Goal: Task Accomplishment & Management: Manage account settings

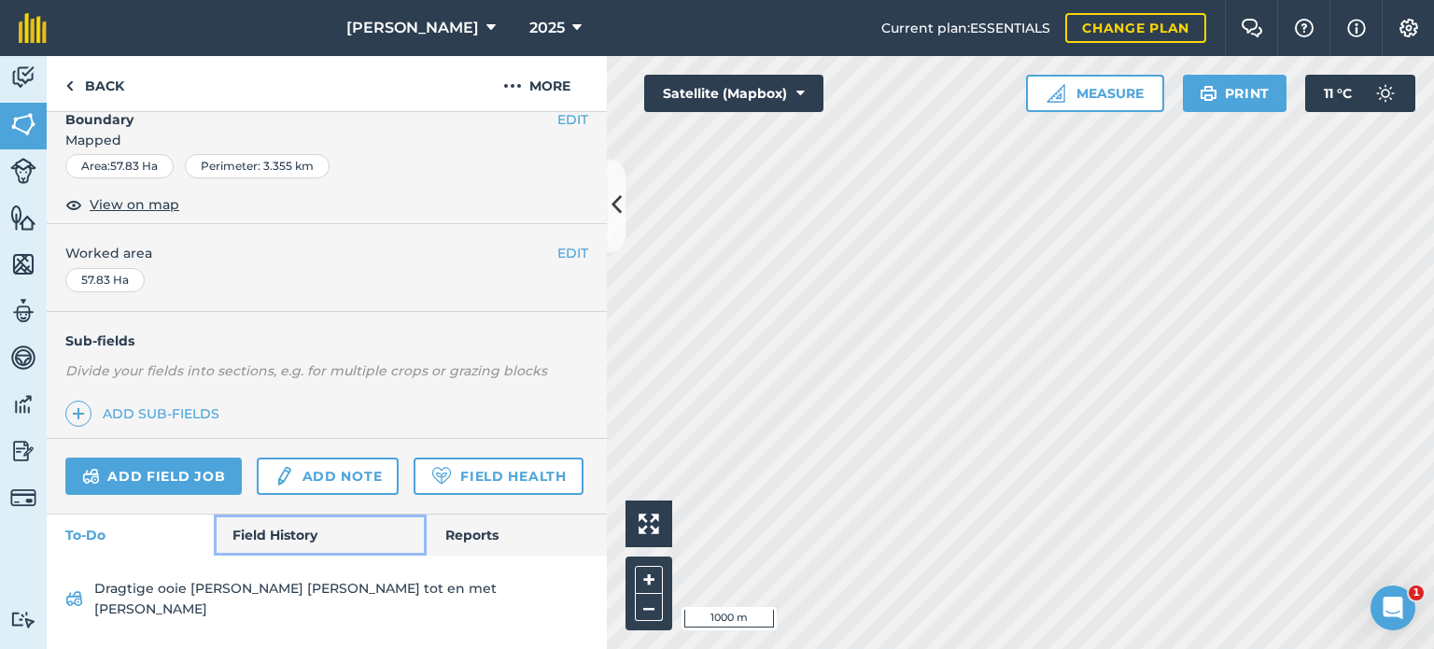
click at [258, 546] on link "Field History" at bounding box center [320, 534] width 212 height 41
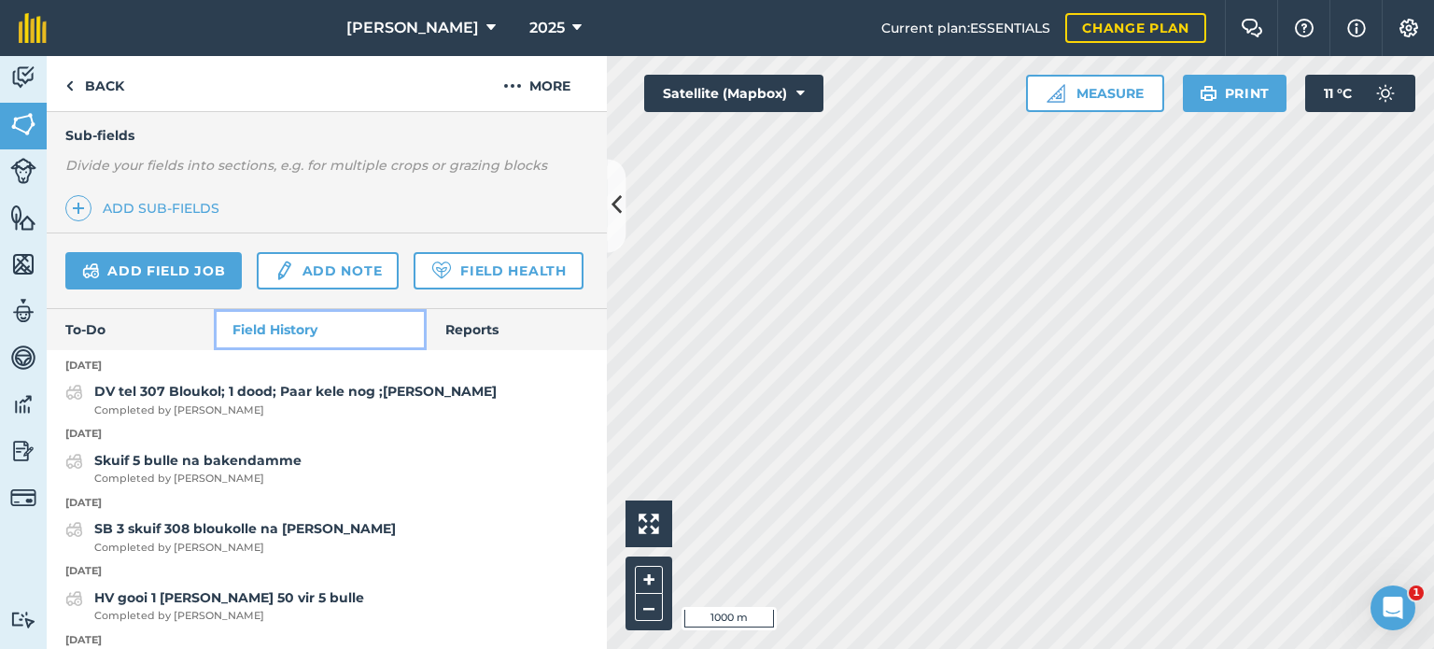
scroll to position [482, 0]
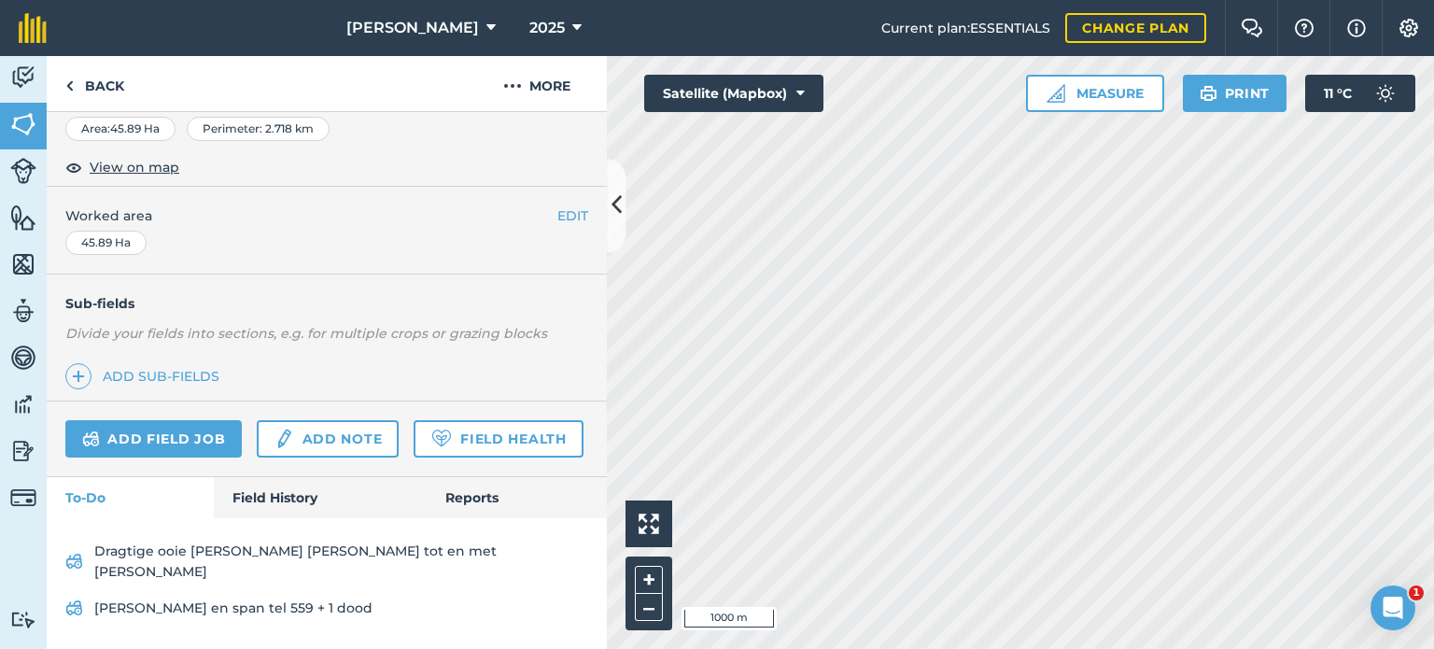
scroll to position [332, 0]
click at [304, 507] on link "Field History" at bounding box center [320, 497] width 212 height 41
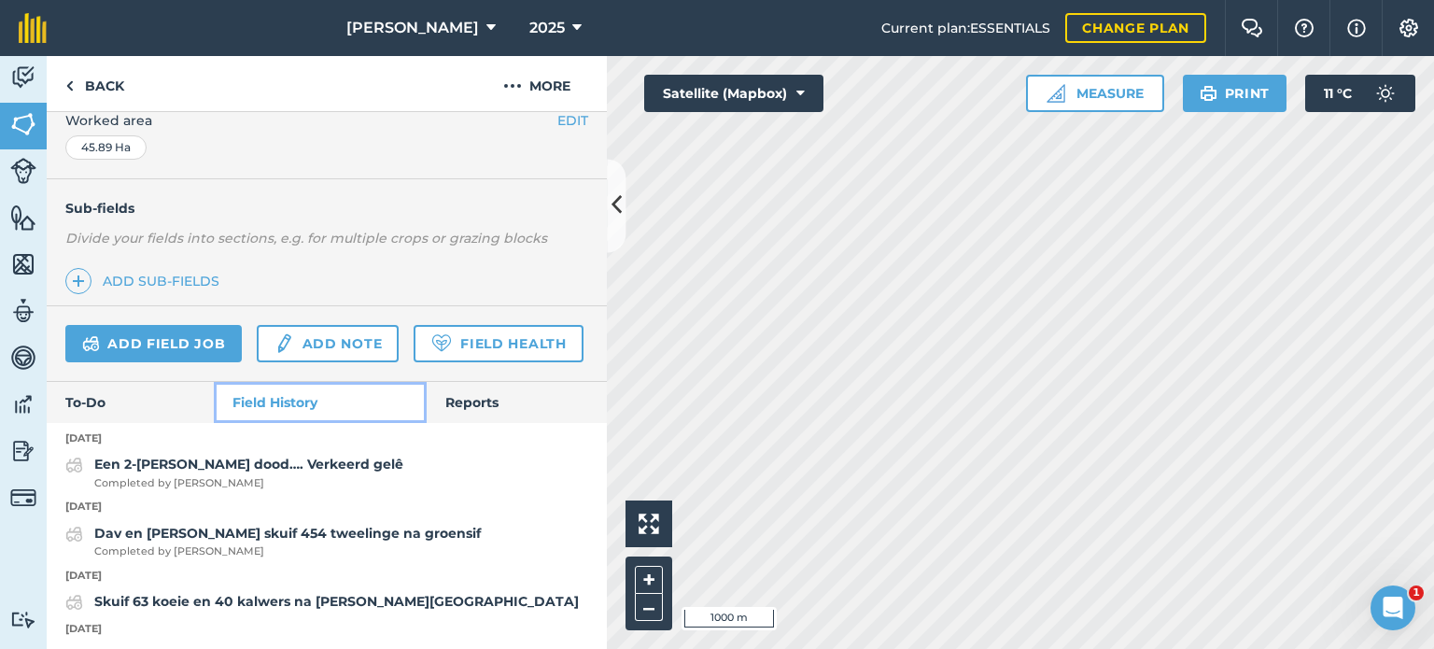
scroll to position [426, 0]
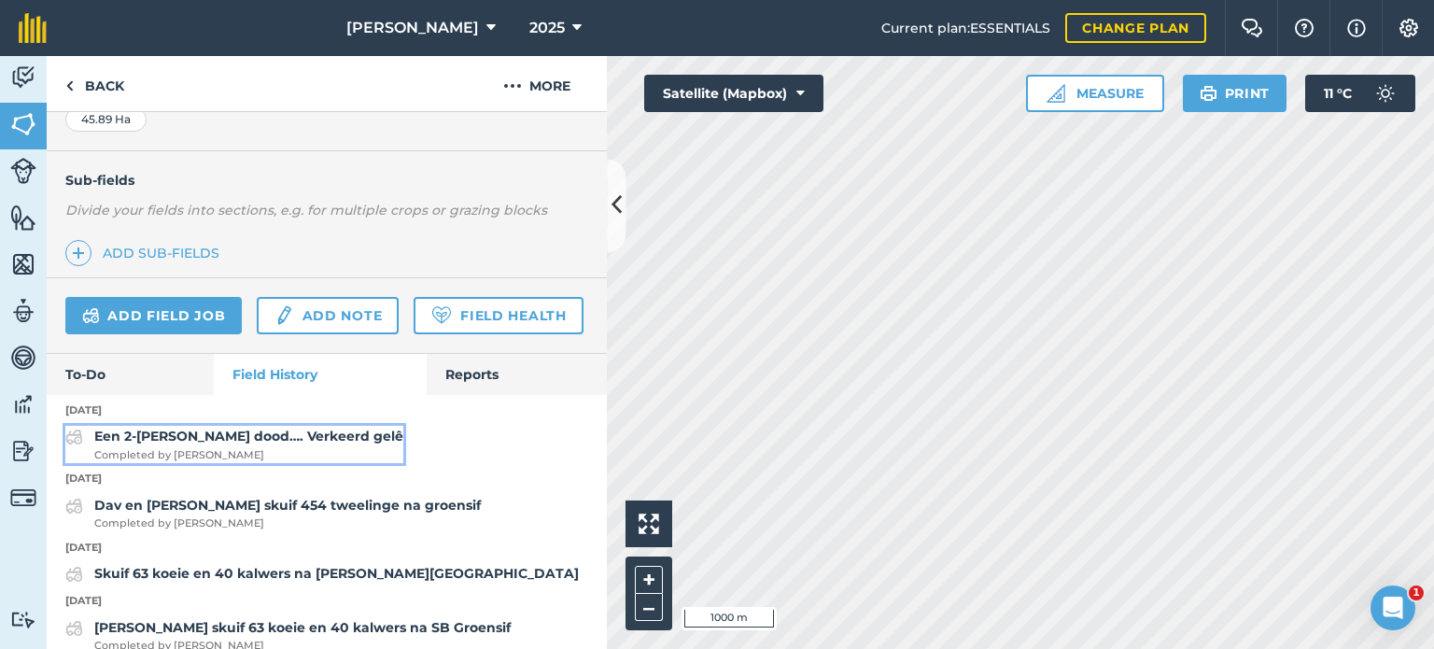
click at [149, 444] on strong "Een 2-[PERSON_NAME] dood…. Verkeerd gelê" at bounding box center [248, 436] width 309 height 17
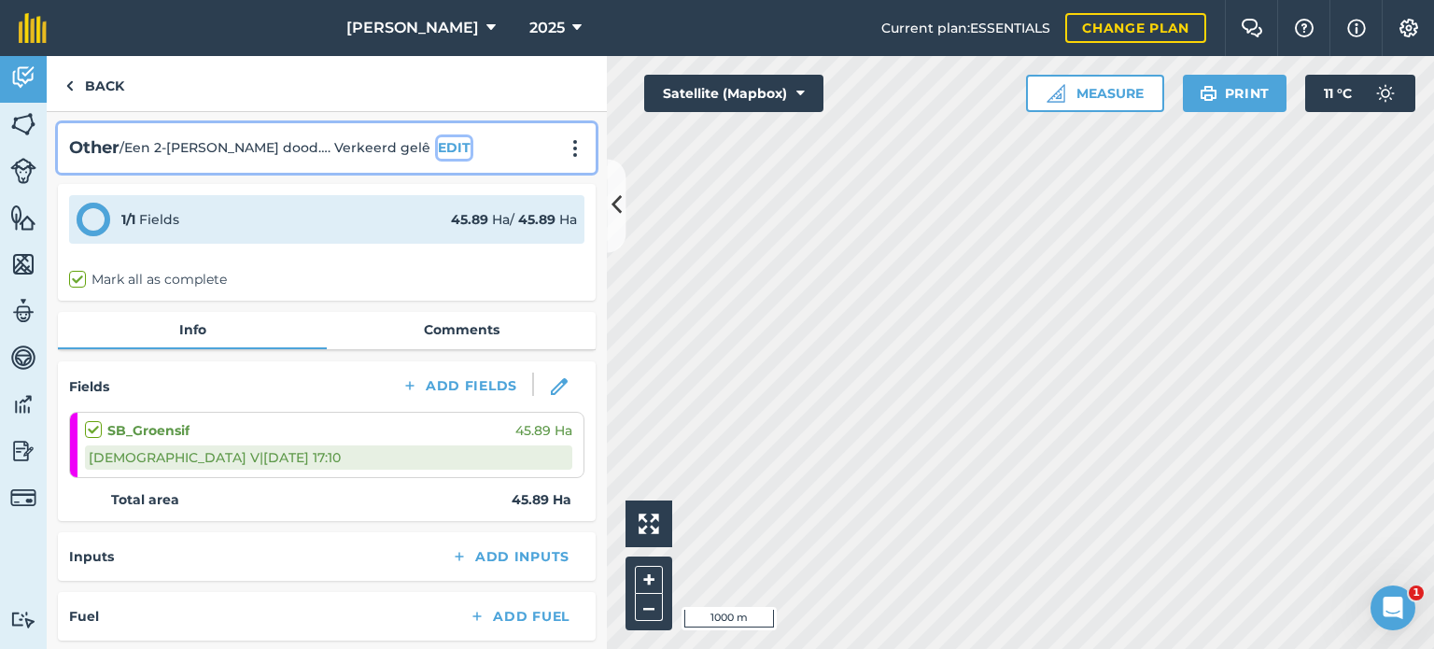
click at [438, 146] on button "EDIT" at bounding box center [454, 147] width 33 height 21
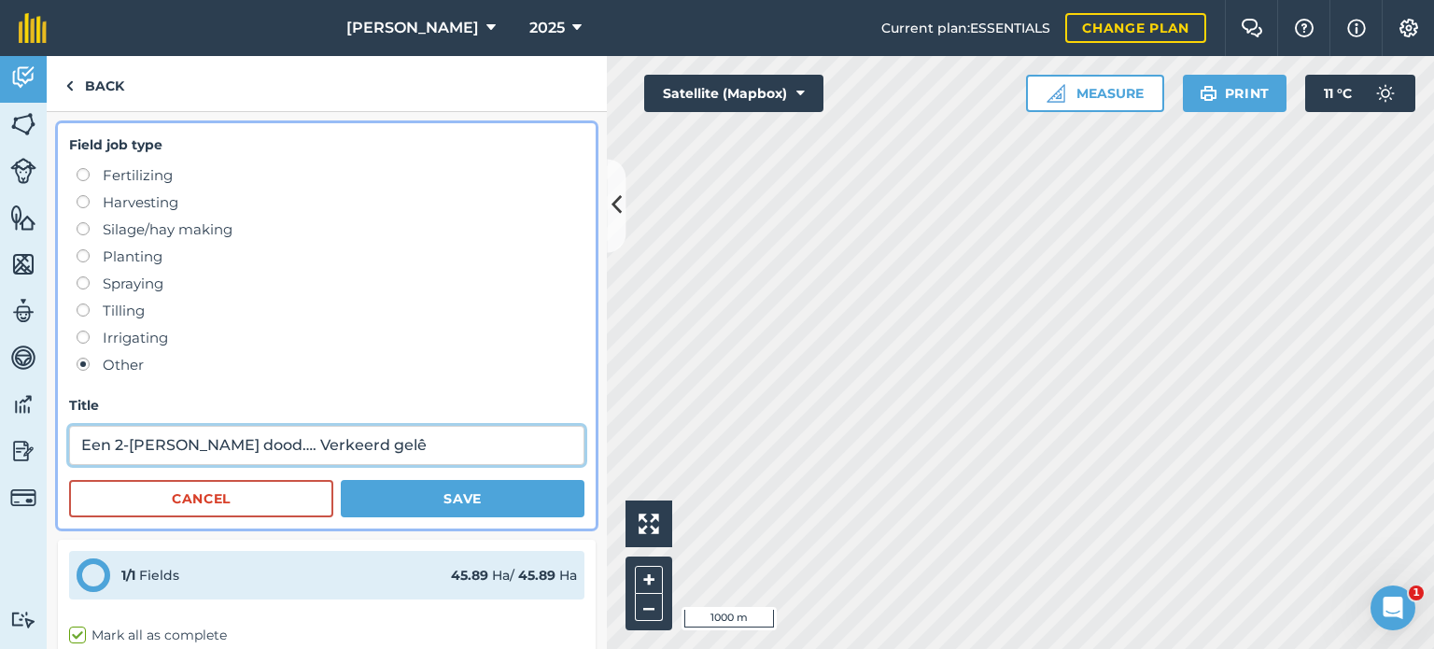
click at [94, 442] on input "Een 2-[PERSON_NAME] dood…. Verkeerd gelê" at bounding box center [326, 445] width 515 height 39
click at [86, 447] on input "Een 2-[PERSON_NAME] dood…. Verkeerd gelê" at bounding box center [326, 445] width 515 height 39
type input "[PERSON_NAME] tel 452. Een 2-[PERSON_NAME] dood…. Verkeerd gelê"
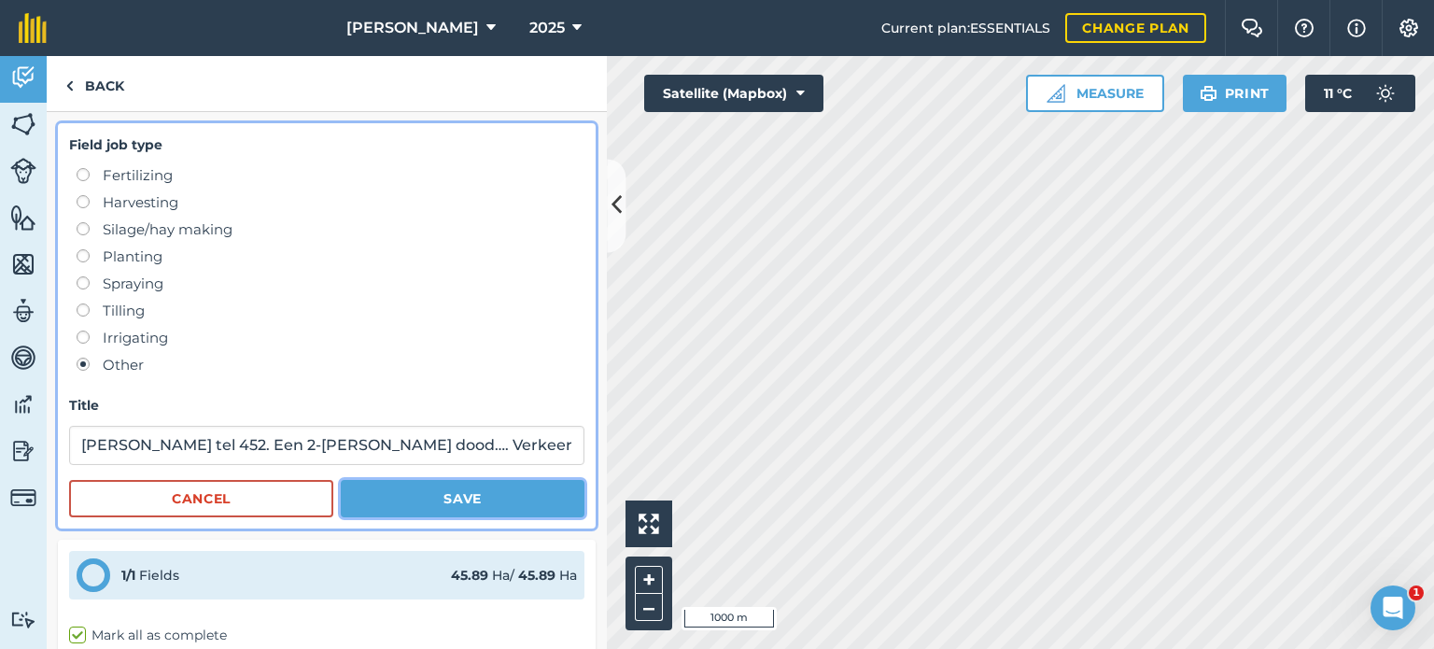
click at [451, 502] on button "Save" at bounding box center [463, 498] width 244 height 37
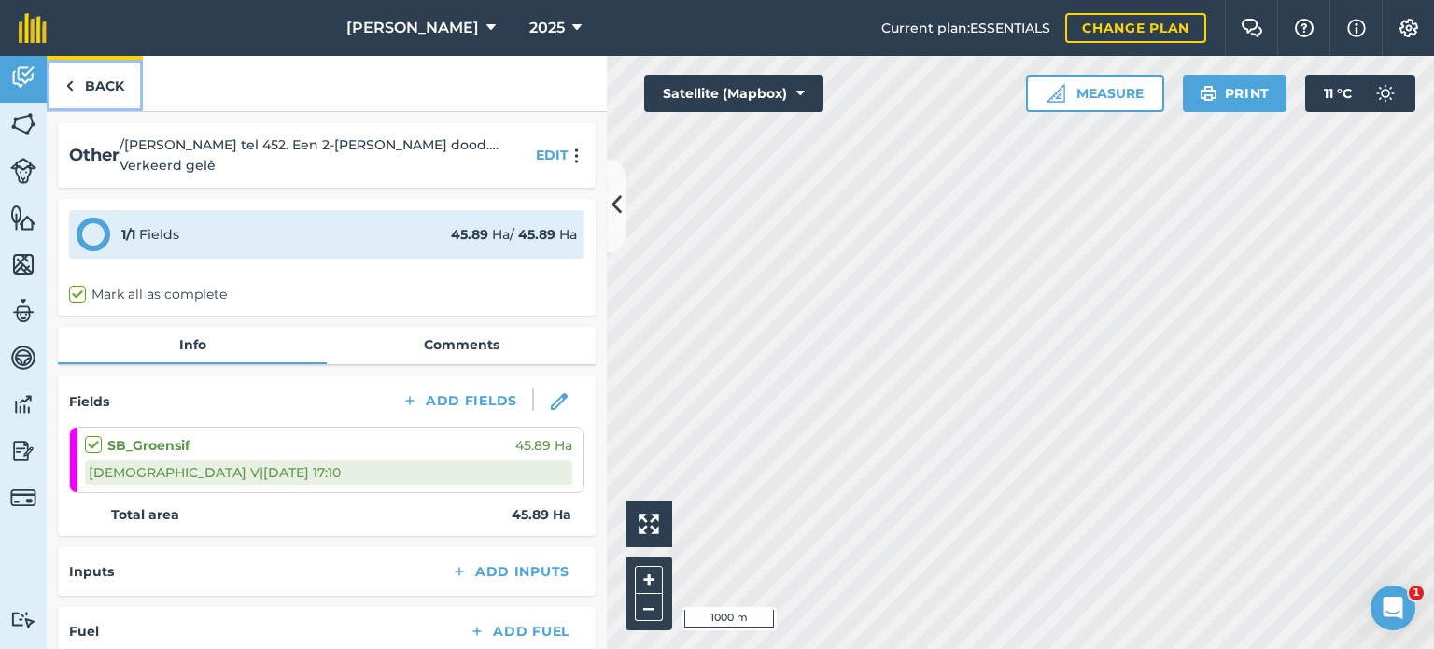
click at [75, 81] on link "Back" at bounding box center [95, 83] width 96 height 55
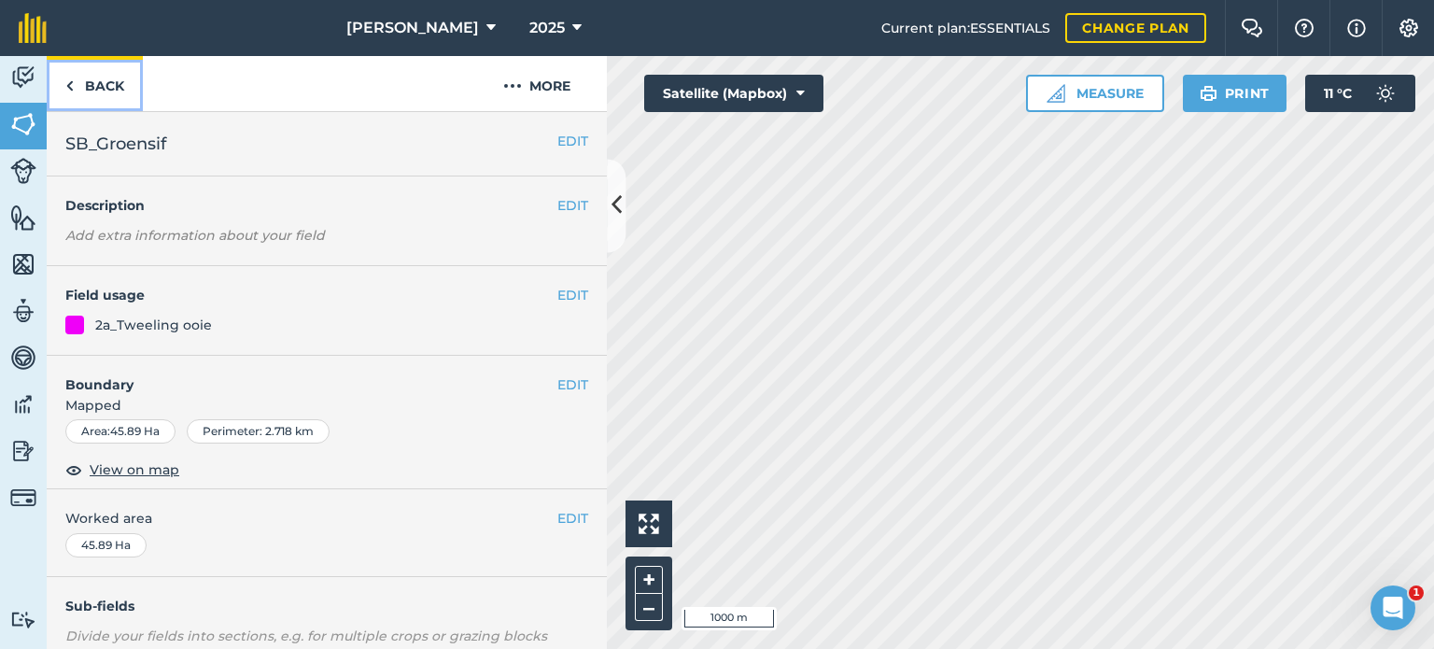
click at [79, 77] on link "Back" at bounding box center [95, 83] width 96 height 55
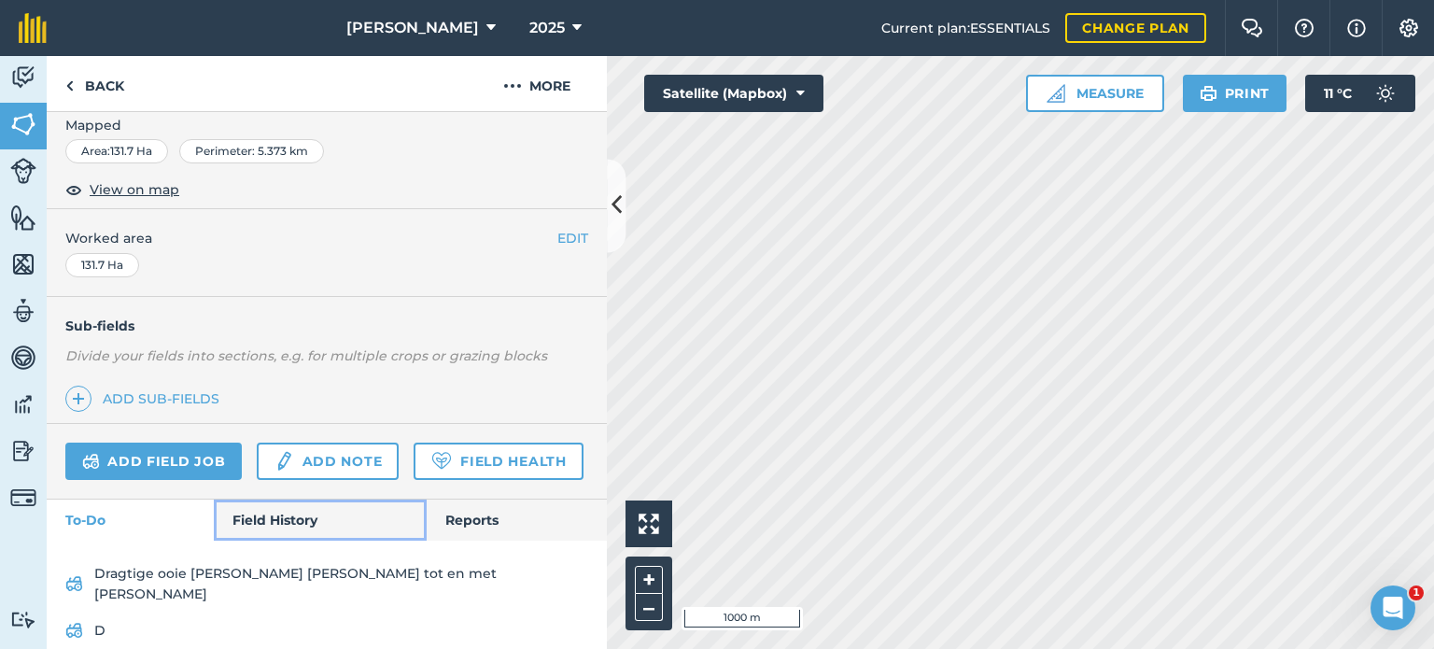
click at [268, 540] on link "Field History" at bounding box center [320, 519] width 212 height 41
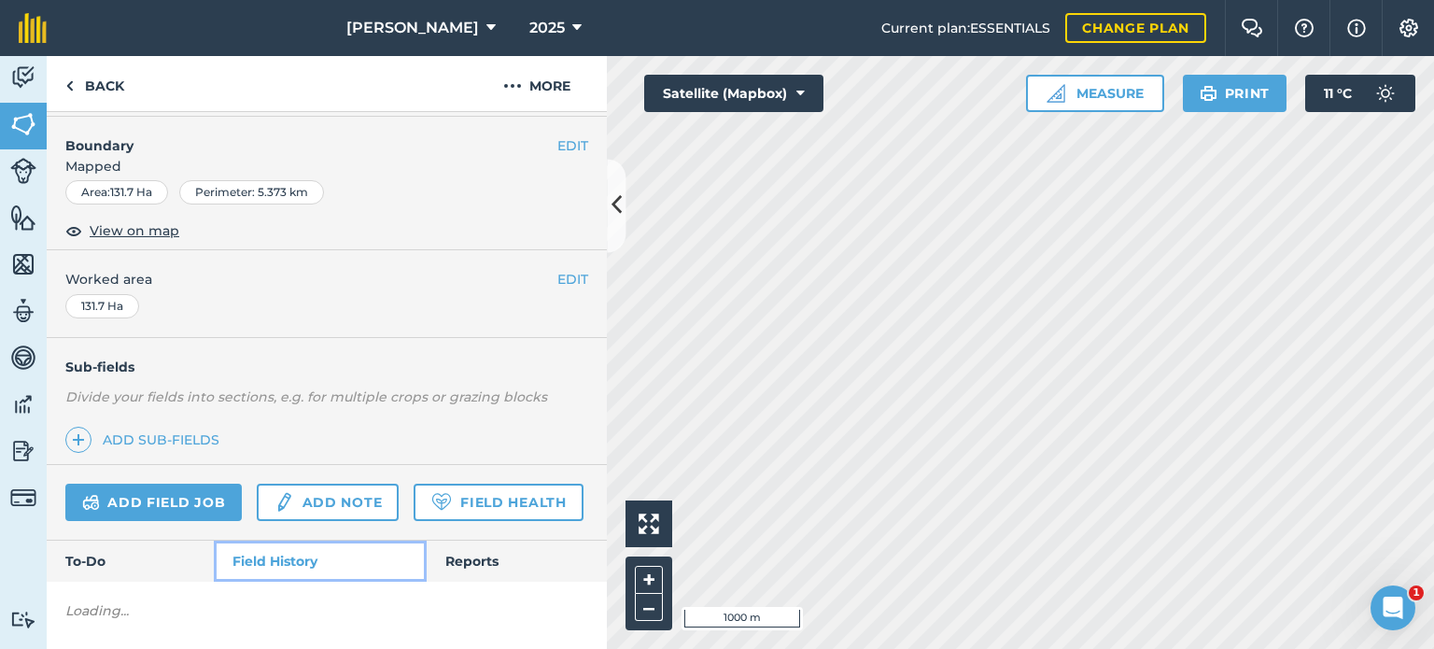
scroll to position [280, 0]
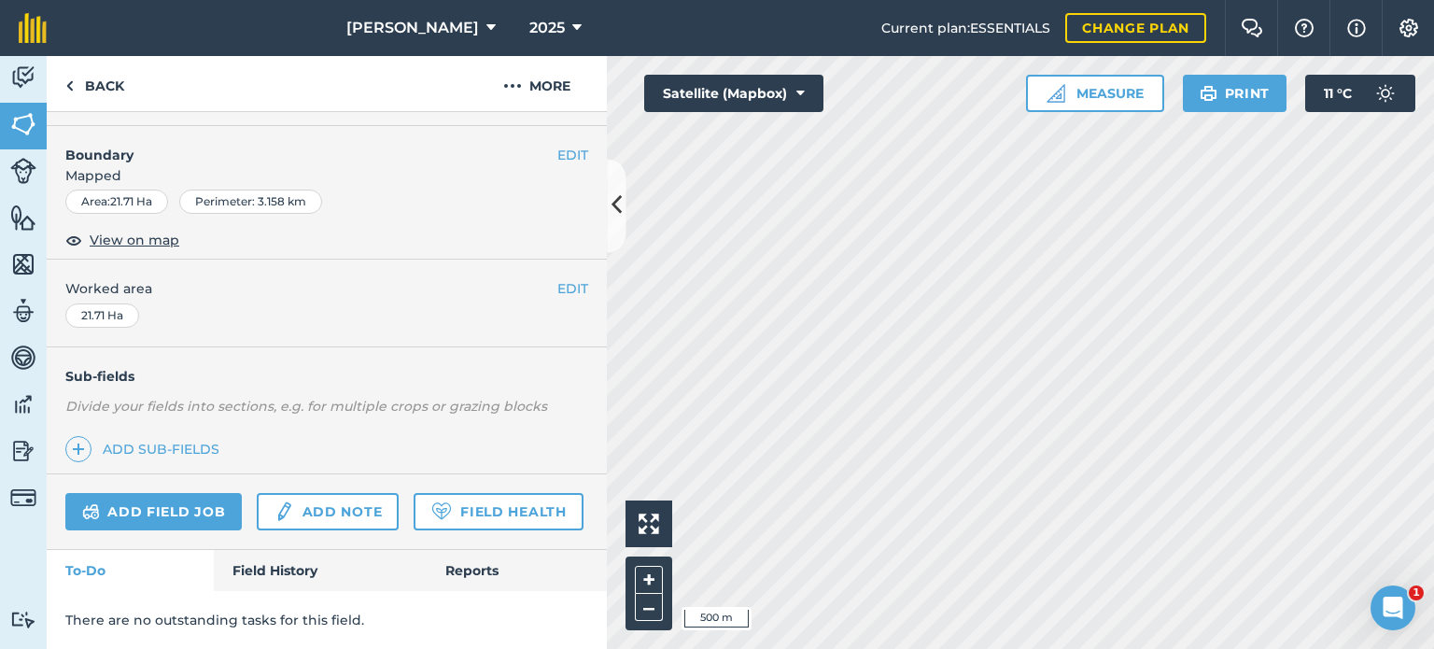
scroll to position [279, 0]
click at [286, 567] on link "Field History" at bounding box center [320, 570] width 212 height 41
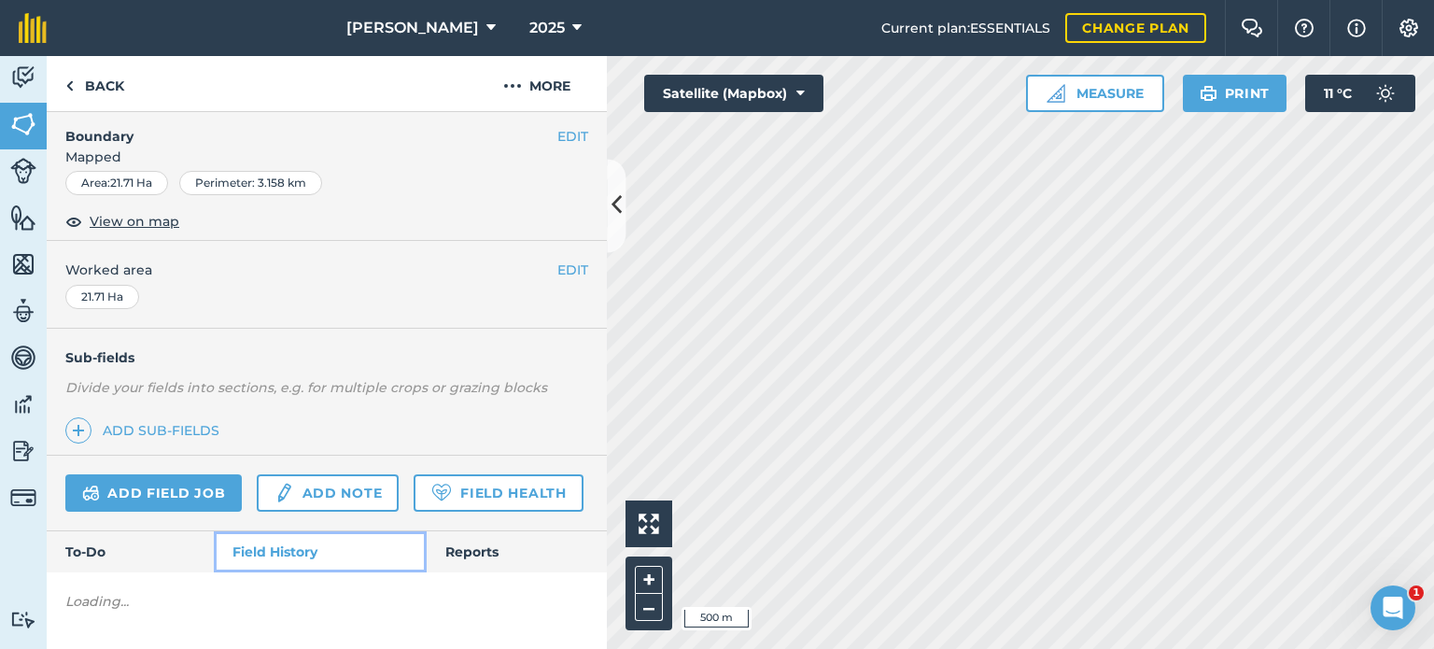
scroll to position [298, 0]
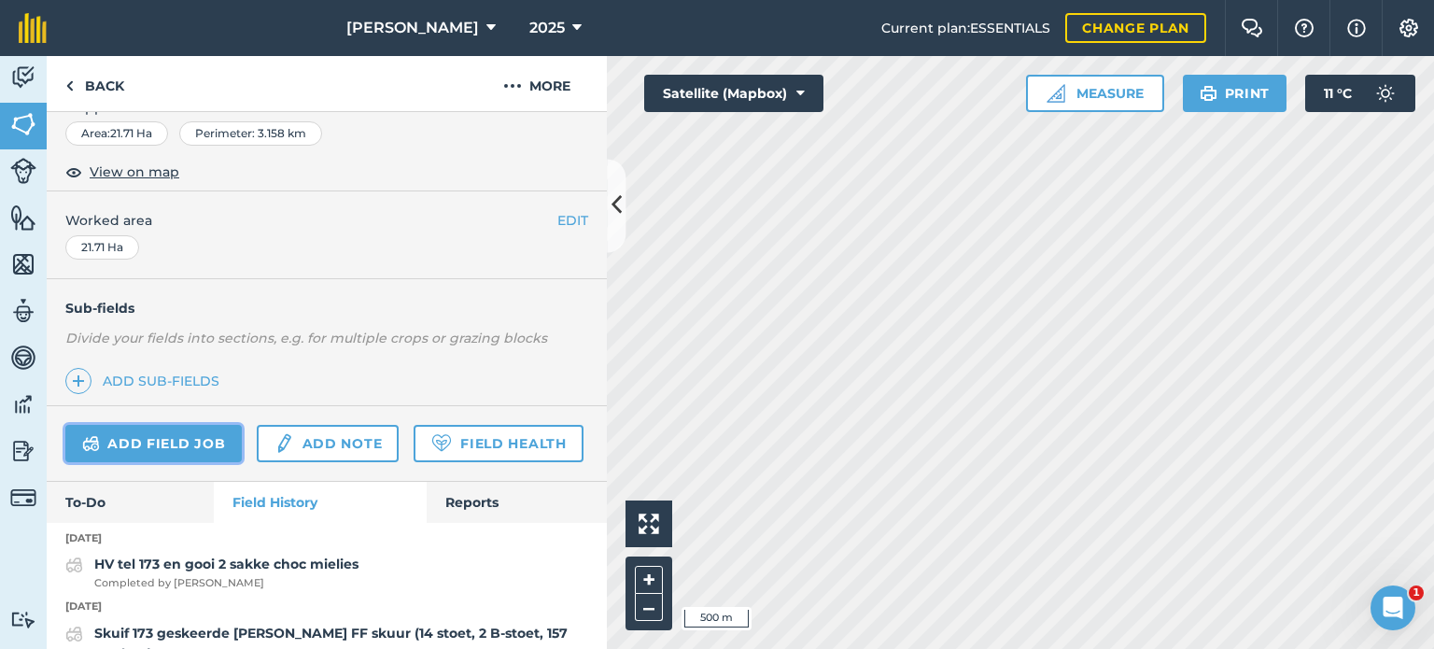
click at [153, 441] on link "Add field job" at bounding box center [153, 443] width 176 height 37
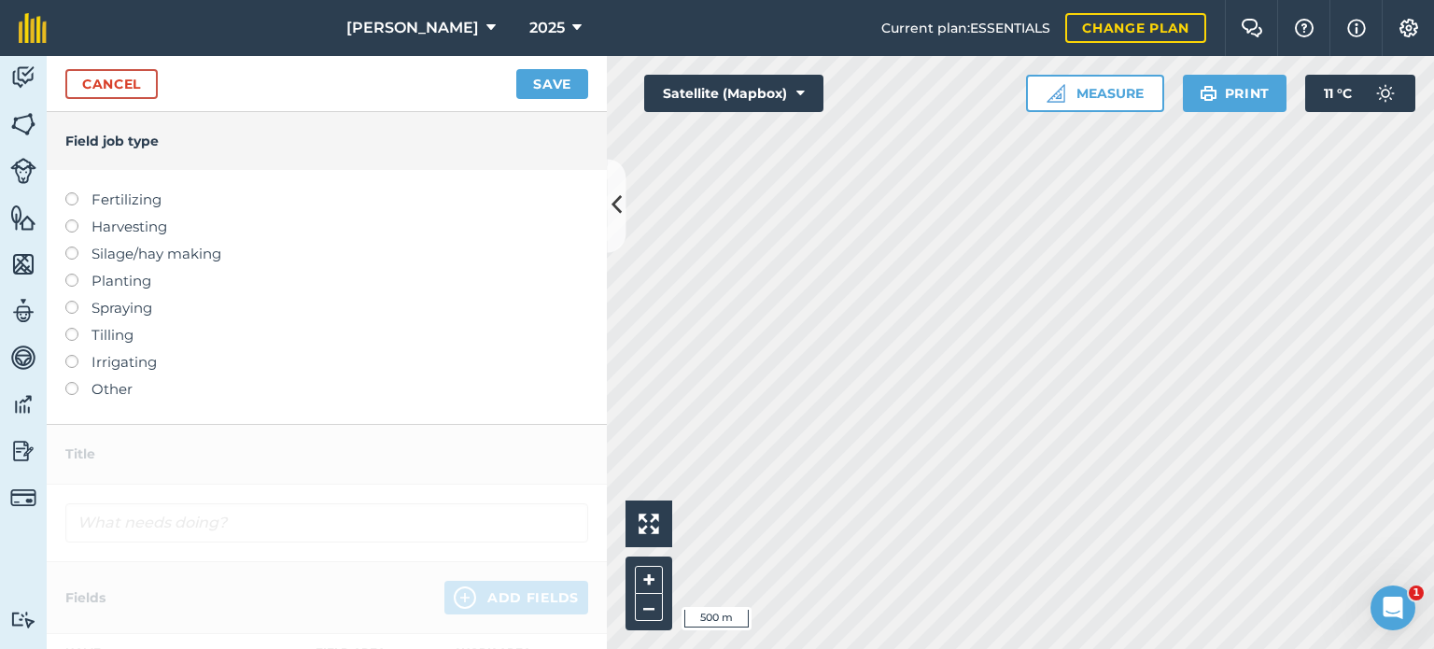
click at [67, 382] on label at bounding box center [78, 382] width 26 height 0
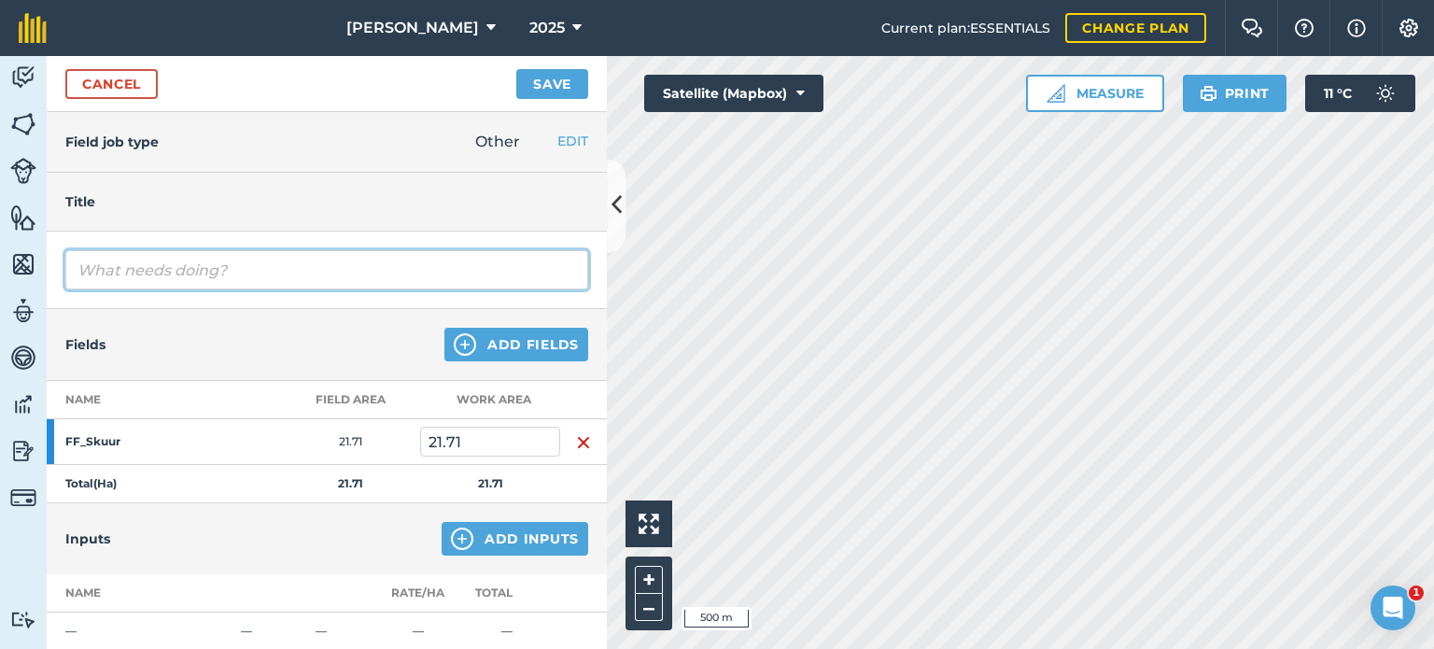
click at [133, 272] on input "text" at bounding box center [326, 269] width 523 height 39
drag, startPoint x: 151, startPoint y: 274, endPoint x: 126, endPoint y: 271, distance: 25.4
click at [126, 271] on input "HV tel 170 [PERSON_NAME]. Gooi lek" at bounding box center [326, 269] width 523 height 39
drag, startPoint x: 153, startPoint y: 268, endPoint x: 143, endPoint y: 267, distance: 10.3
click at [143, 267] on input "HV tel 155+16 [PERSON_NAME]. Gooi lek" at bounding box center [326, 269] width 523 height 39
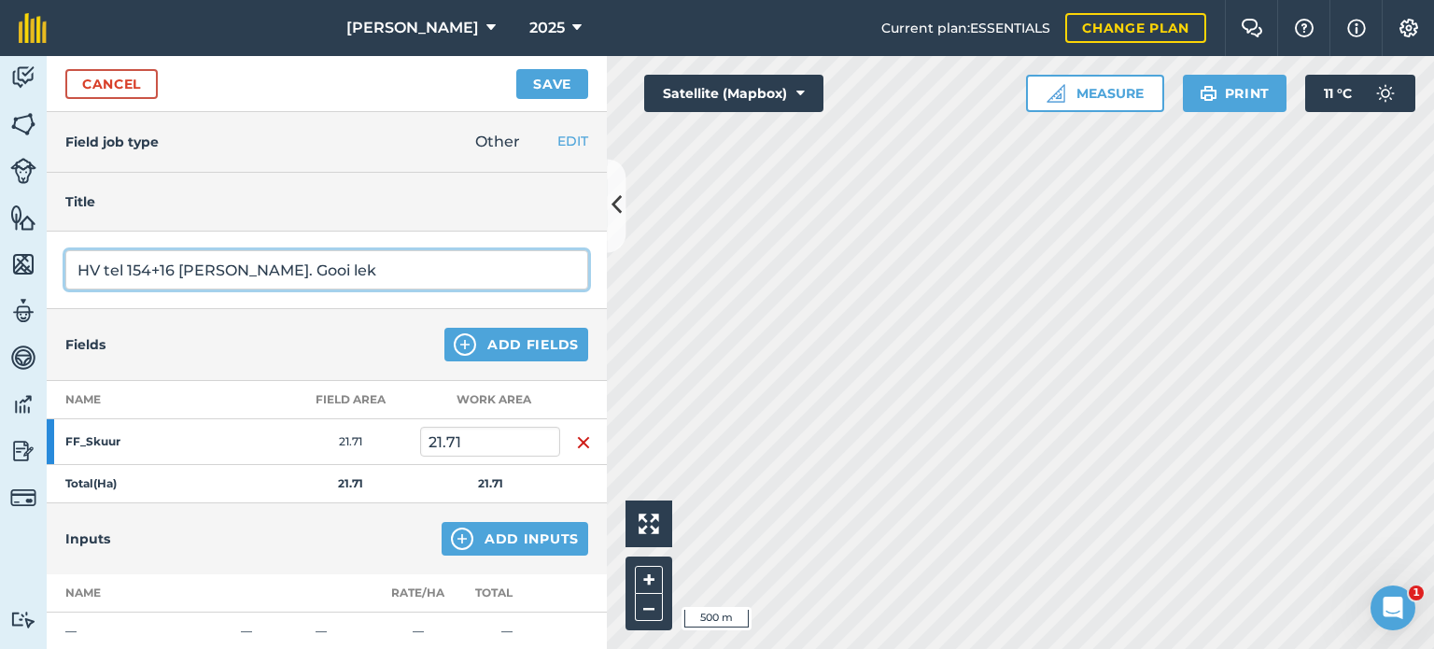
click at [321, 268] on input "HV tel 154+16 [PERSON_NAME]. Gooi lek" at bounding box center [326, 269] width 523 height 39
type input "HV tel 154+16 [PERSON_NAME]. Gooi lek"
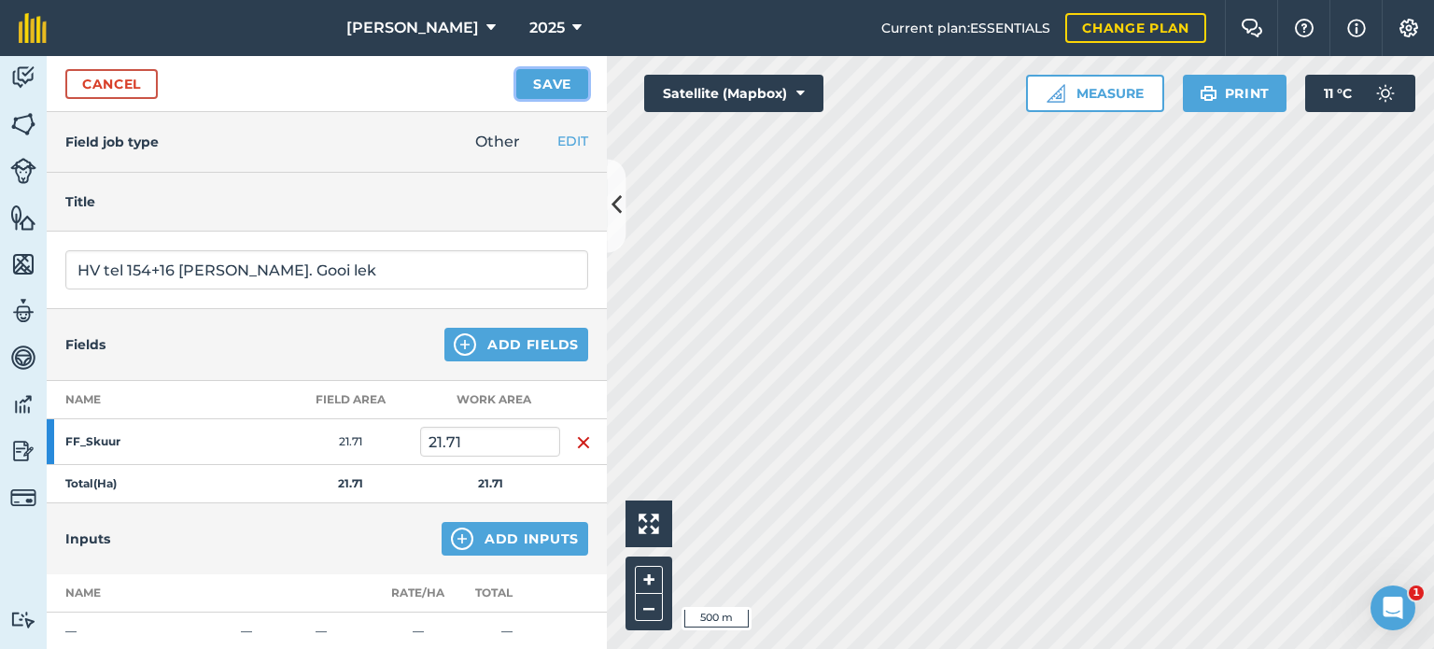
click at [538, 87] on button "Save" at bounding box center [552, 84] width 72 height 30
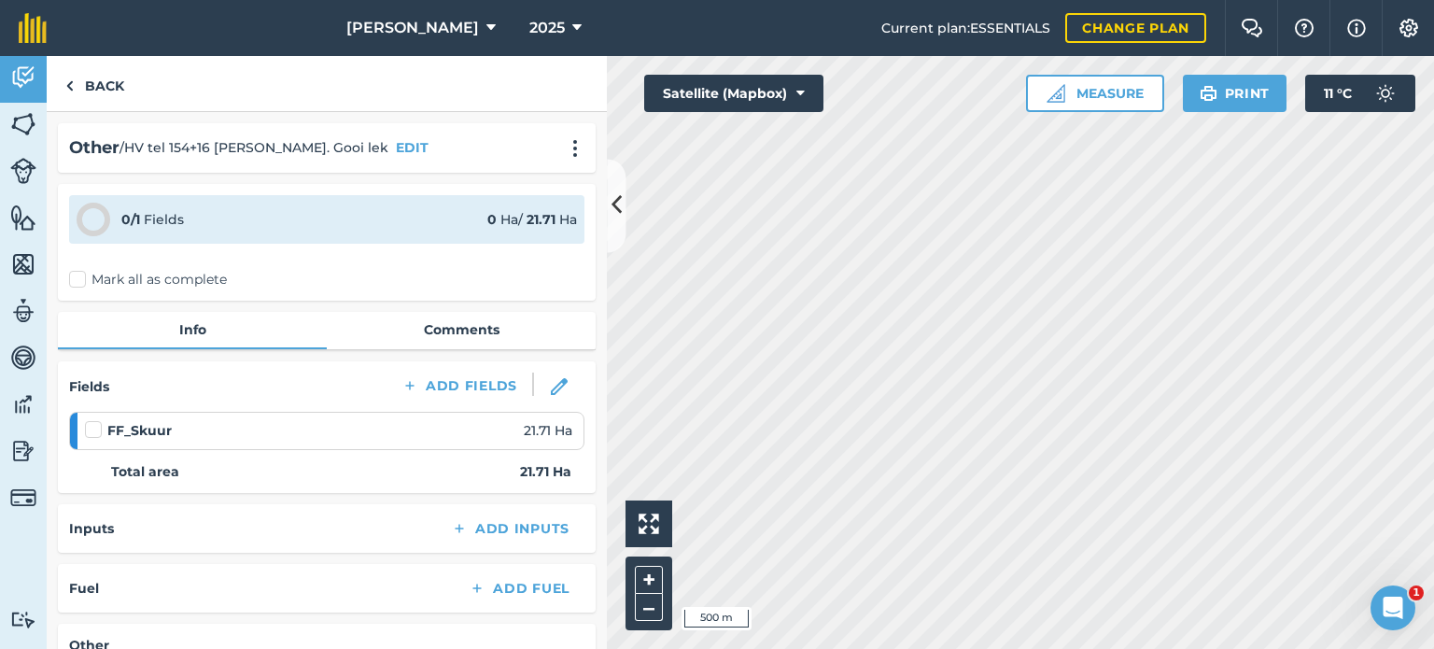
click at [83, 283] on label "Mark all as complete" at bounding box center [148, 280] width 158 height 20
click at [81, 282] on input "Mark all as complete" at bounding box center [75, 276] width 12 height 12
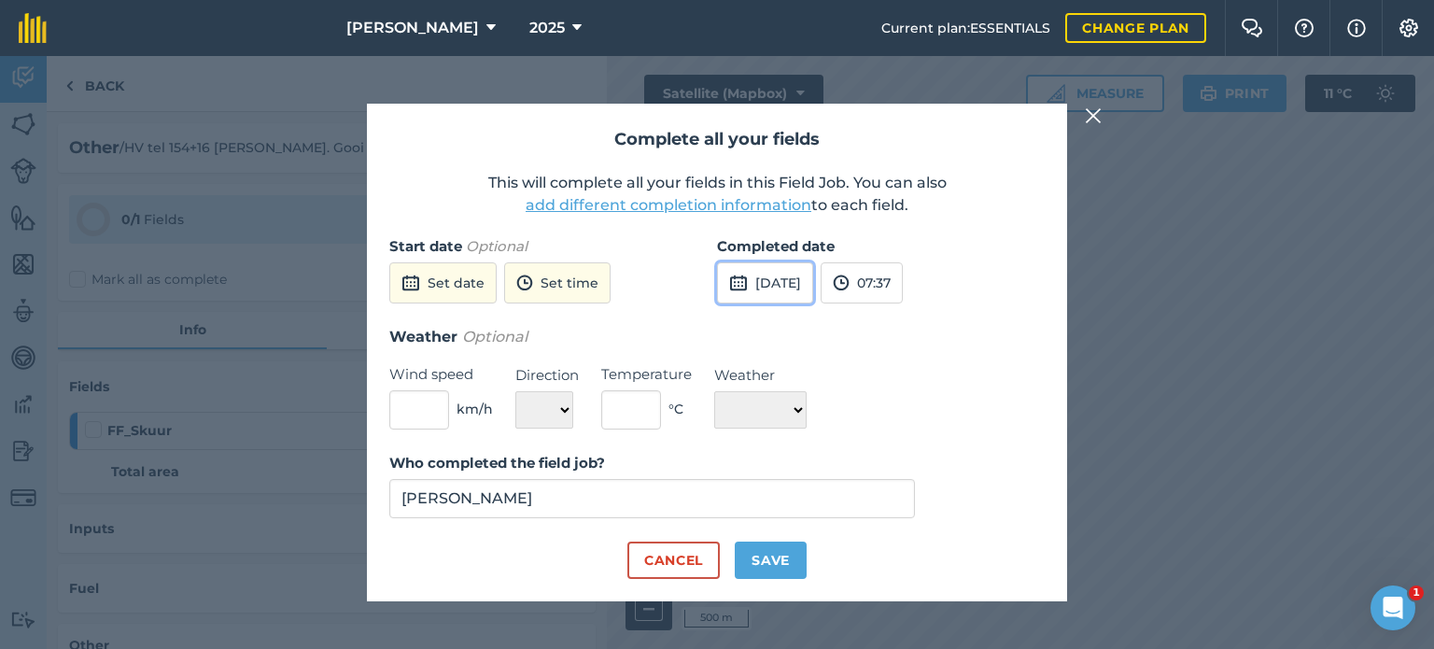
click at [751, 284] on button "[DATE]" at bounding box center [765, 282] width 96 height 41
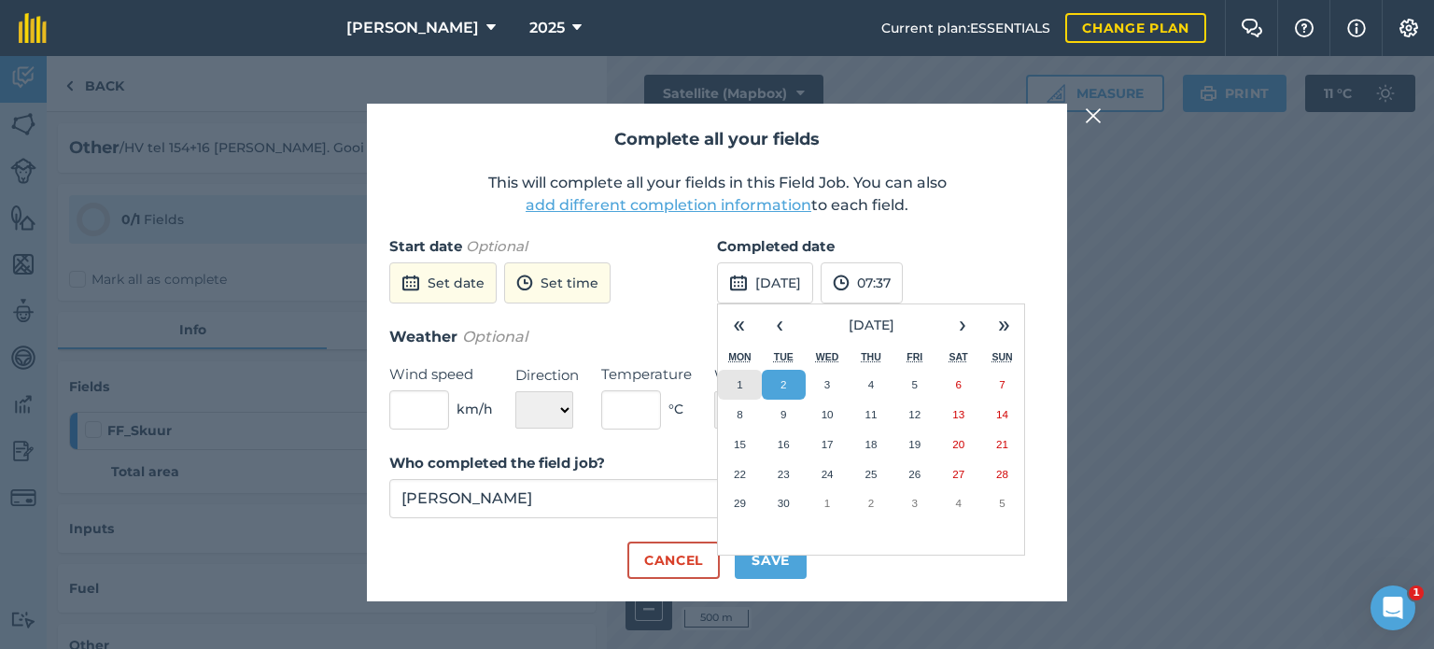
click at [739, 387] on abbr "1" at bounding box center [740, 384] width 6 height 12
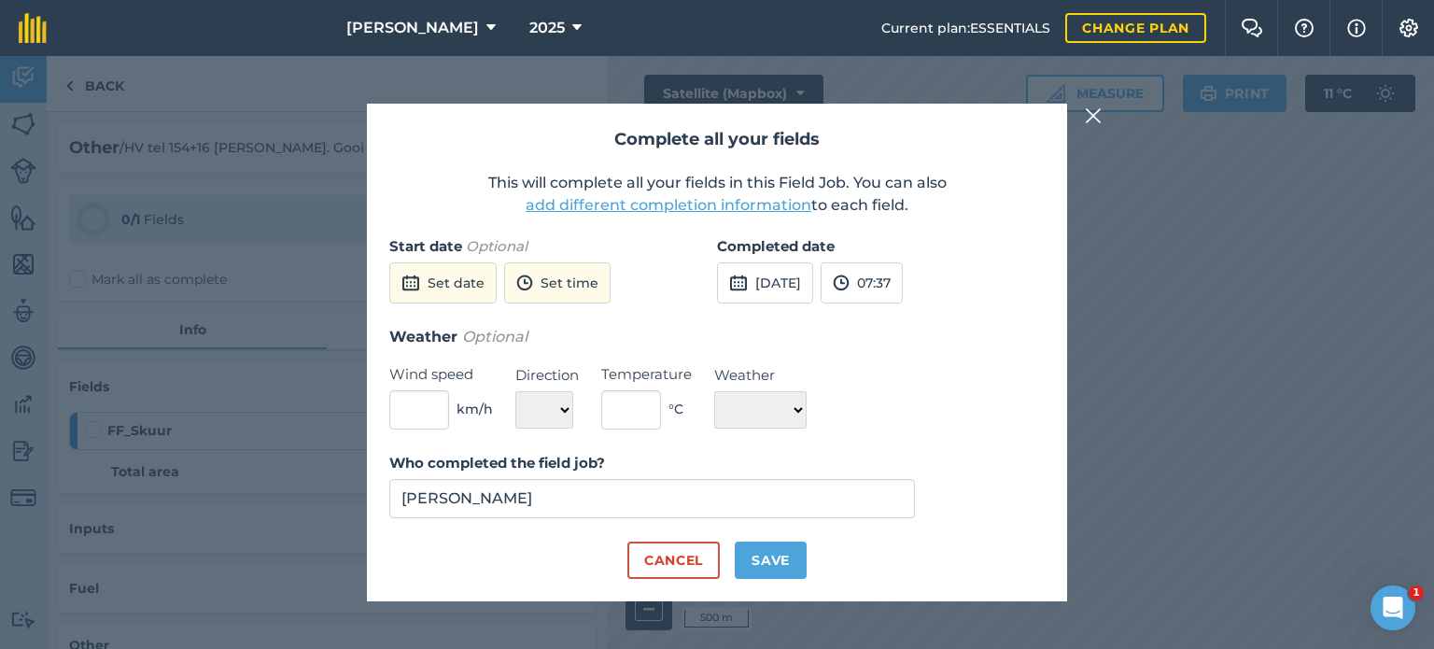
click at [757, 537] on div "Who completed the field job? [PERSON_NAME]" at bounding box center [716, 497] width 655 height 90
click at [769, 555] on button "Save" at bounding box center [771, 559] width 72 height 37
checkbox input "true"
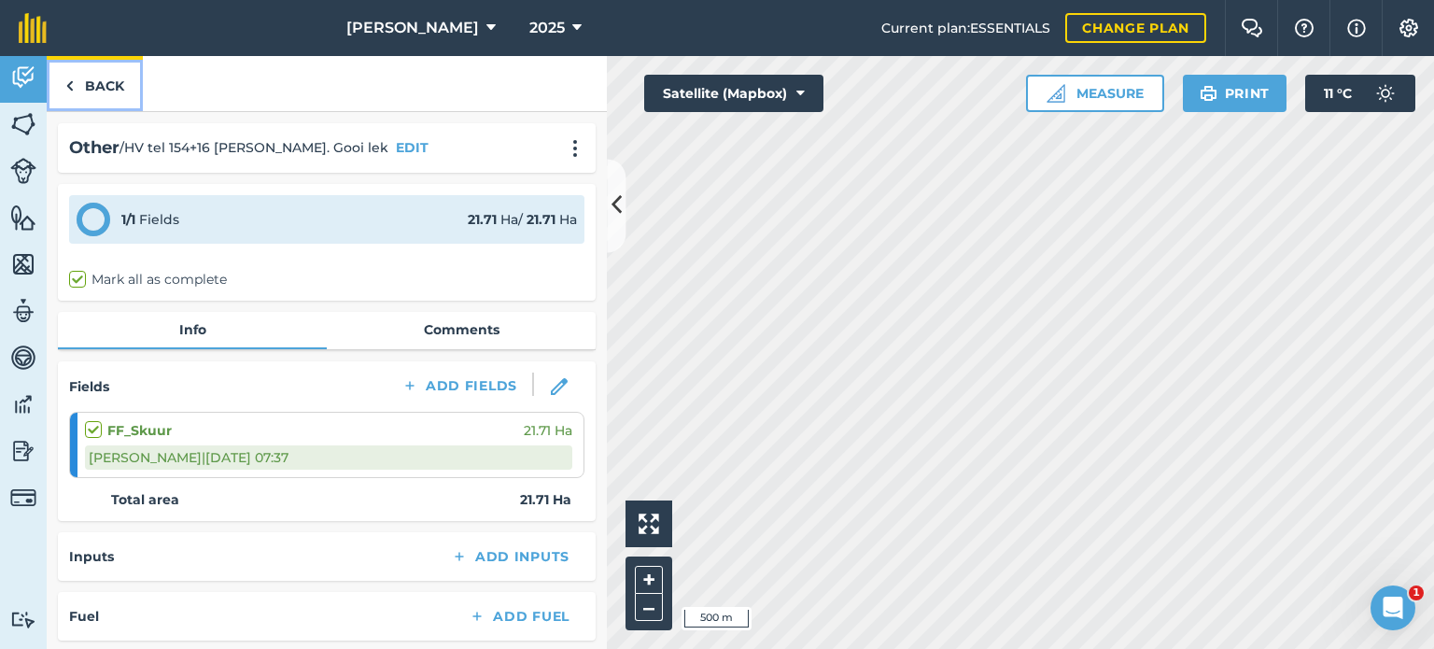
click at [83, 82] on link "Back" at bounding box center [95, 83] width 96 height 55
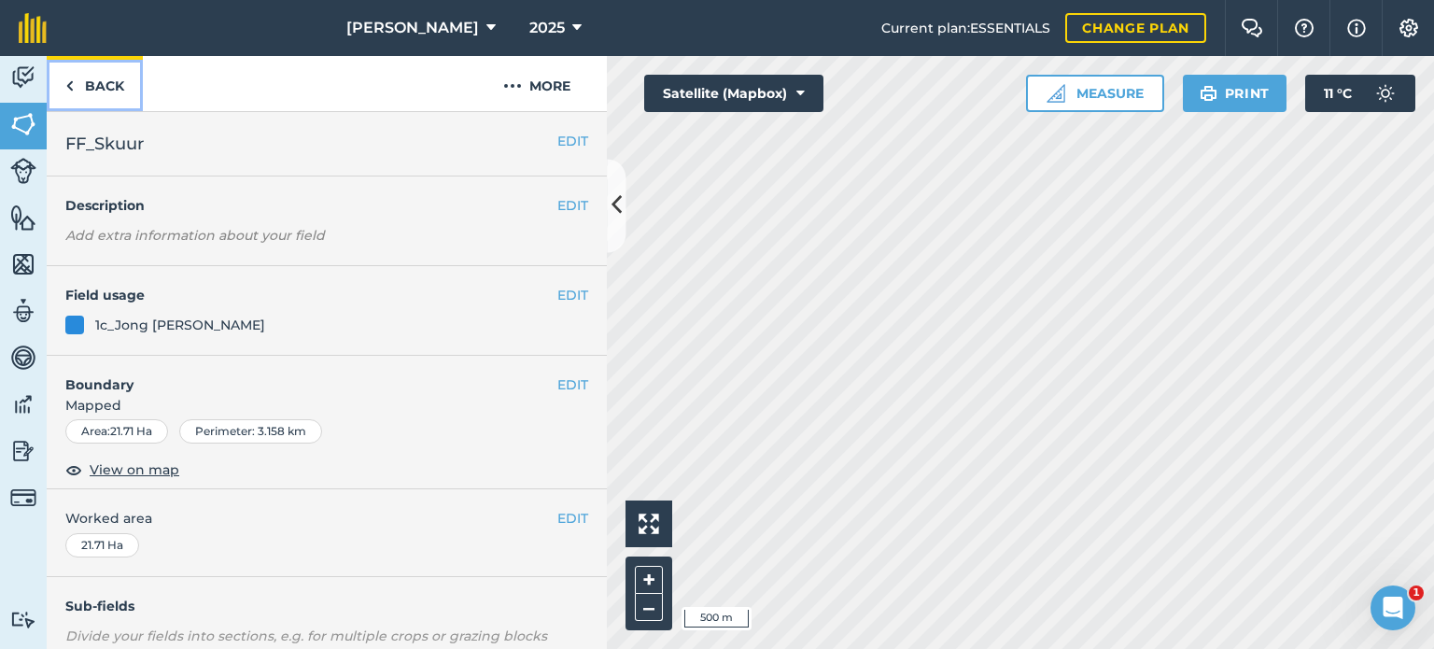
click at [71, 77] on img at bounding box center [69, 86] width 8 height 22
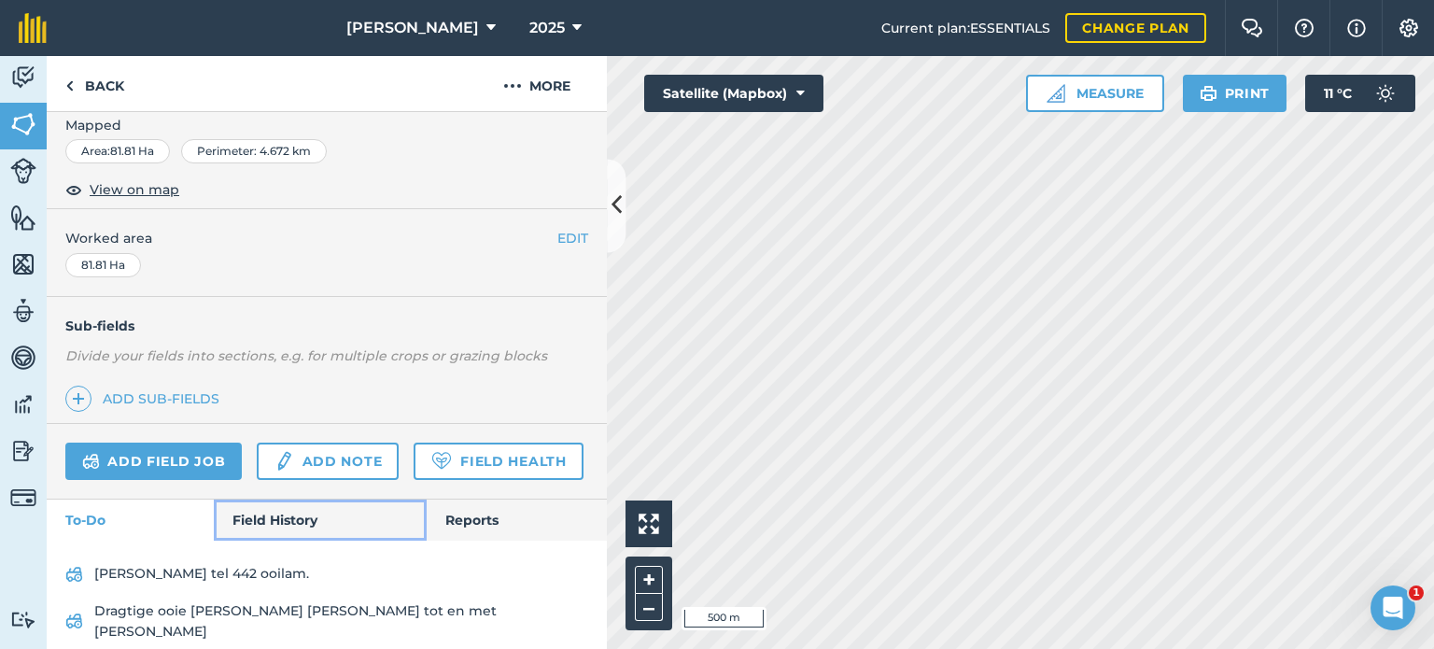
click at [268, 540] on link "Field History" at bounding box center [320, 519] width 212 height 41
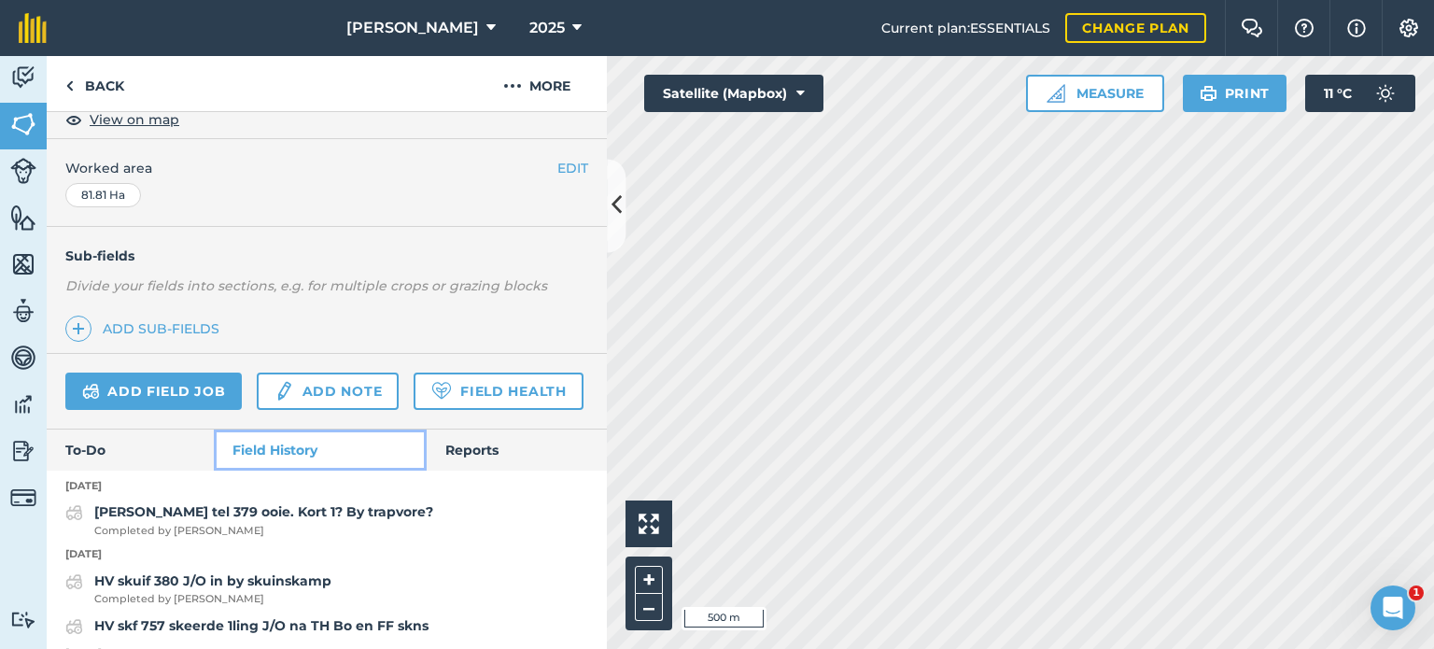
scroll to position [391, 0]
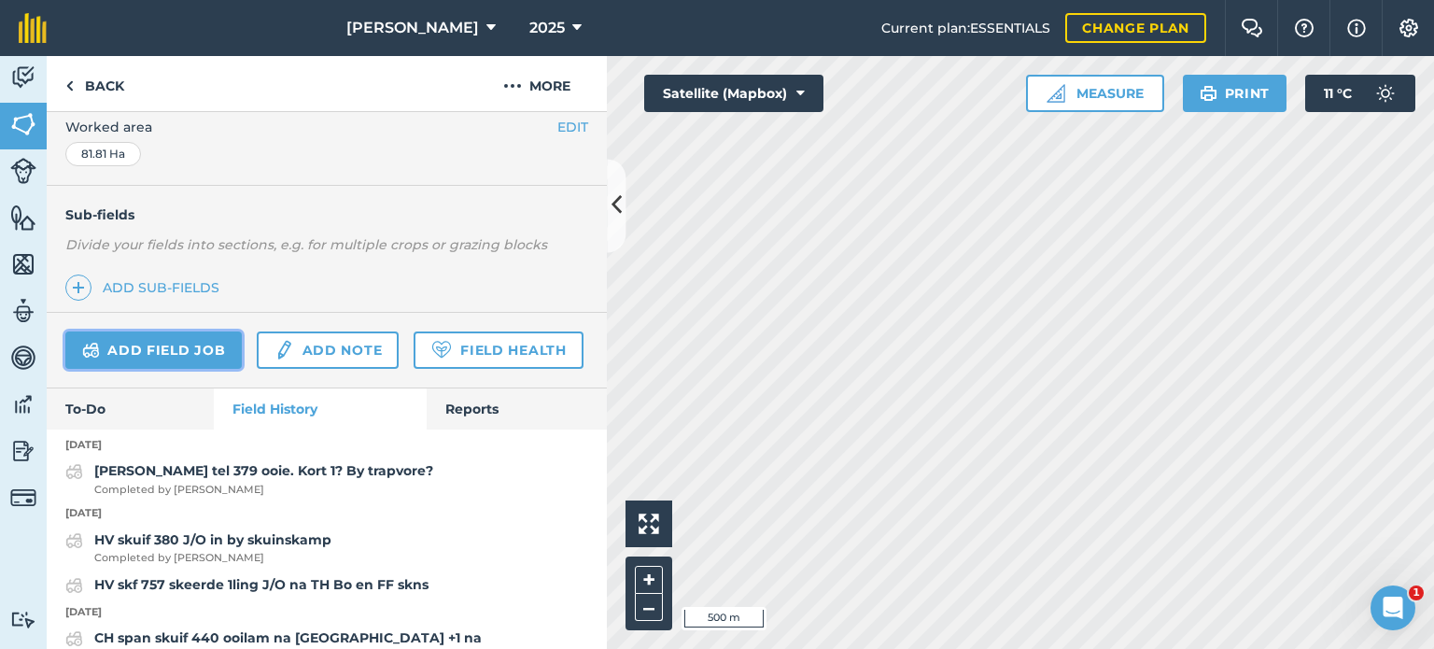
click at [179, 344] on link "Add field job" at bounding box center [153, 349] width 176 height 37
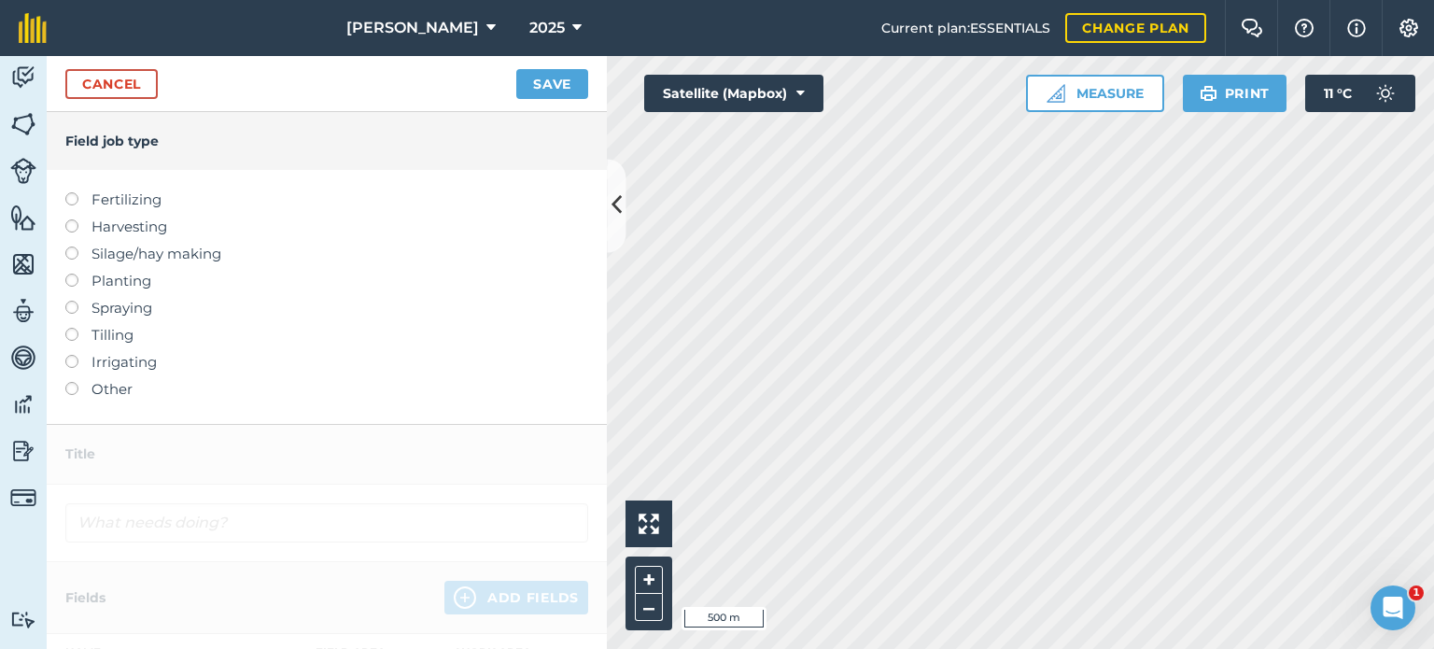
click at [75, 382] on label at bounding box center [78, 382] width 26 height 0
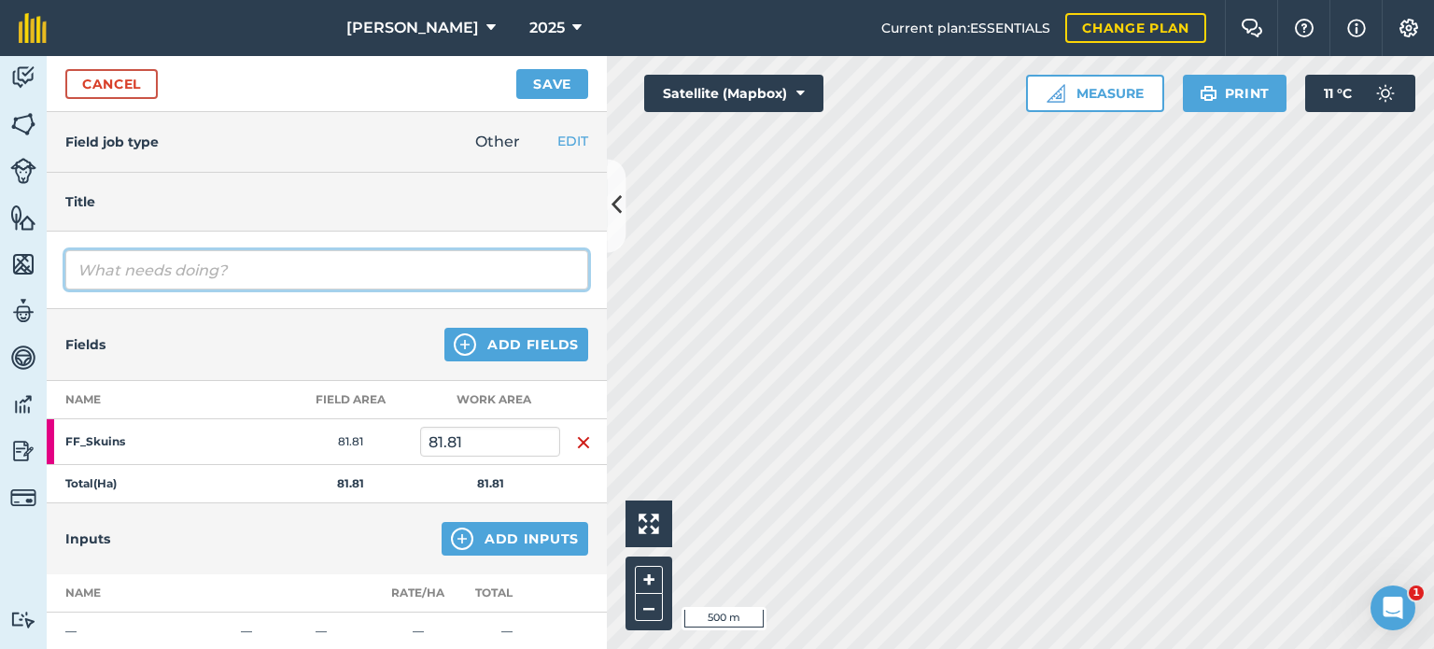
click at [168, 278] on input "text" at bounding box center [326, 269] width 523 height 39
click at [161, 273] on input "HV tel 380 ooie en gooi lek" at bounding box center [326, 269] width 523 height 39
type input "HV tel 380 jong ooie en gooi lek"
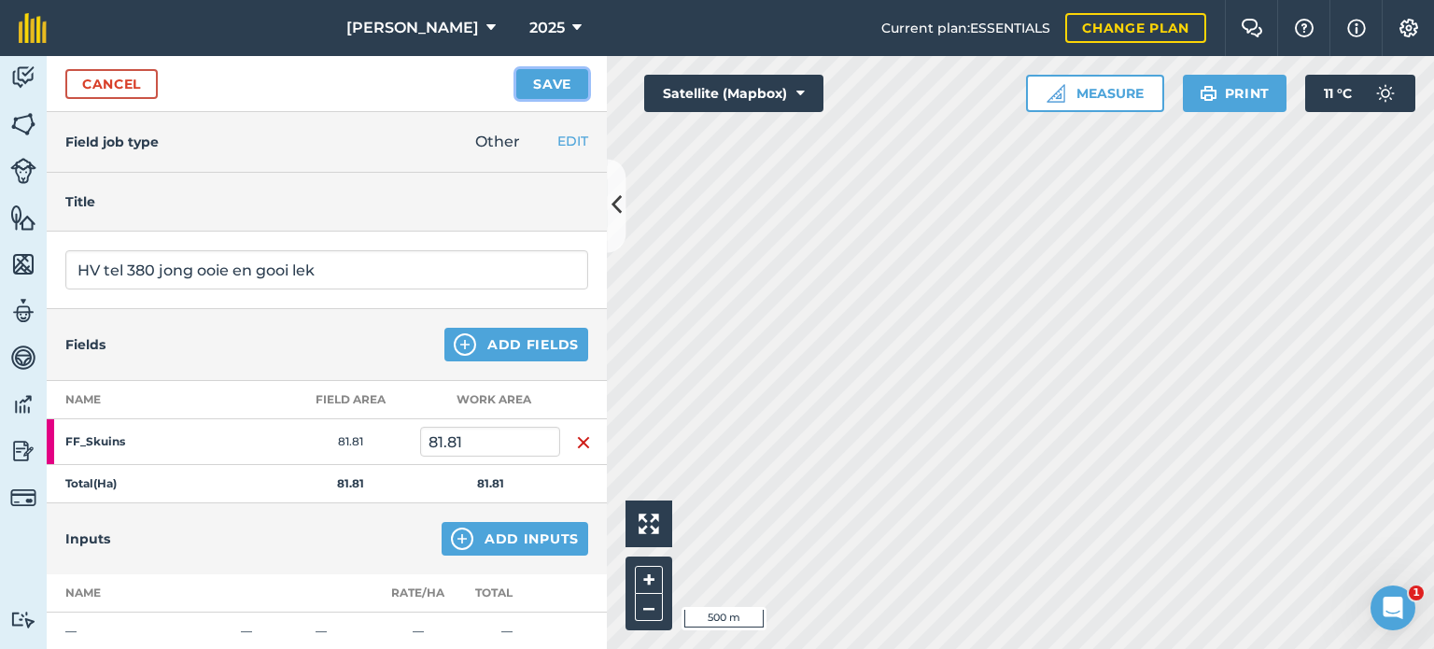
click at [539, 91] on button "Save" at bounding box center [552, 84] width 72 height 30
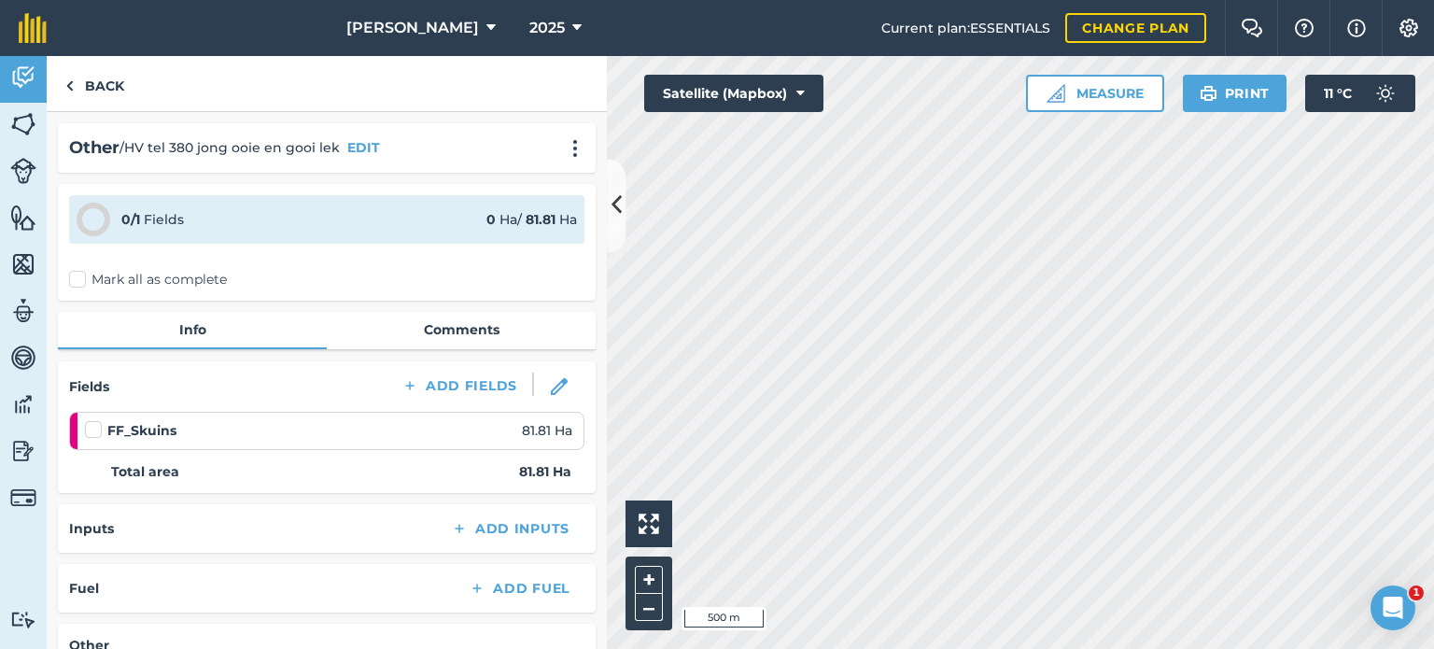
click at [69, 284] on label "Mark all as complete" at bounding box center [148, 280] width 158 height 20
click at [69, 282] on input "Mark all as complete" at bounding box center [75, 276] width 12 height 12
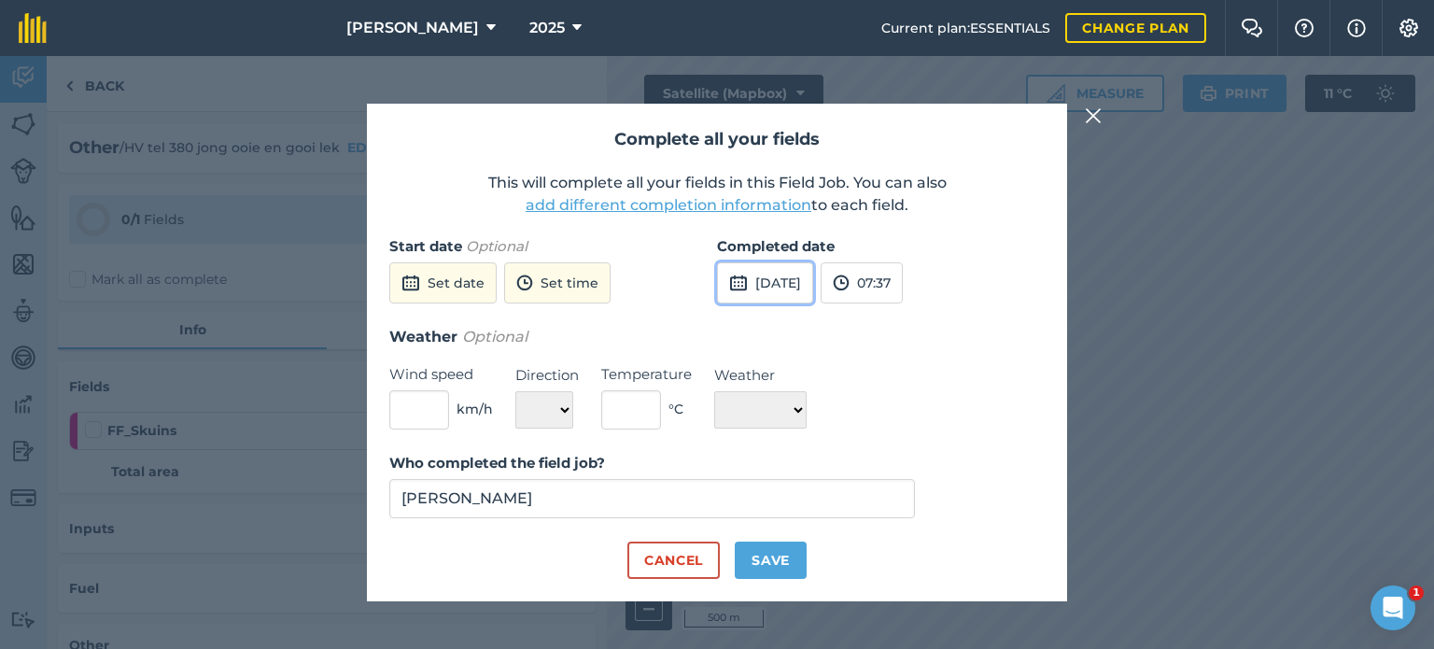
click at [751, 266] on button "[DATE]" at bounding box center [765, 282] width 96 height 41
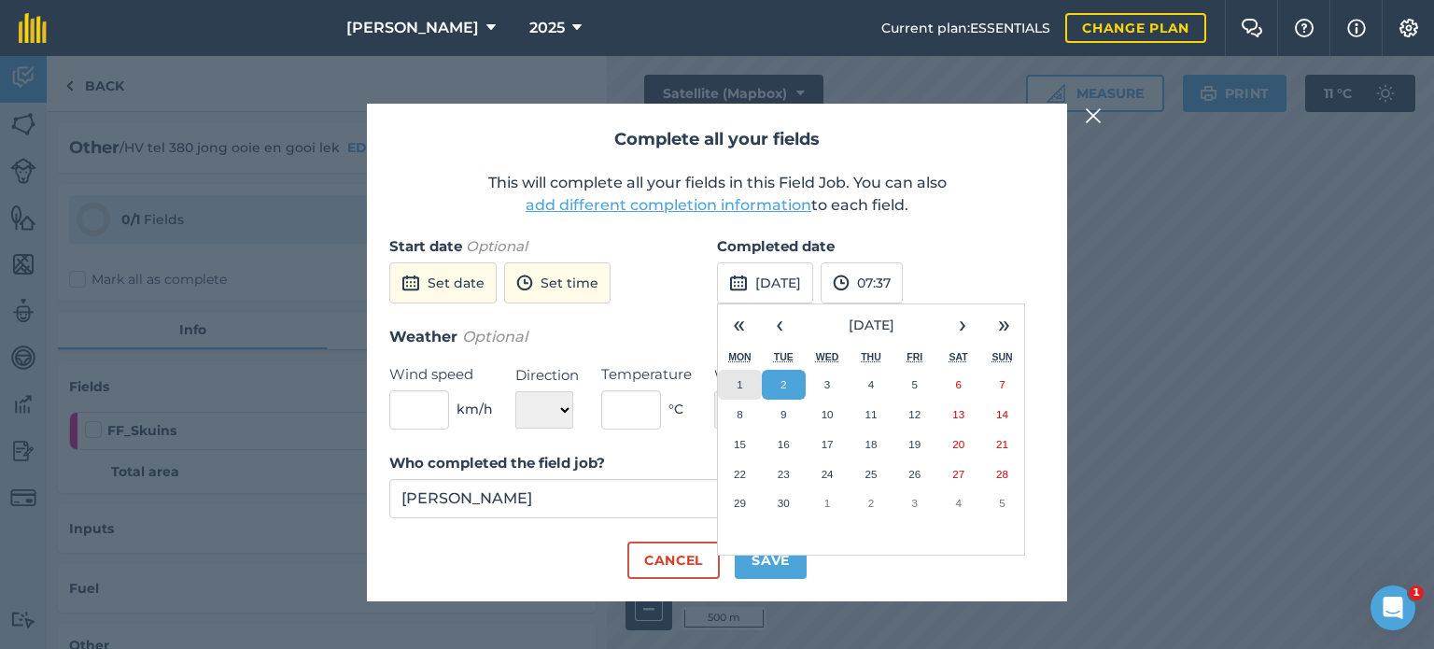
click at [743, 387] on button "1" at bounding box center [740, 385] width 44 height 30
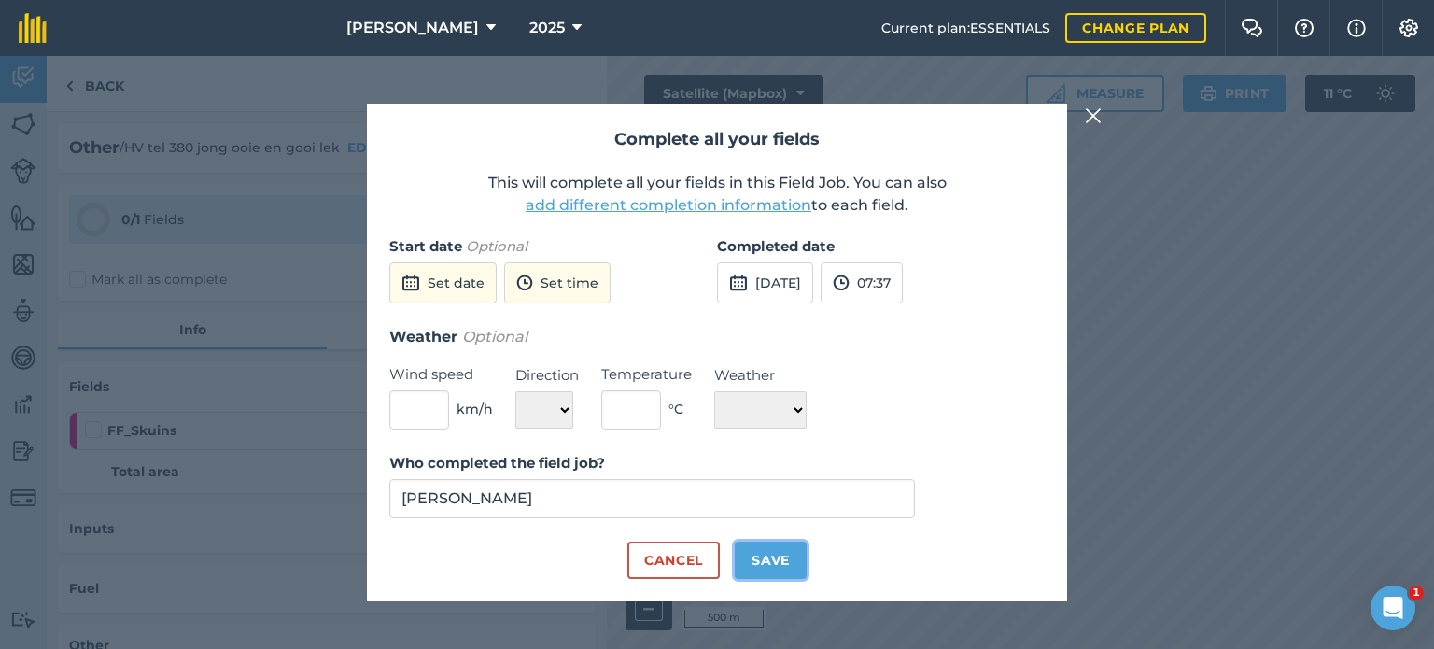
click at [765, 554] on button "Save" at bounding box center [771, 559] width 72 height 37
checkbox input "true"
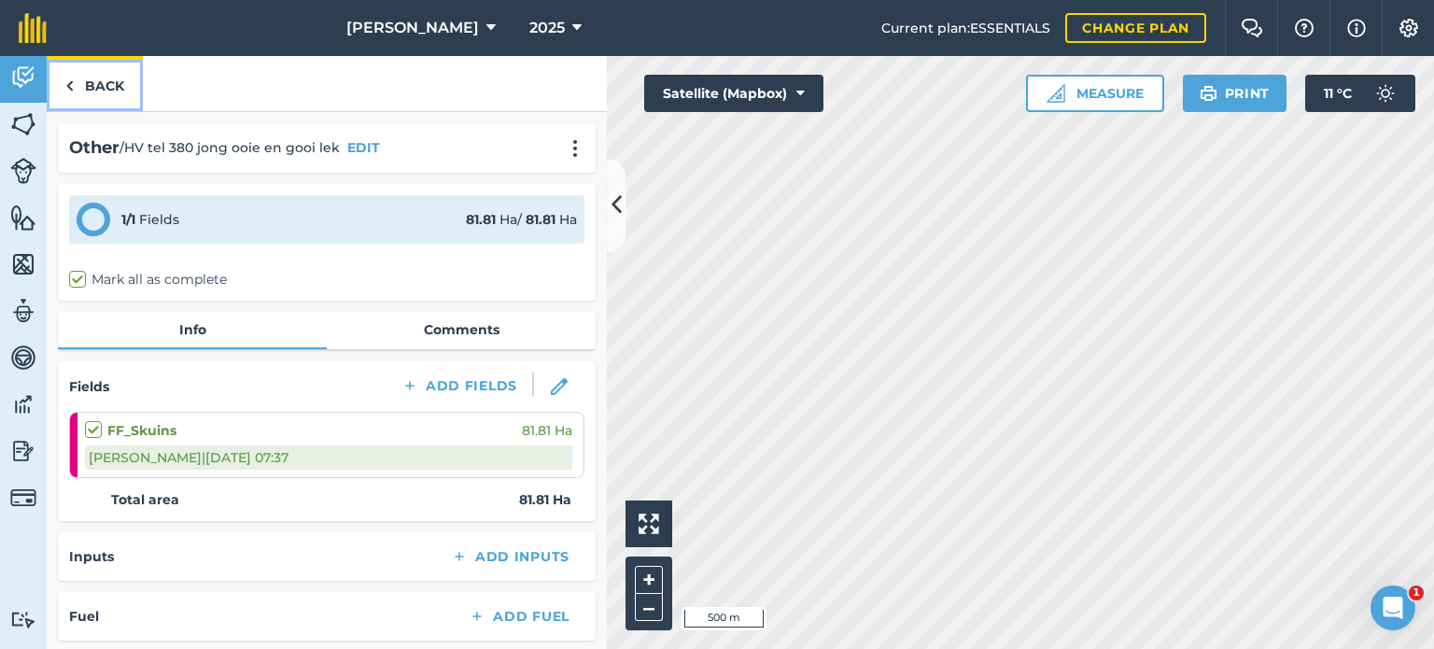
click at [79, 101] on link "Back" at bounding box center [95, 83] width 96 height 55
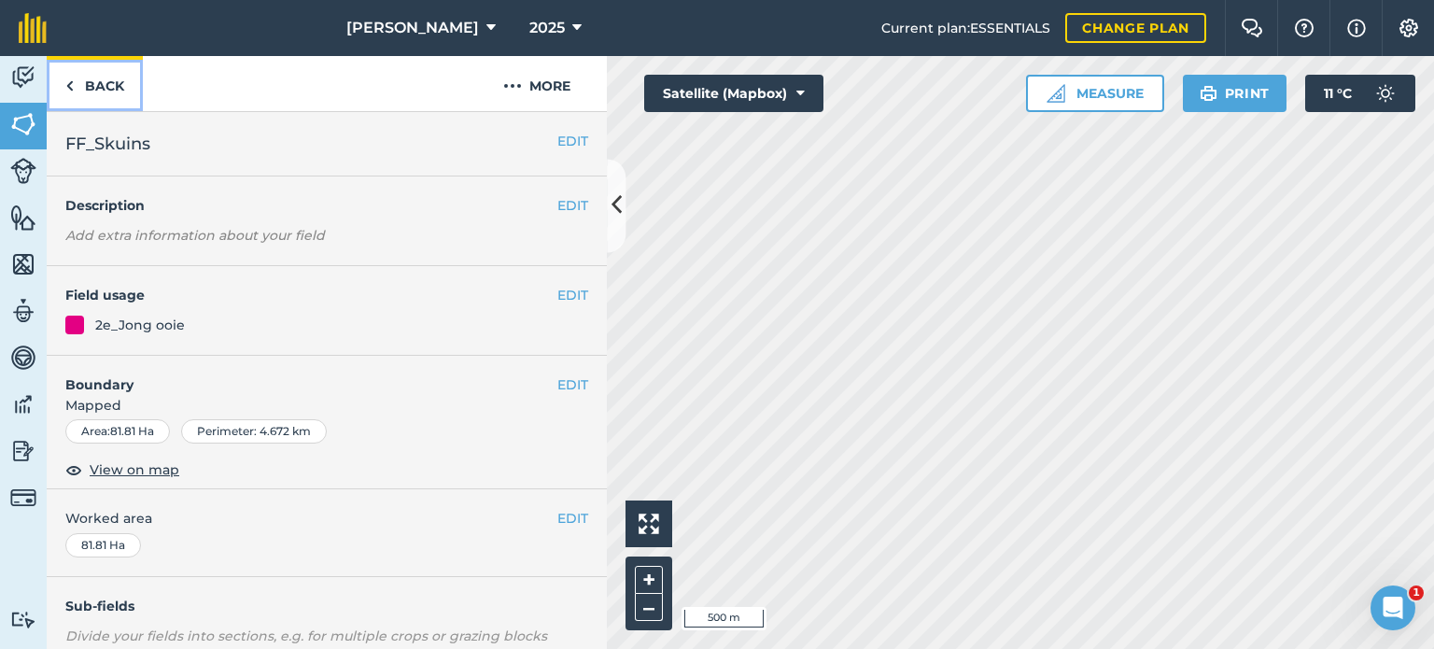
click at [79, 88] on link "Back" at bounding box center [95, 83] width 96 height 55
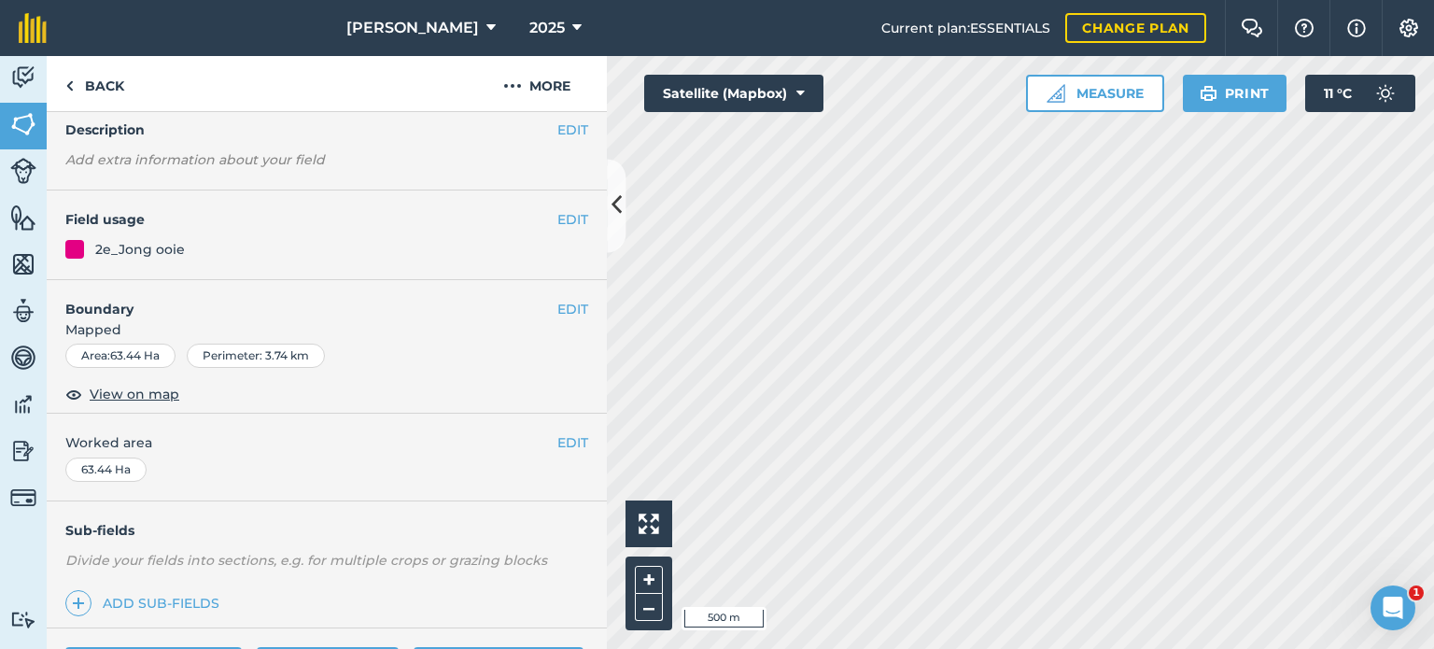
scroll to position [187, 0]
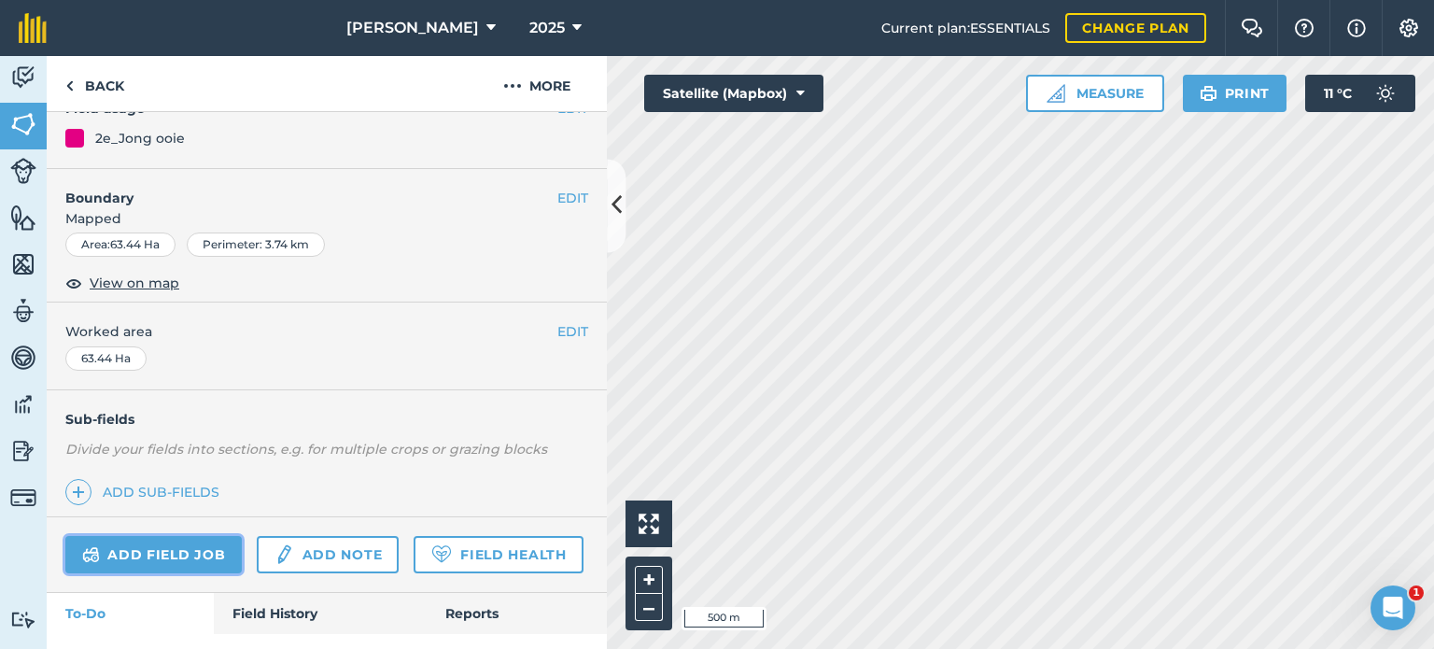
click at [181, 547] on link "Add field job" at bounding box center [153, 554] width 176 height 37
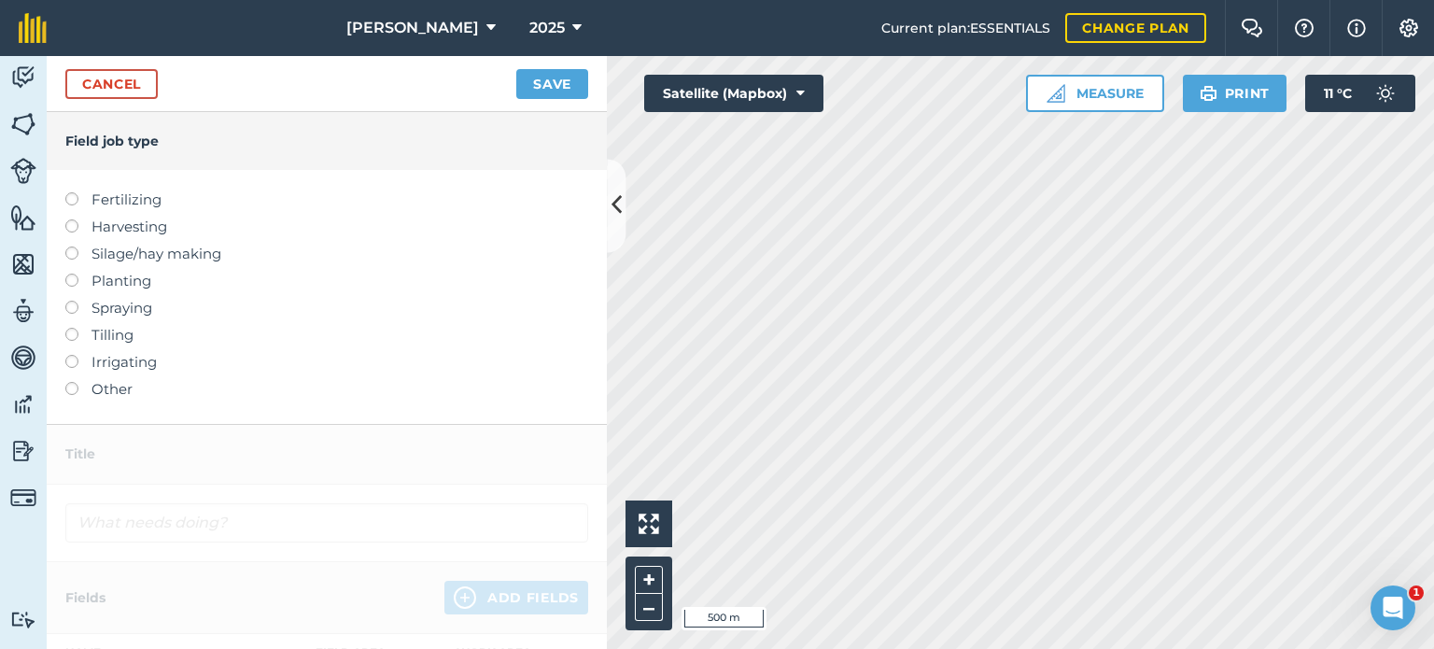
click at [76, 382] on label at bounding box center [78, 382] width 26 height 0
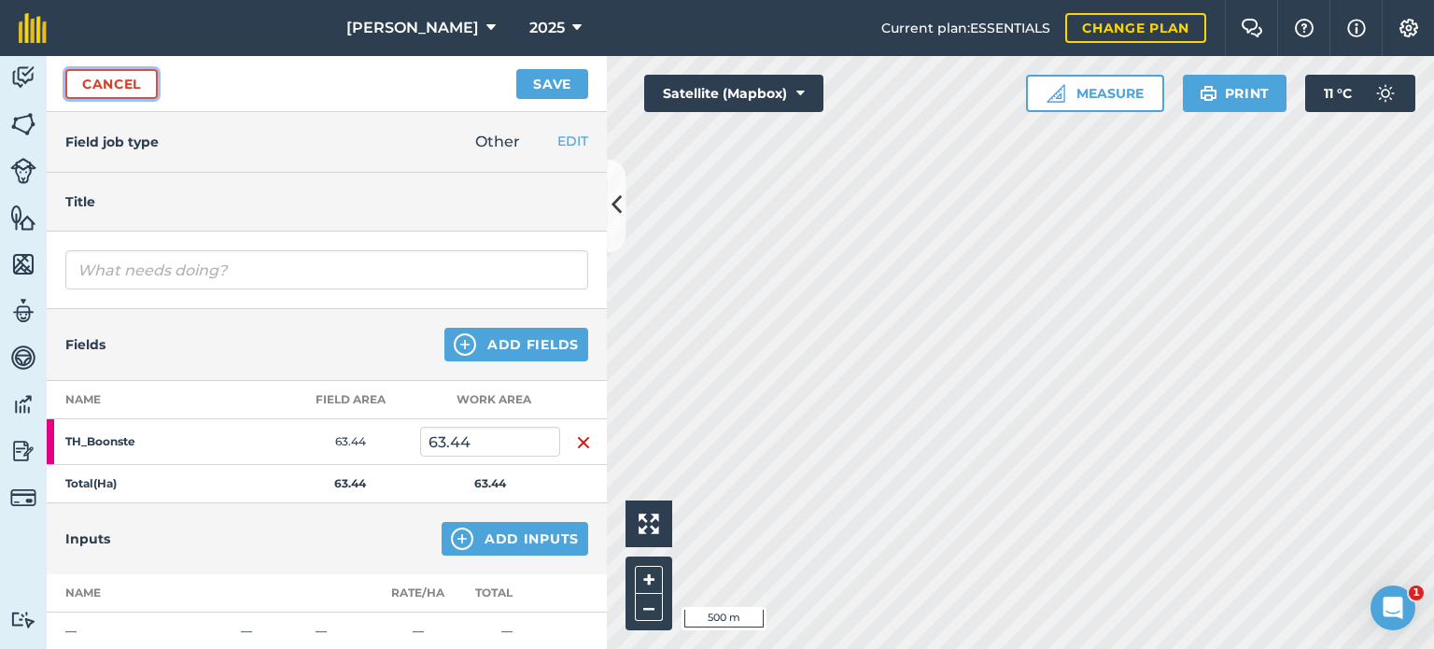
click at [102, 82] on link "Cancel" at bounding box center [111, 84] width 92 height 30
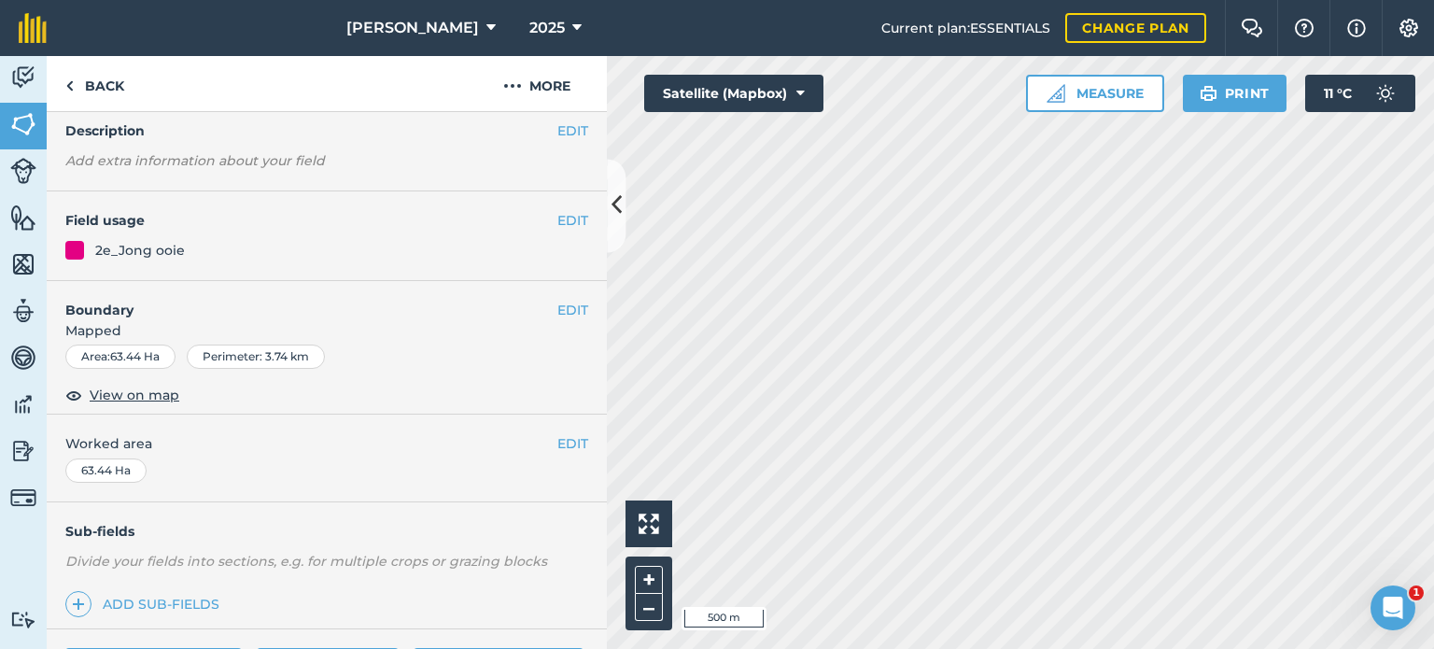
scroll to position [280, 0]
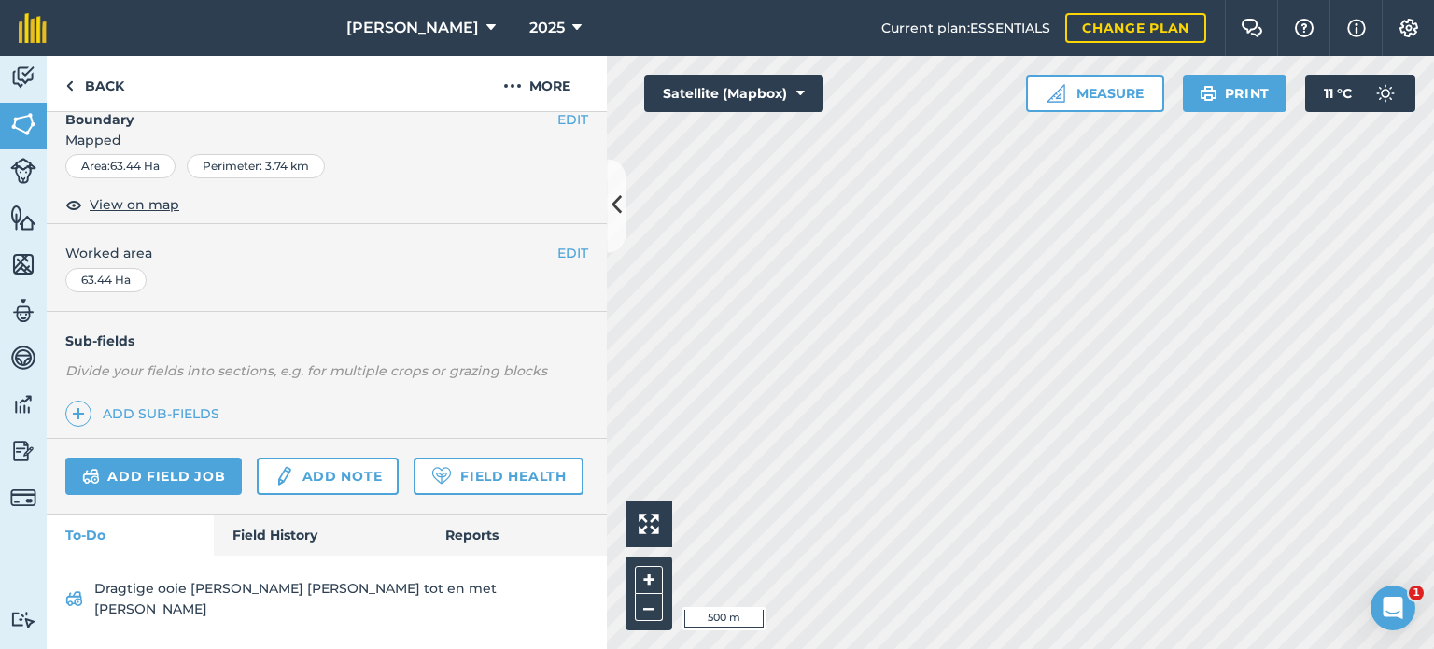
click at [245, 514] on div "Add field job Add note Field Health" at bounding box center [327, 477] width 560 height 76
click at [253, 555] on link "Field History" at bounding box center [320, 534] width 212 height 41
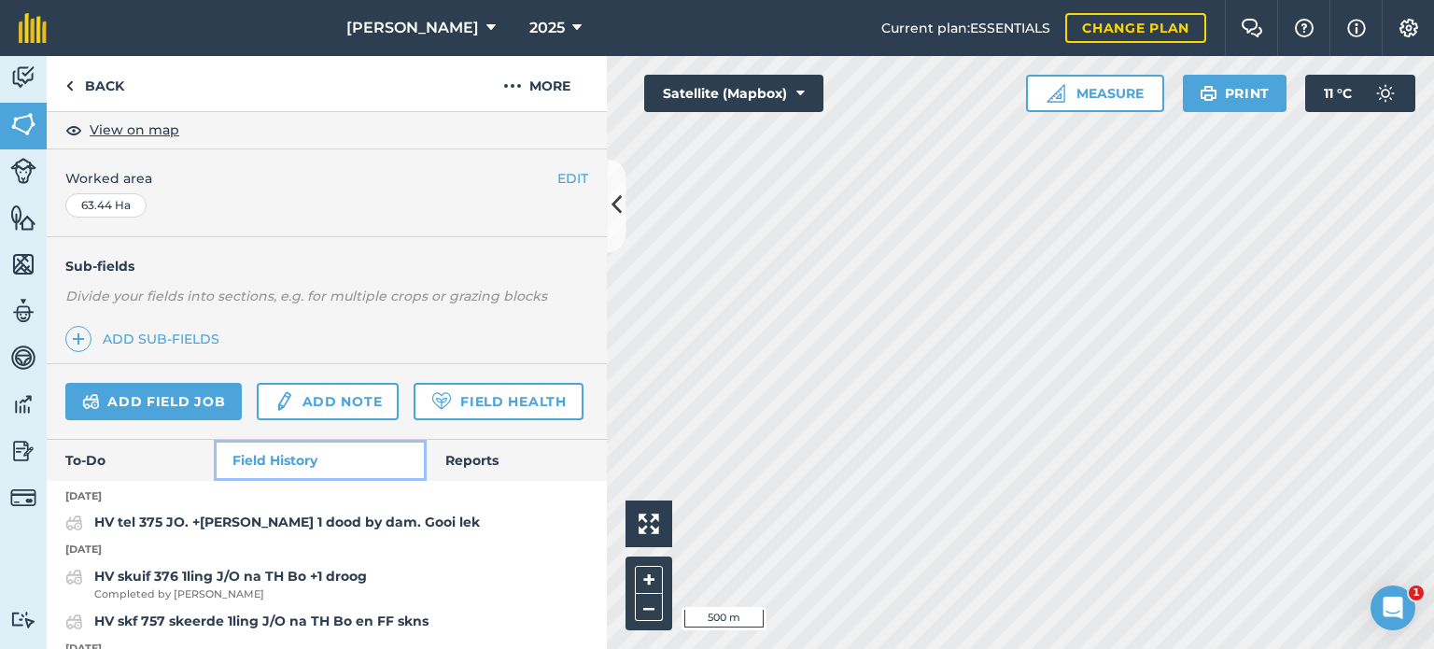
scroll to position [373, 0]
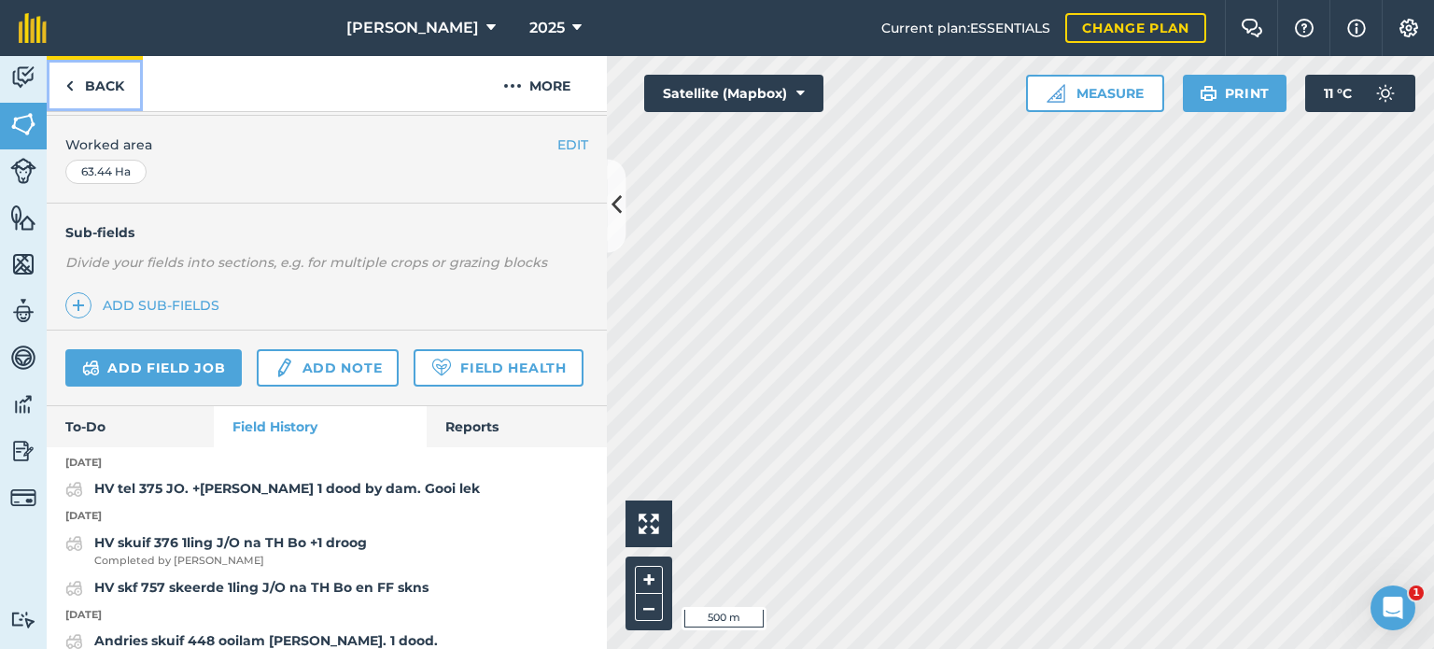
click at [77, 89] on link "Back" at bounding box center [95, 83] width 96 height 55
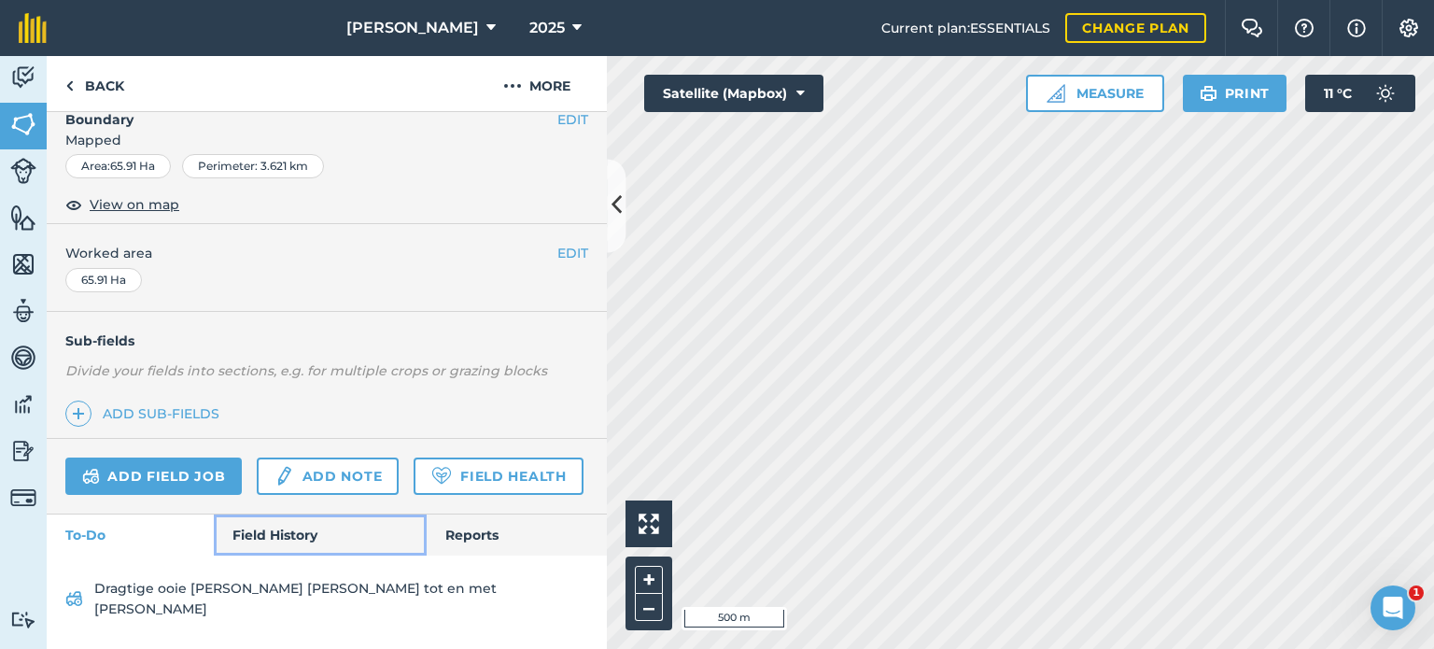
click at [255, 555] on link "Field History" at bounding box center [320, 534] width 212 height 41
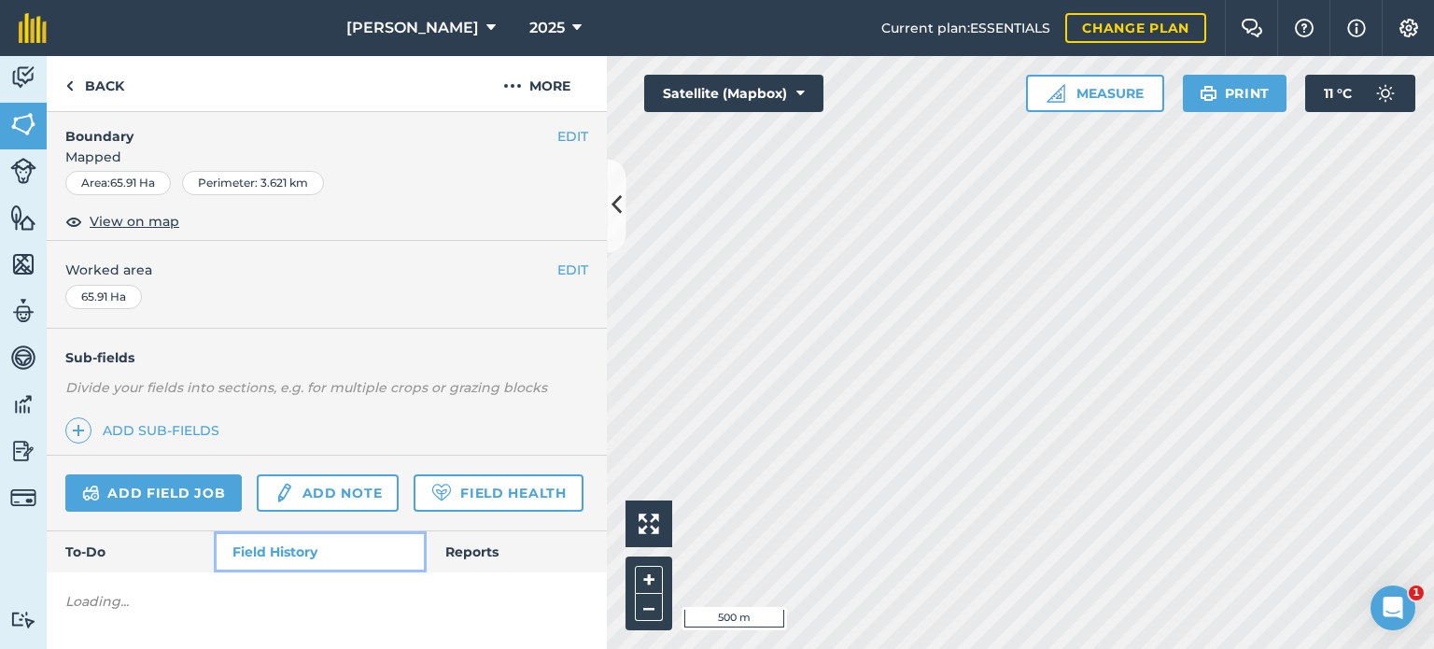
scroll to position [298, 0]
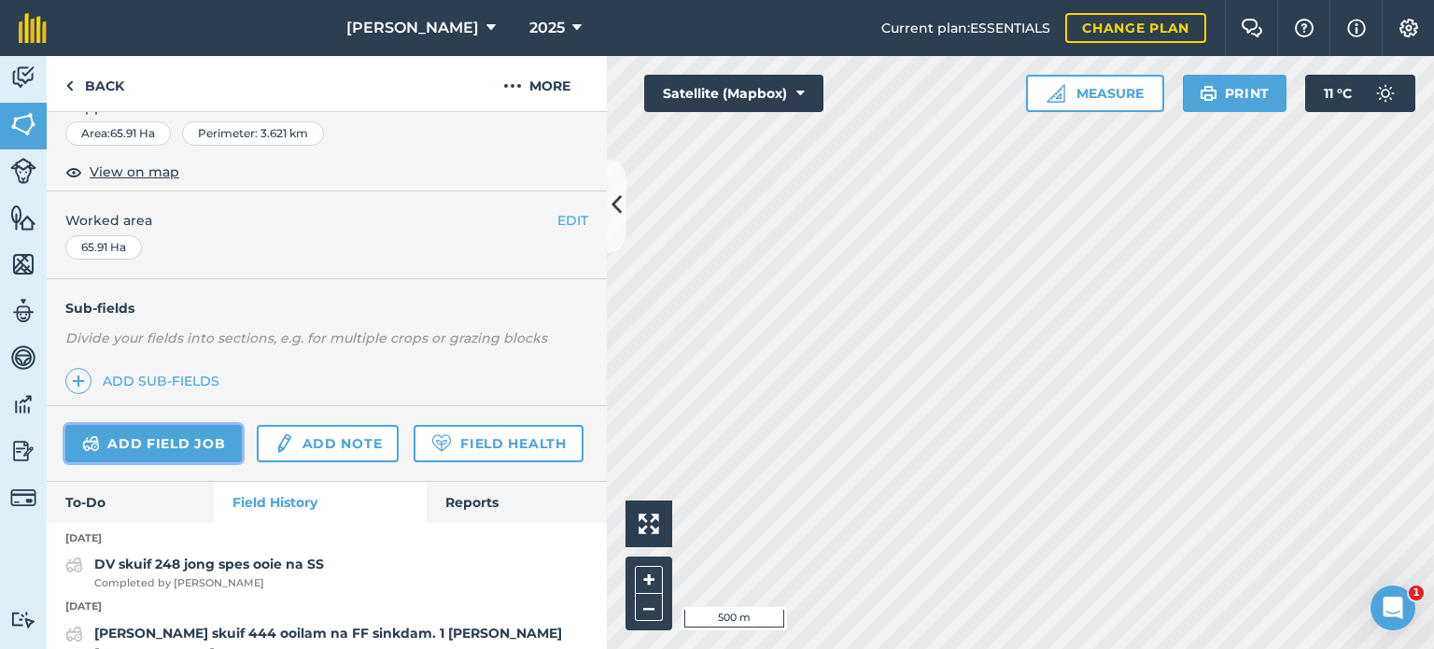
click at [149, 438] on link "Add field job" at bounding box center [153, 443] width 176 height 37
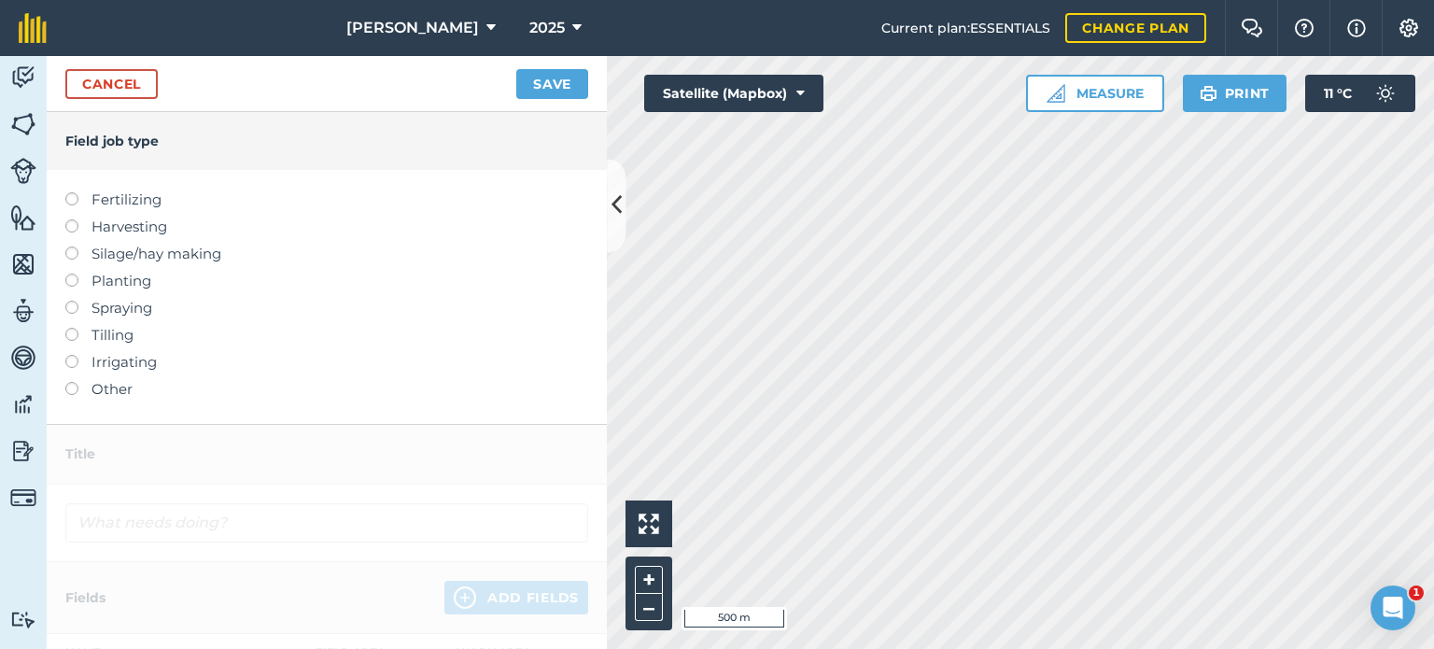
click at [74, 382] on label at bounding box center [78, 382] width 26 height 0
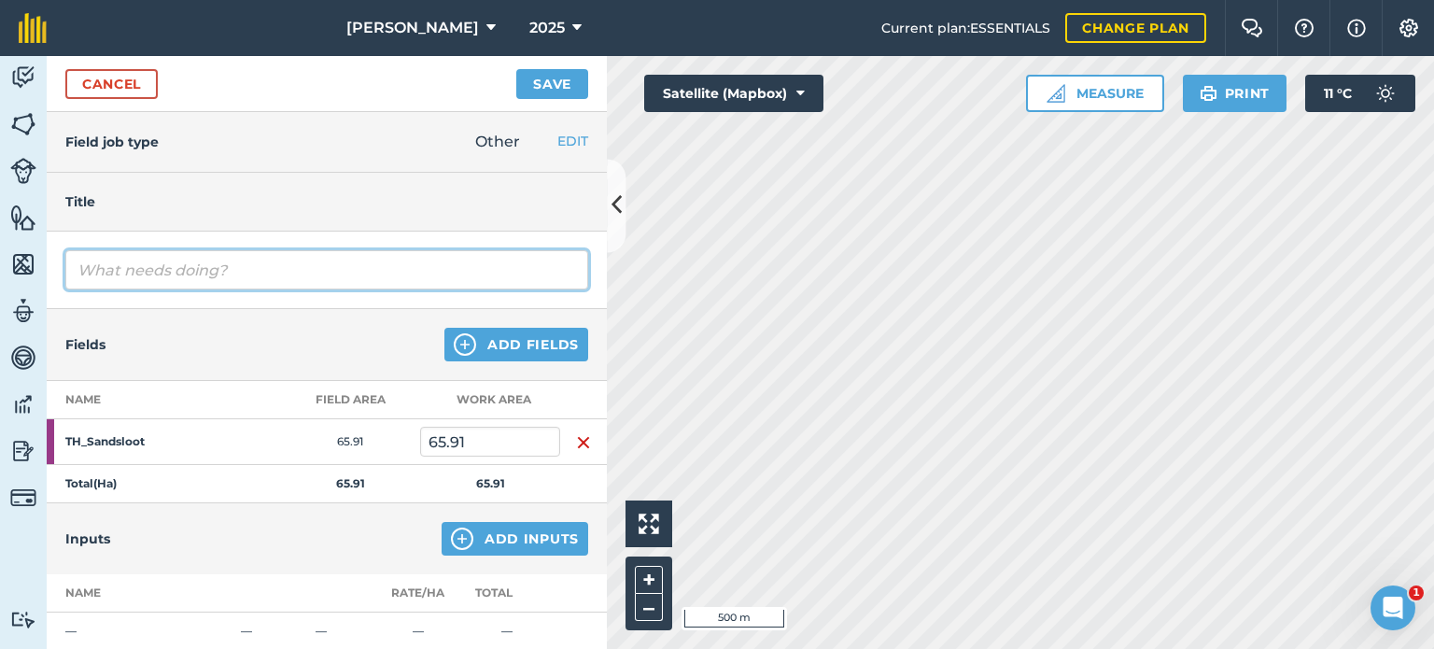
click at [184, 271] on input "text" at bounding box center [326, 269] width 523 height 39
type input "[PERSON_NAME] tel 248 jong spes ooie en gooi lek."
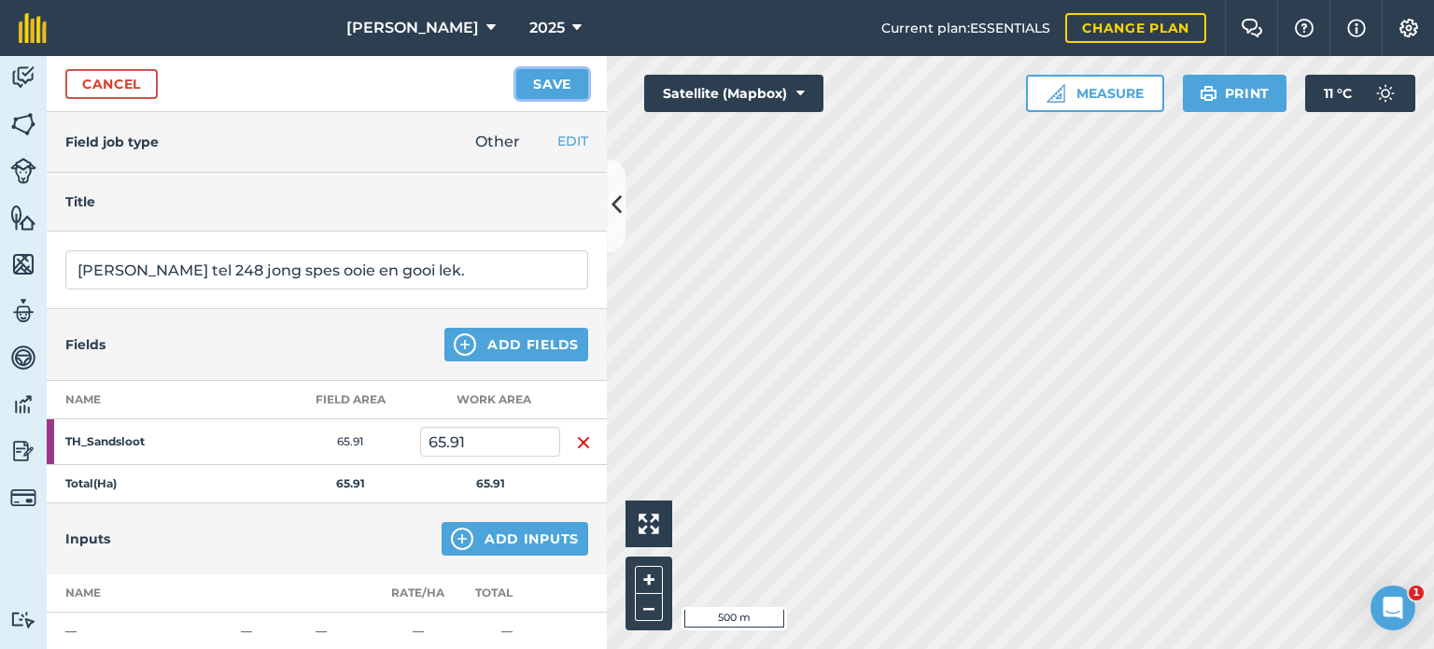
click at [528, 90] on button "Save" at bounding box center [552, 84] width 72 height 30
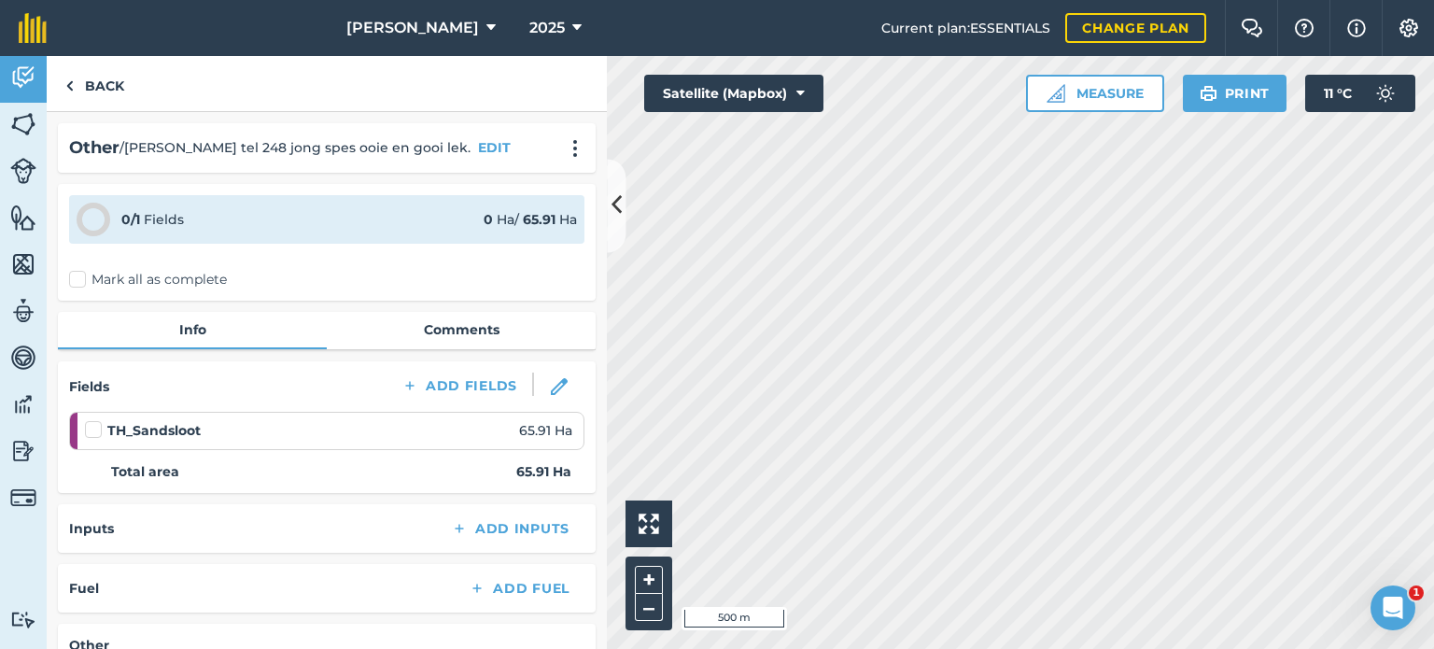
click at [69, 283] on label "Mark all as complete" at bounding box center [148, 280] width 158 height 20
click at [69, 282] on input "Mark all as complete" at bounding box center [75, 276] width 12 height 12
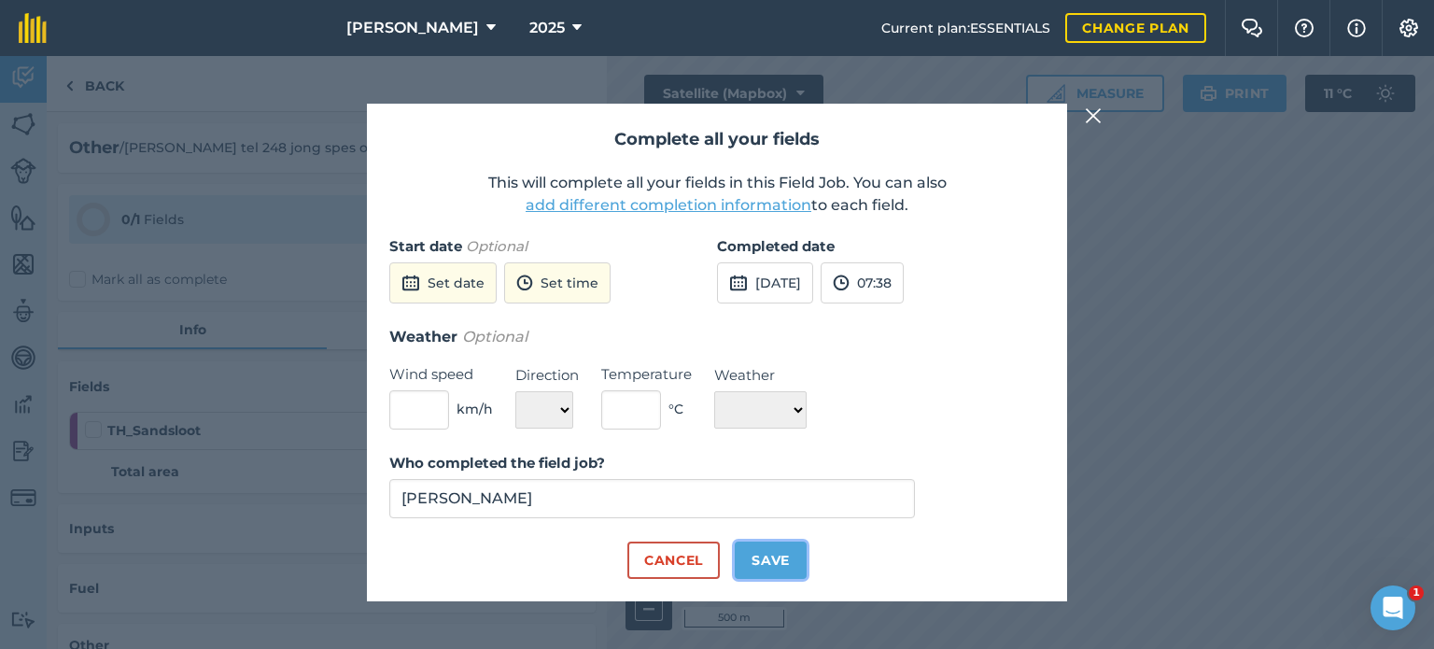
click at [773, 555] on button "Save" at bounding box center [771, 559] width 72 height 37
checkbox input "true"
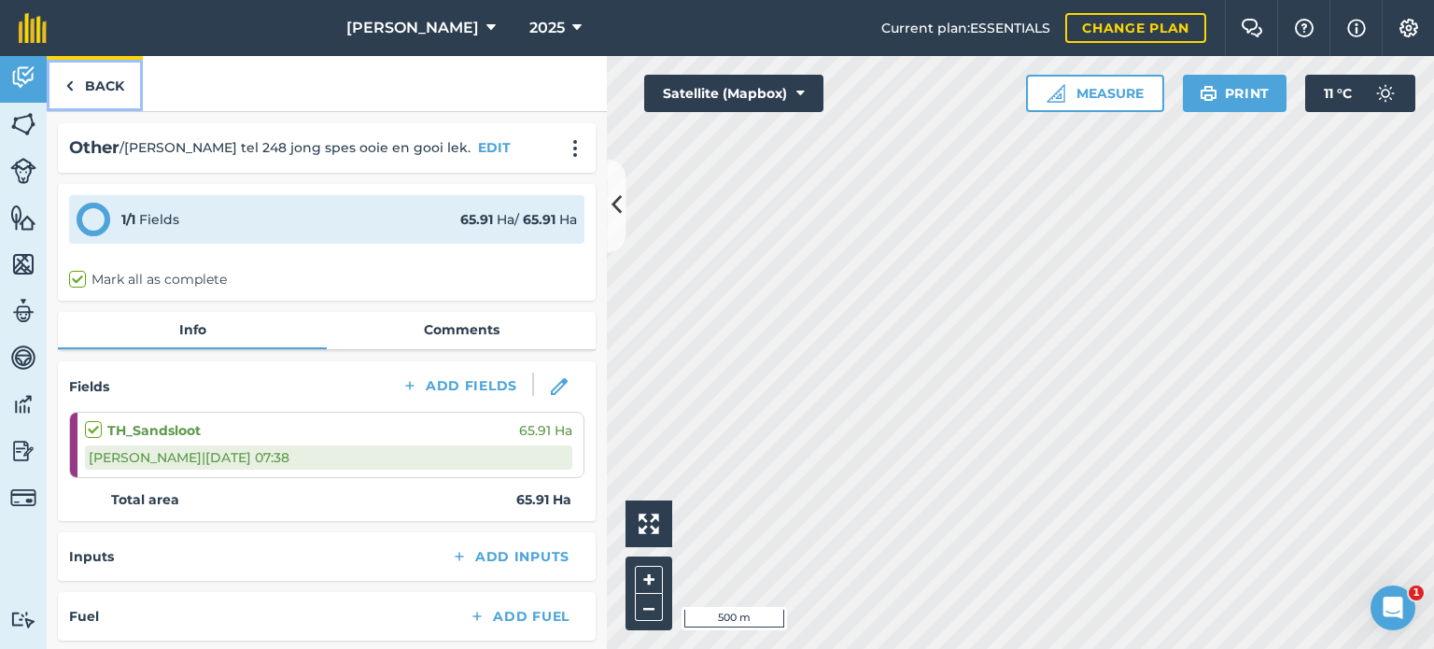
click at [72, 89] on img at bounding box center [69, 86] width 8 height 22
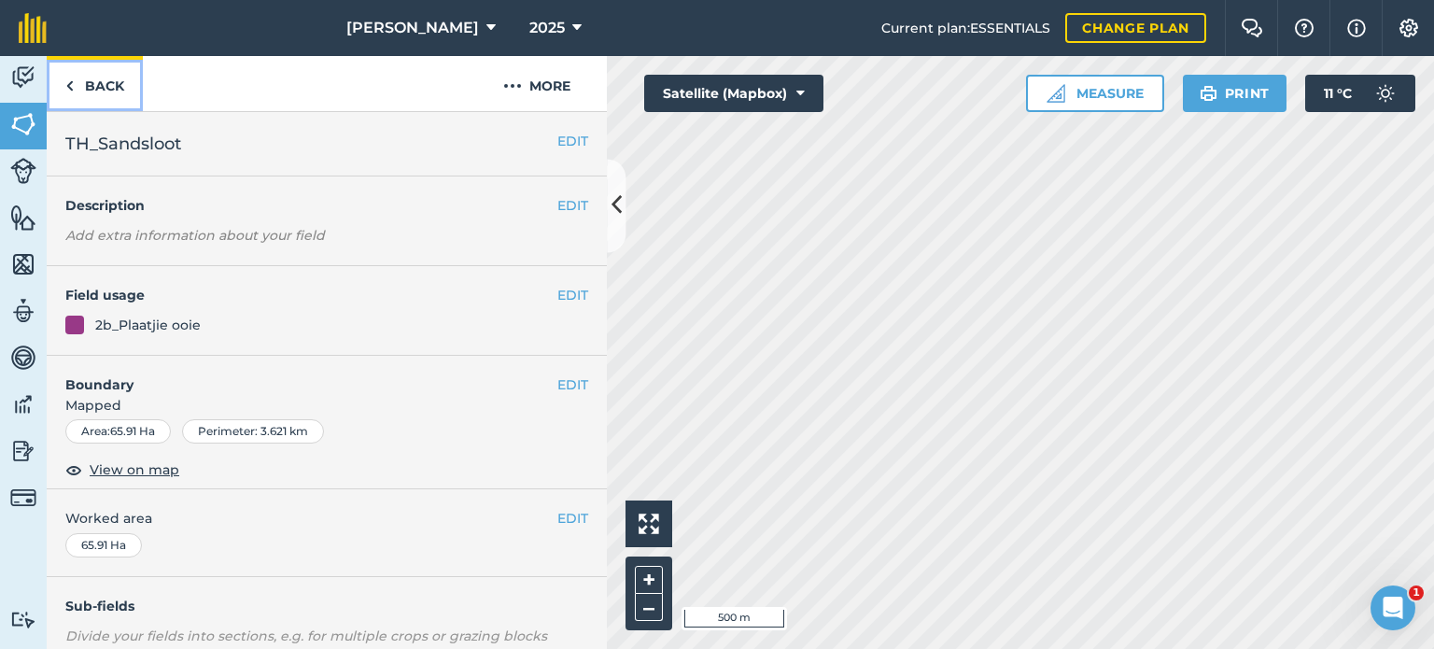
click at [75, 90] on link "Back" at bounding box center [95, 83] width 96 height 55
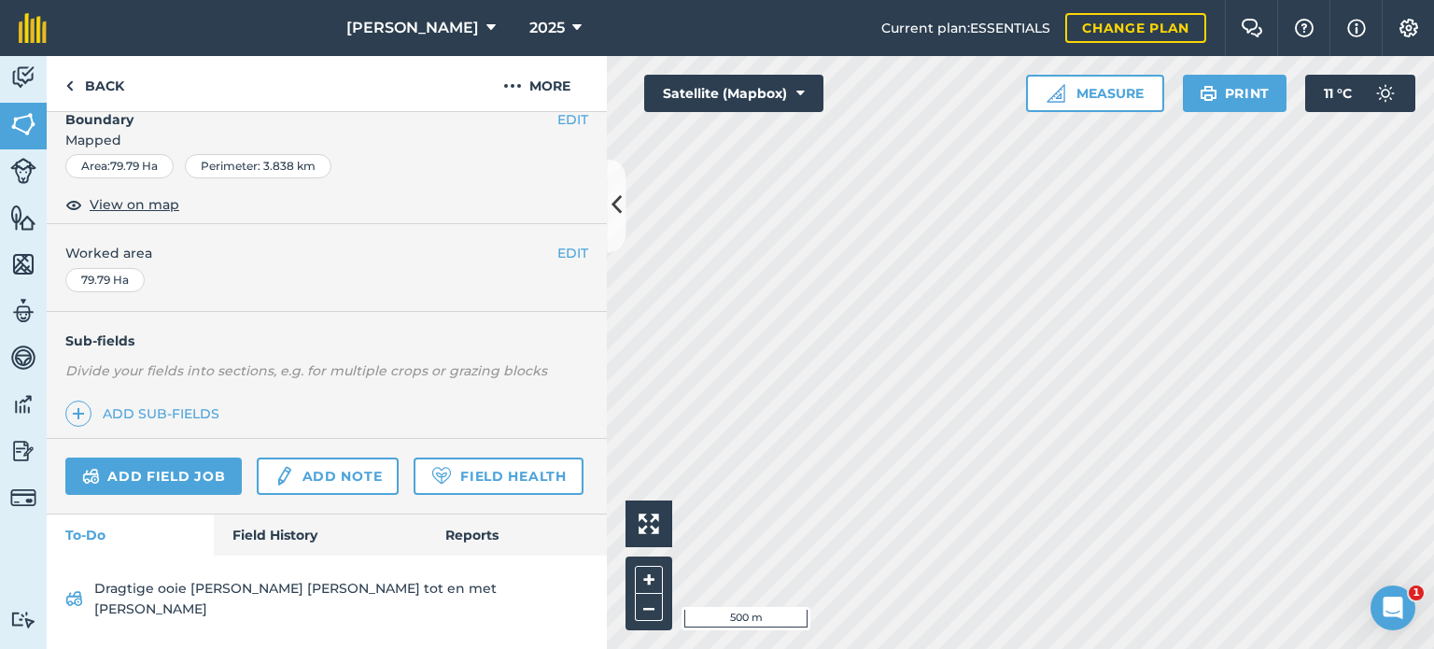
scroll to position [295, 0]
click at [177, 457] on link "Add field job" at bounding box center [153, 475] width 176 height 37
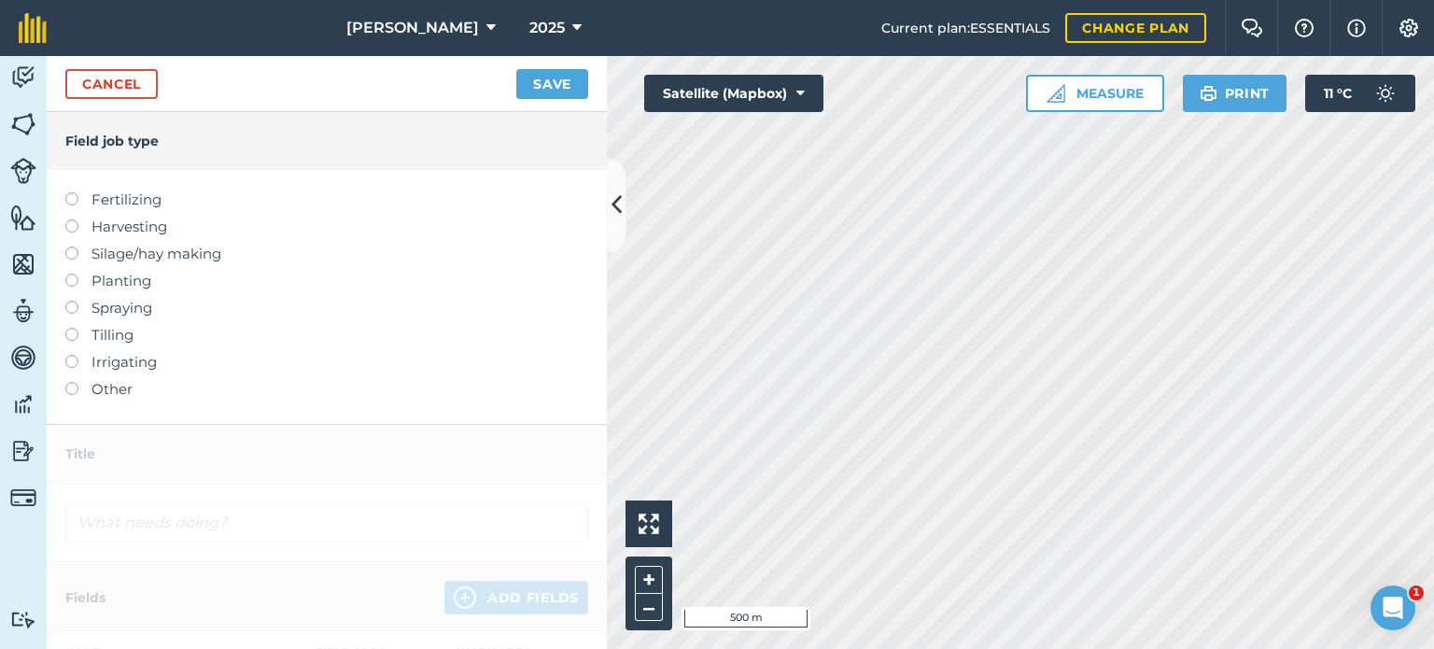
click at [84, 390] on label "Other" at bounding box center [326, 389] width 523 height 22
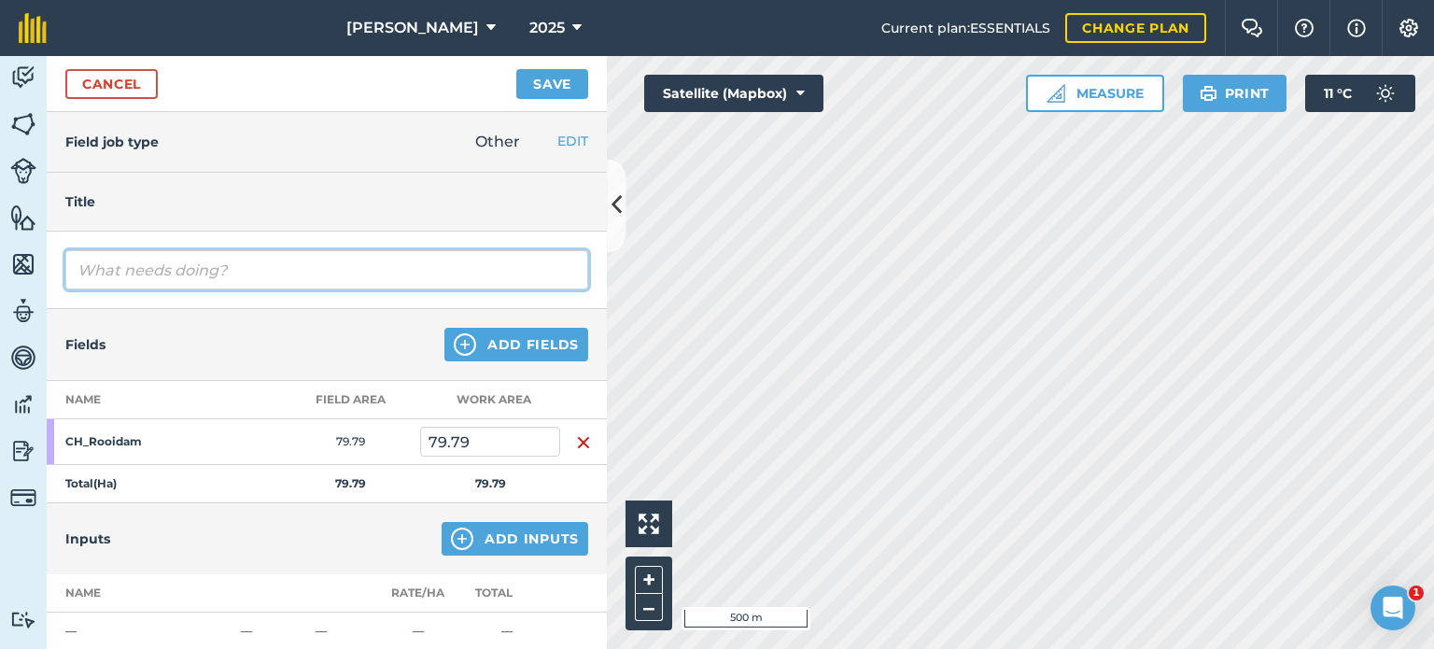
click at [134, 279] on input "text" at bounding box center [326, 269] width 523 height 39
type input "[PERSON_NAME] tel 290 pienk skof + 70 kudde ooie"
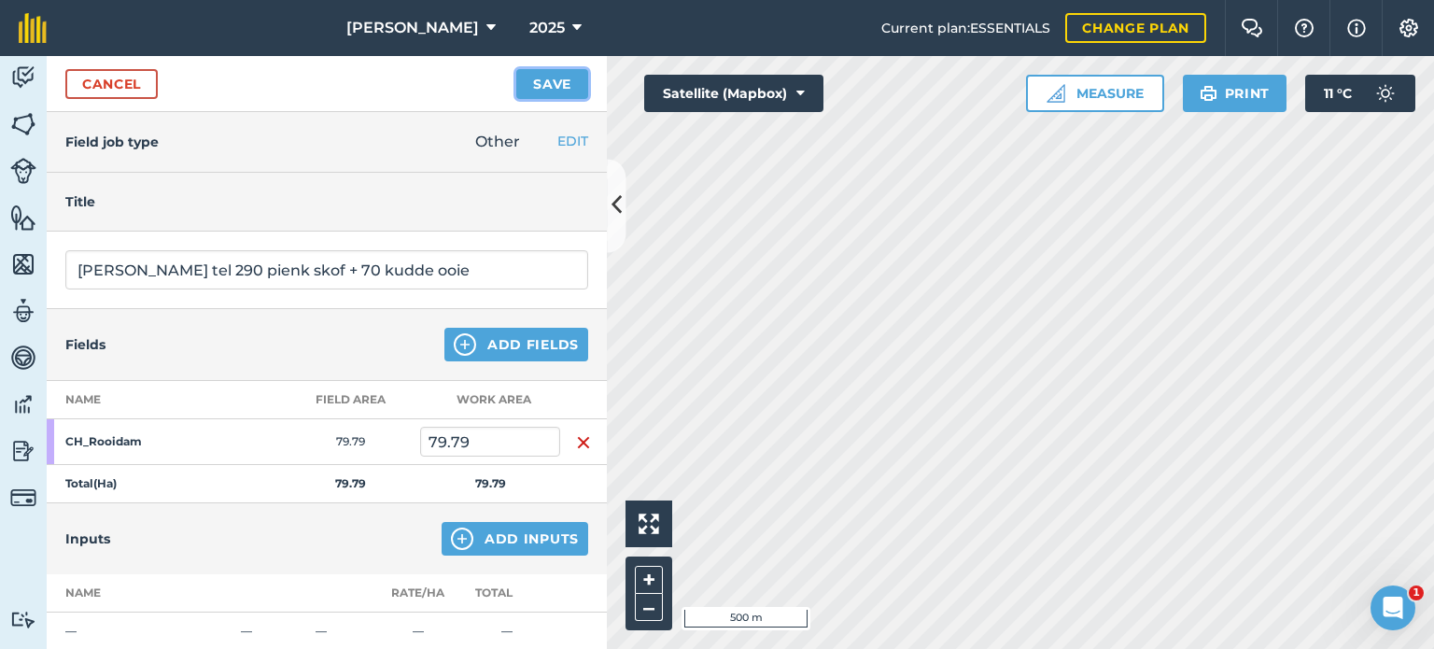
click at [552, 91] on button "Save" at bounding box center [552, 84] width 72 height 30
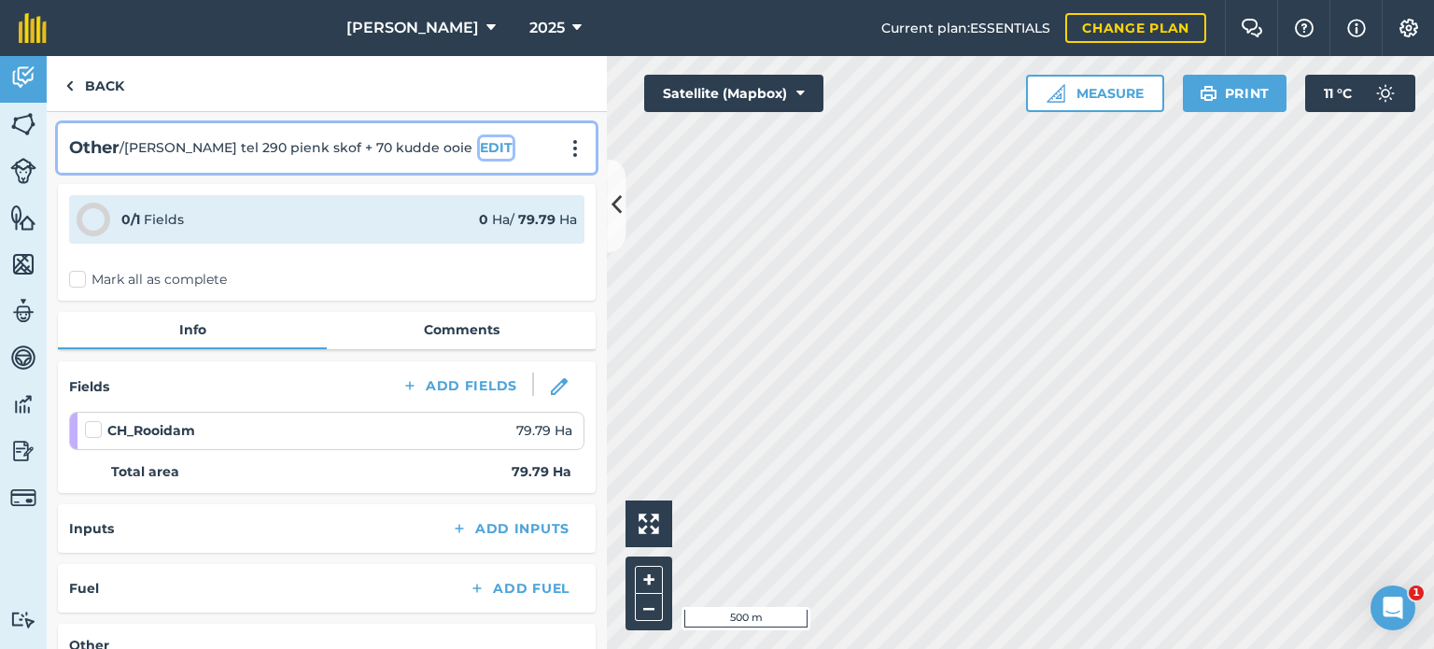
click at [480, 151] on button "EDIT" at bounding box center [496, 147] width 33 height 21
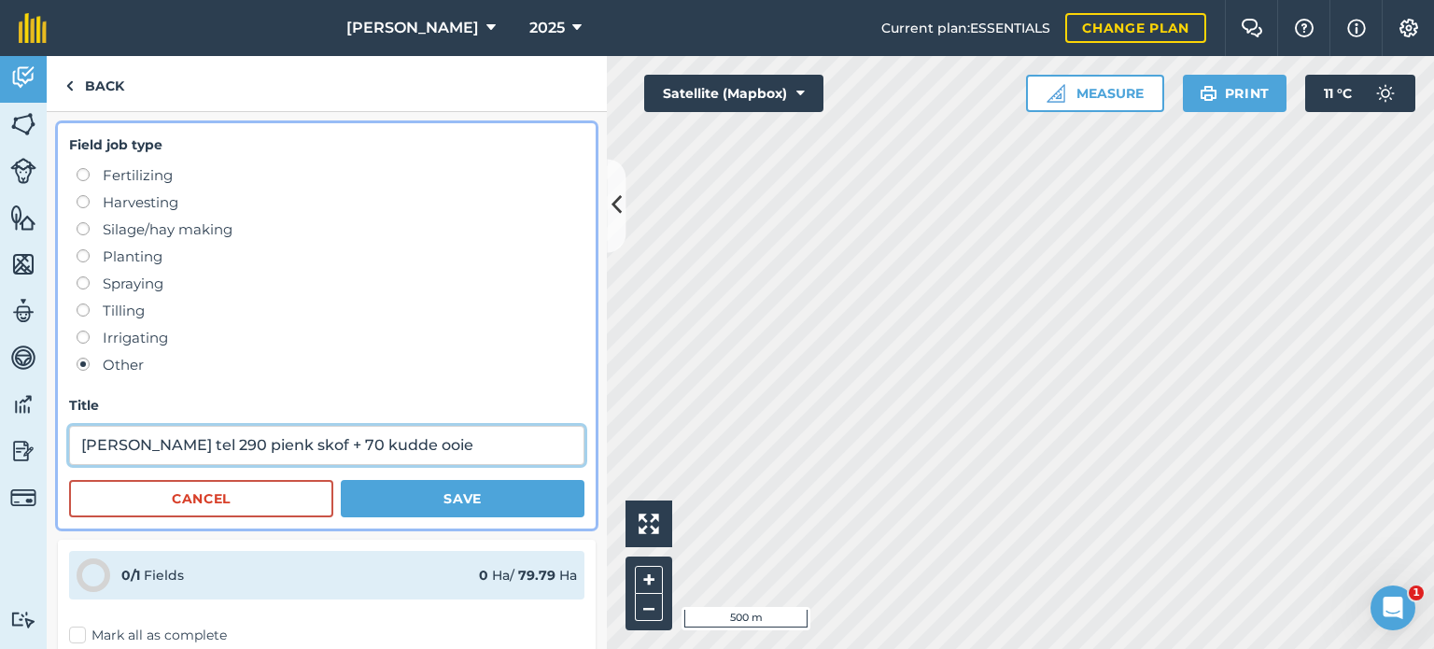
click at [362, 448] on input "[PERSON_NAME] tel 290 pienk skof + 70 kudde ooie" at bounding box center [326, 445] width 515 height 39
click at [381, 448] on input "[PERSON_NAME] tel 290 pienk skof + 70 kudde ooie" at bounding box center [326, 445] width 515 height 39
type input "[PERSON_NAME] tel 290 pienk skof + 70 kudde ooie en gooi lek"
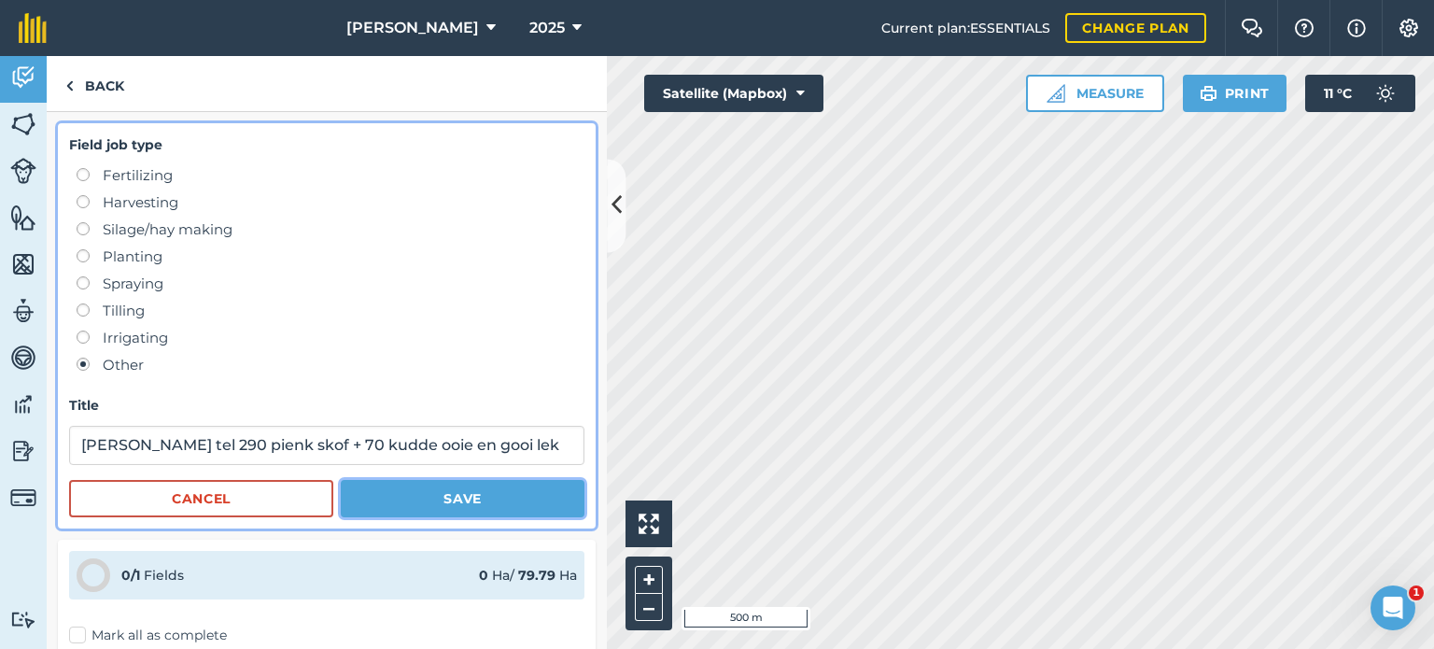
click at [443, 480] on button "Save" at bounding box center [463, 498] width 244 height 37
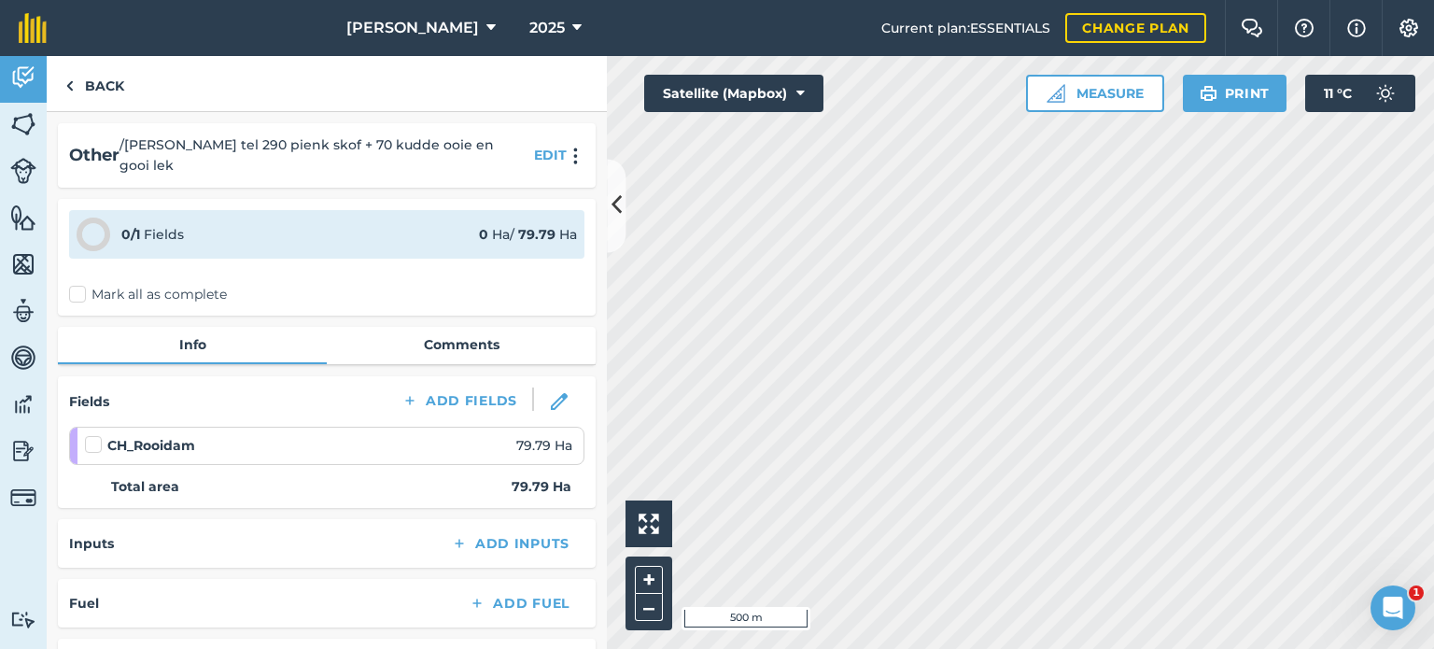
click at [86, 285] on label "Mark all as complete" at bounding box center [148, 295] width 158 height 20
click at [81, 285] on input "Mark all as complete" at bounding box center [75, 291] width 12 height 12
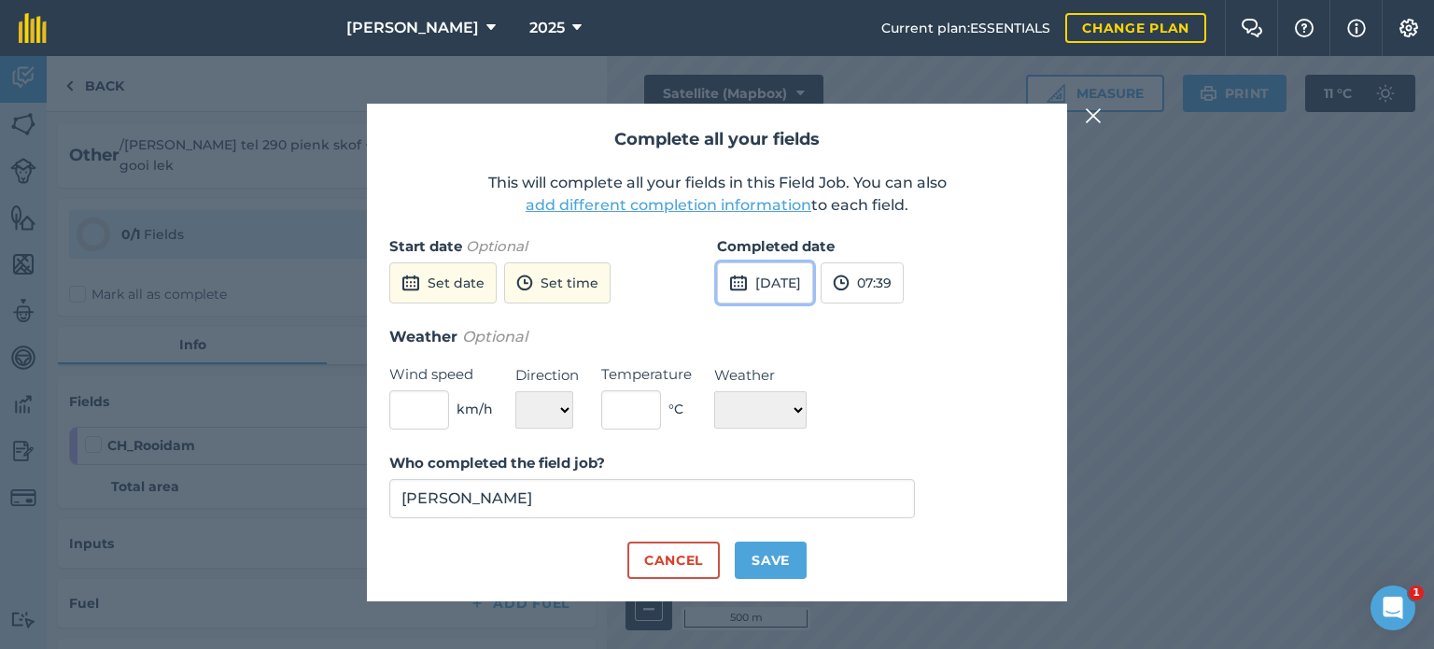
click at [778, 290] on button "[DATE]" at bounding box center [765, 282] width 96 height 41
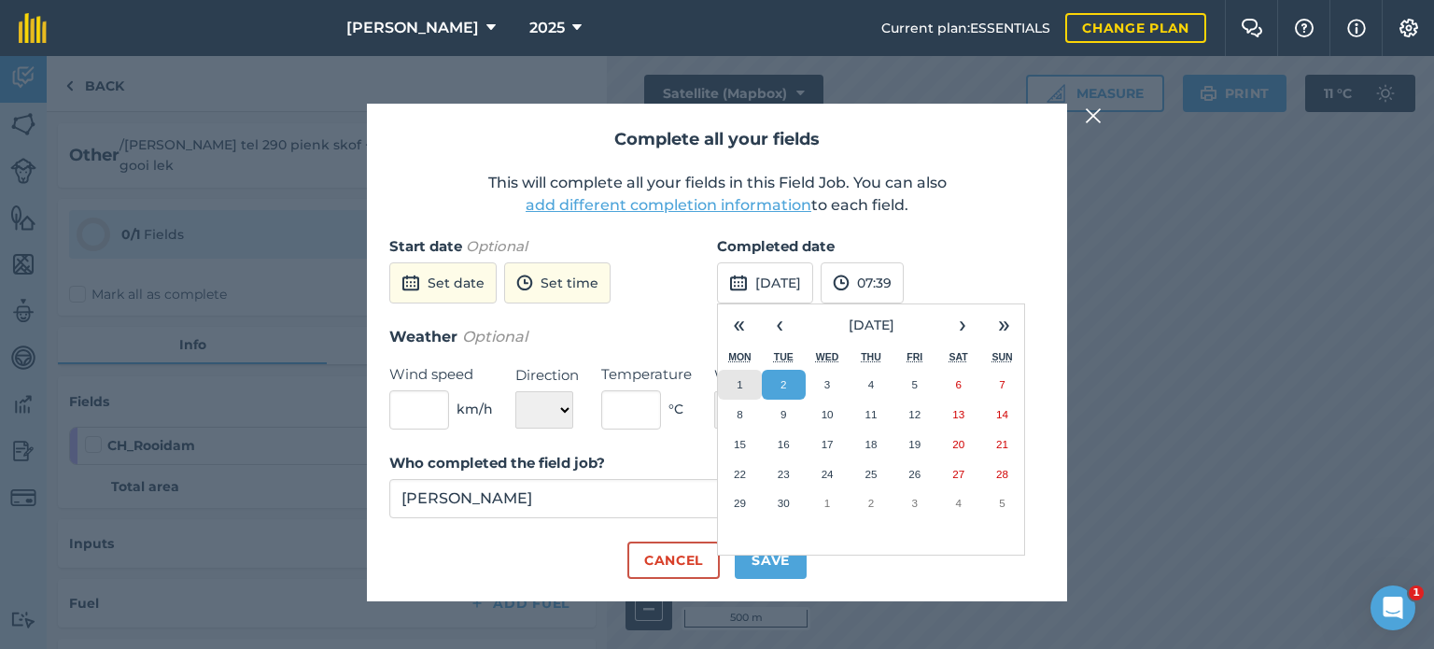
click at [744, 390] on button "1" at bounding box center [740, 385] width 44 height 30
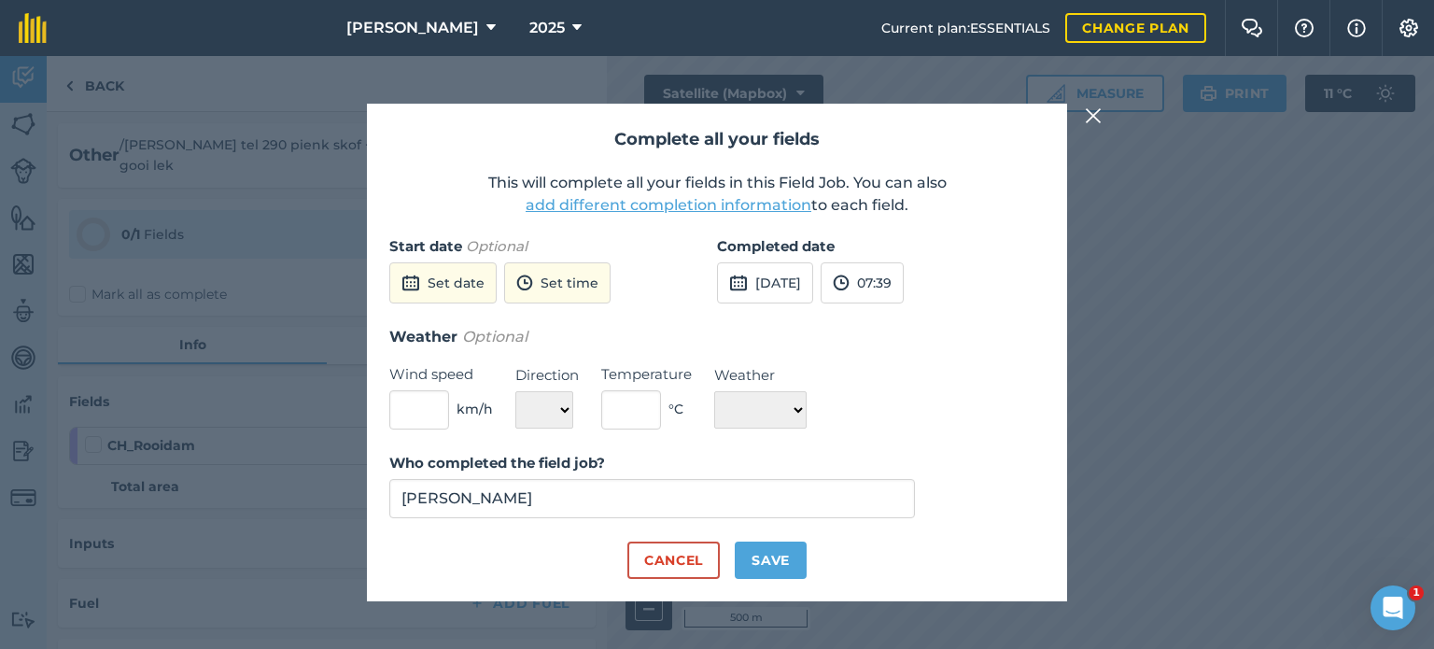
click at [759, 580] on div "Complete all your fields This will complete all your fields in this Field Job. …" at bounding box center [717, 352] width 700 height 497
click at [761, 561] on button "Save" at bounding box center [771, 559] width 72 height 37
checkbox input "true"
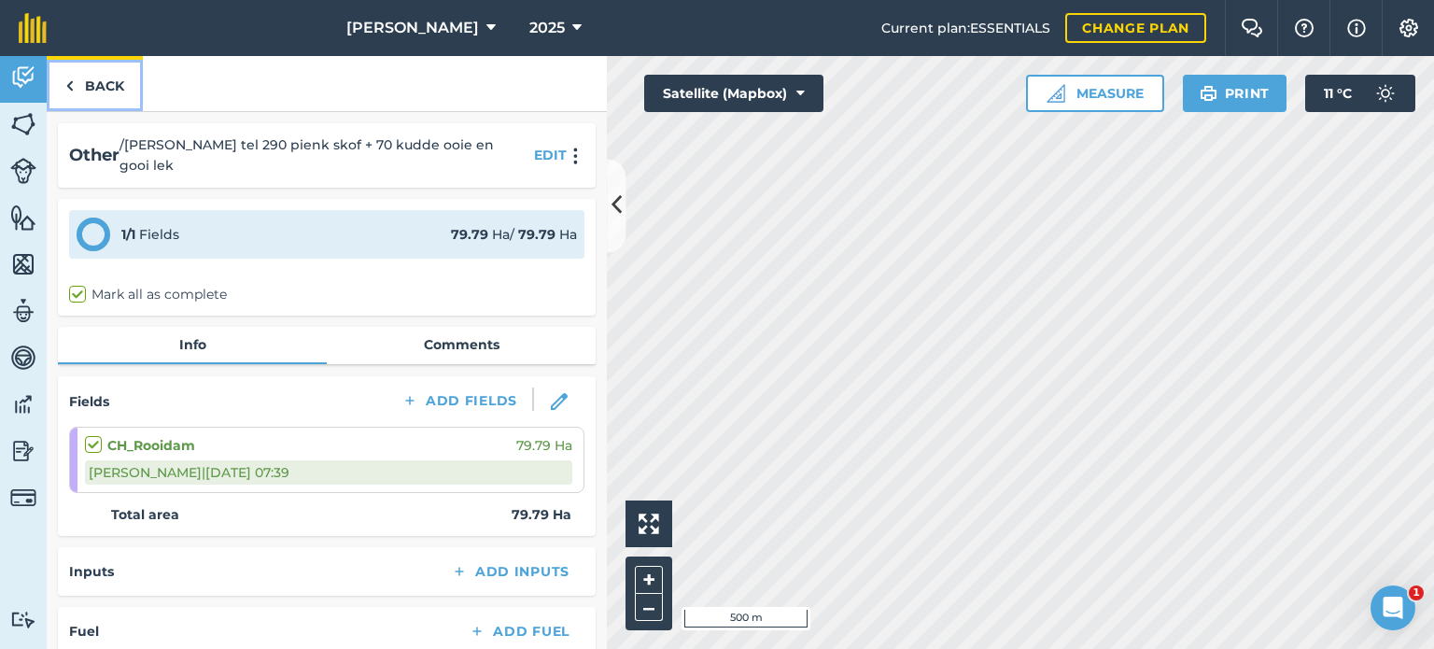
click at [84, 99] on link "Back" at bounding box center [95, 83] width 96 height 55
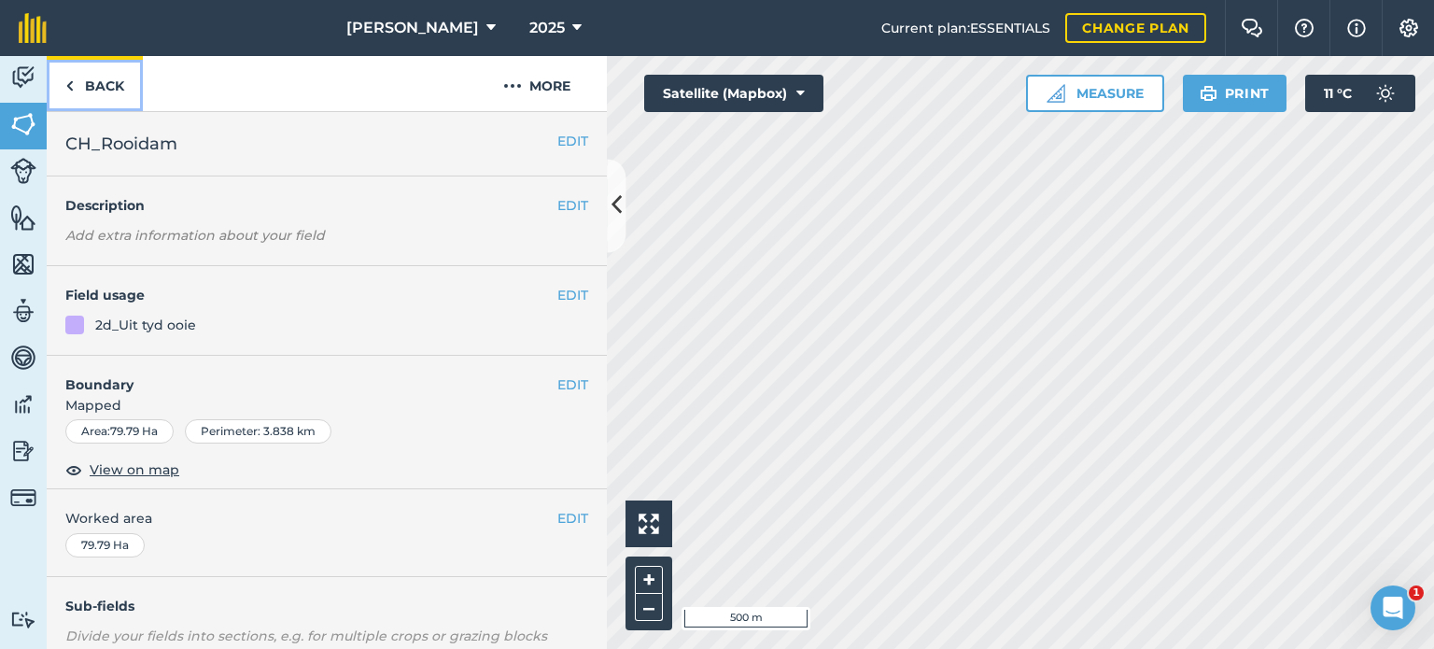
click at [74, 83] on link "Back" at bounding box center [95, 83] width 96 height 55
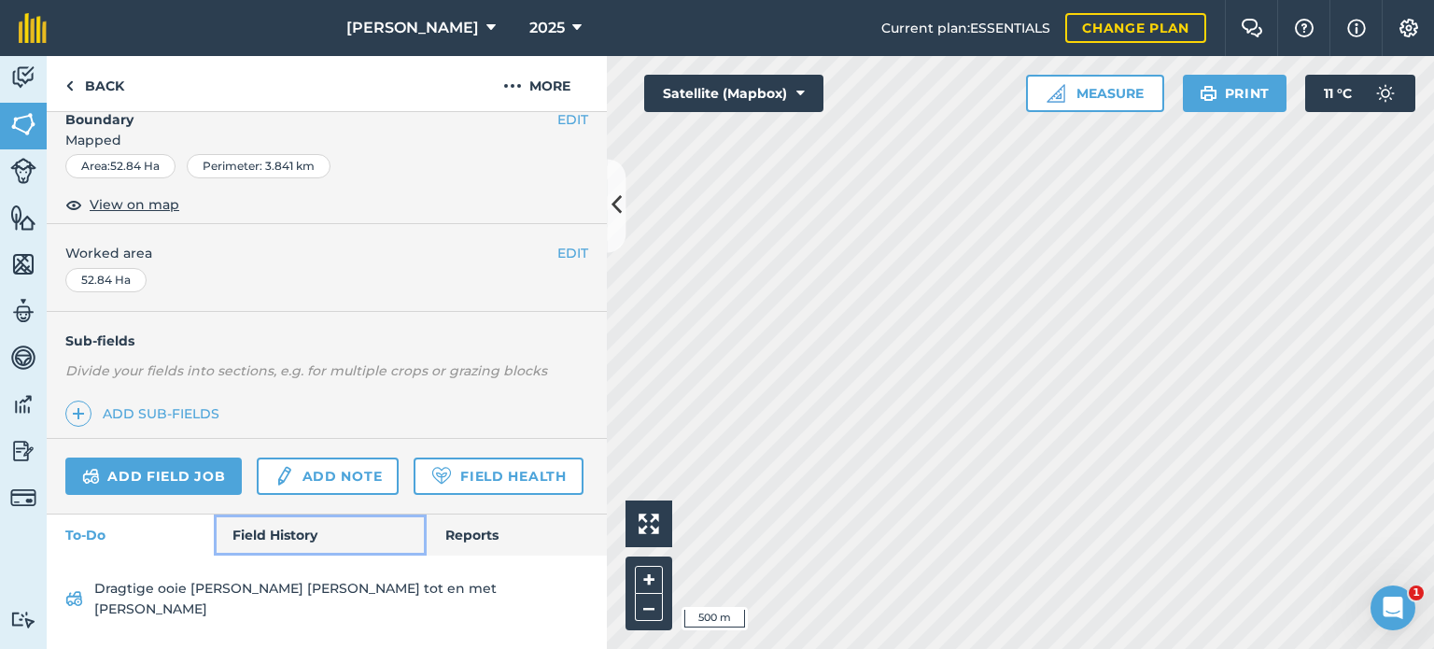
click at [283, 555] on link "Field History" at bounding box center [320, 534] width 212 height 41
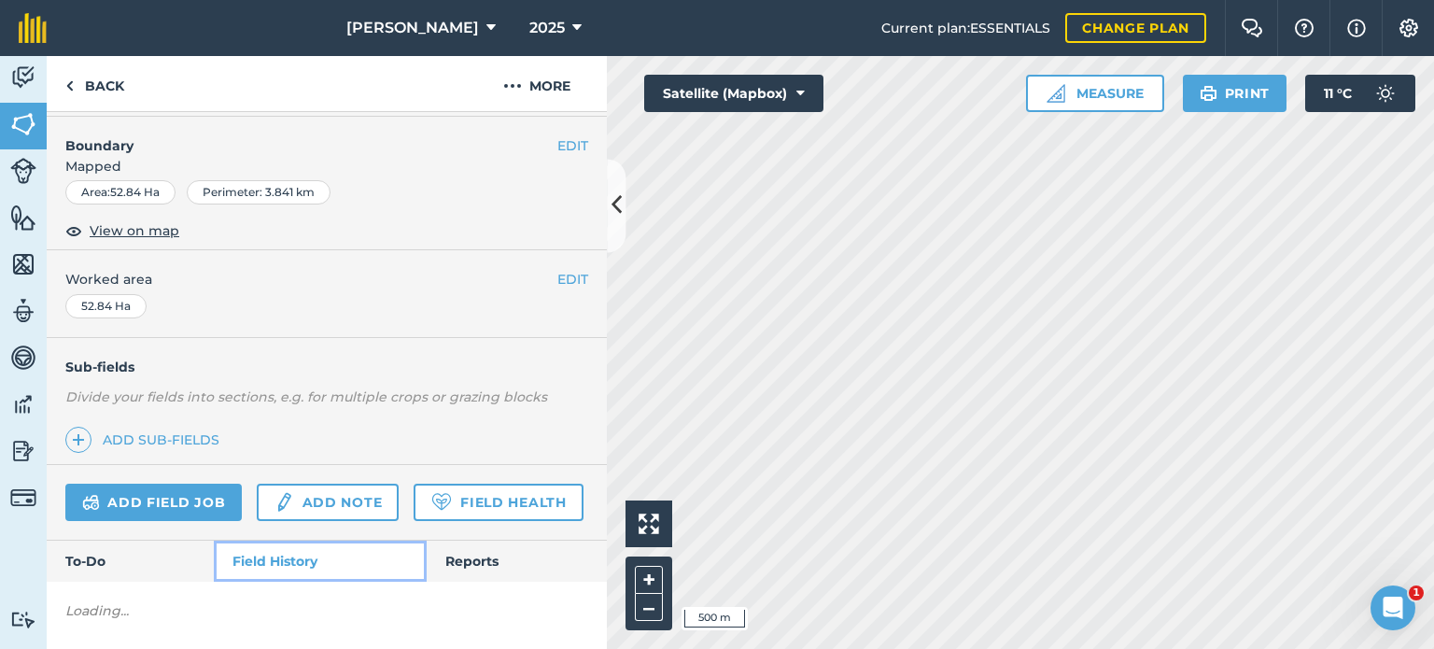
scroll to position [280, 0]
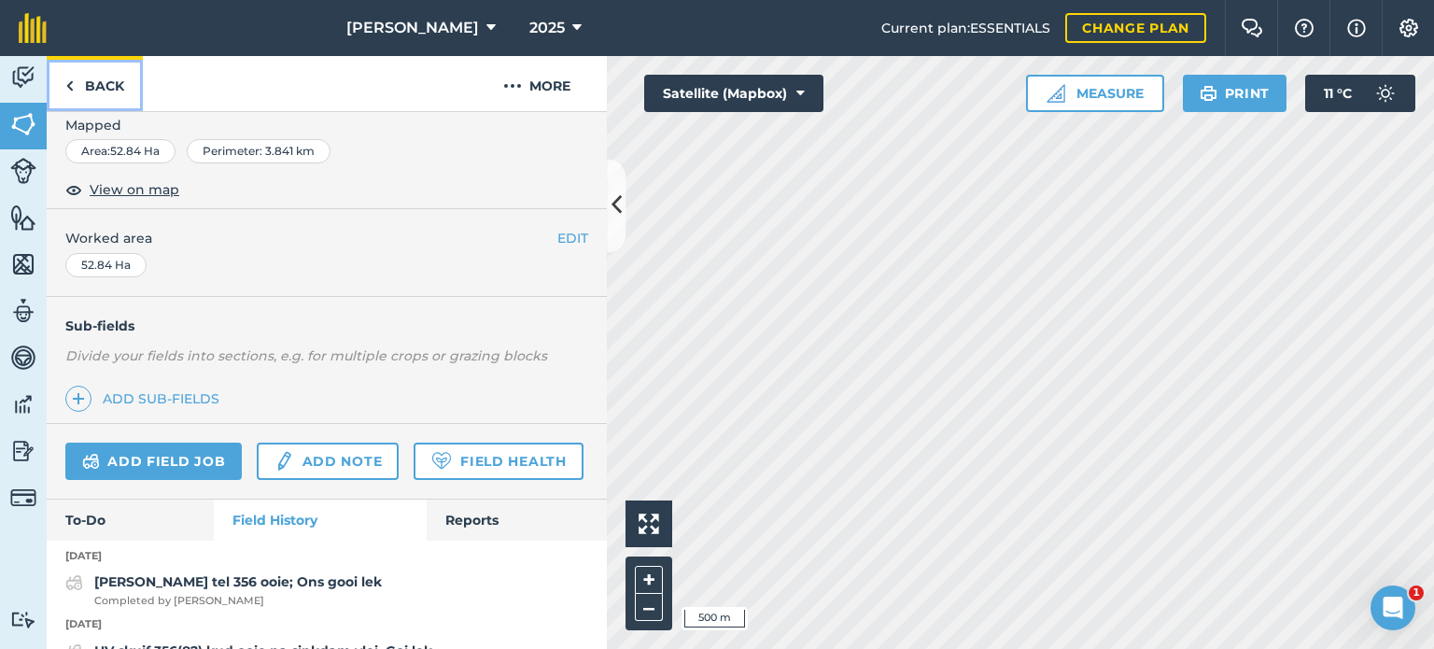
click at [80, 85] on link "Back" at bounding box center [95, 83] width 96 height 55
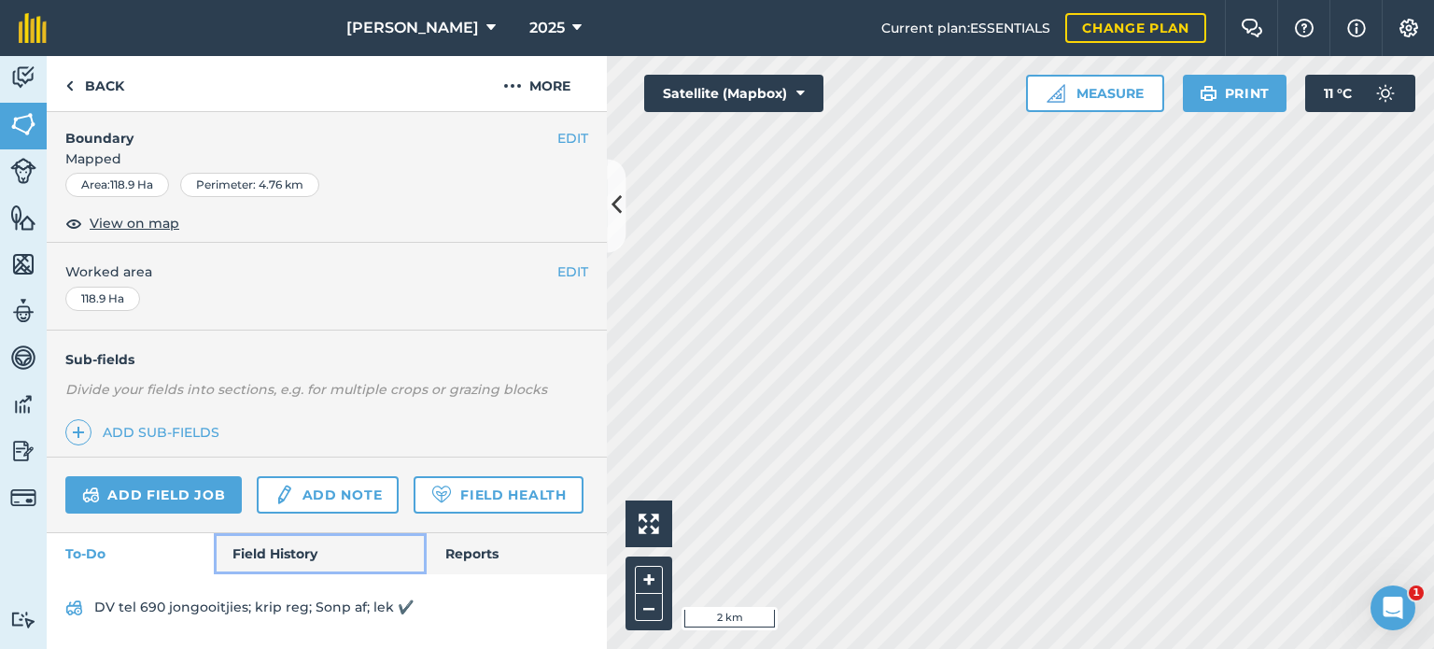
click at [260, 557] on link "Field History" at bounding box center [320, 553] width 212 height 41
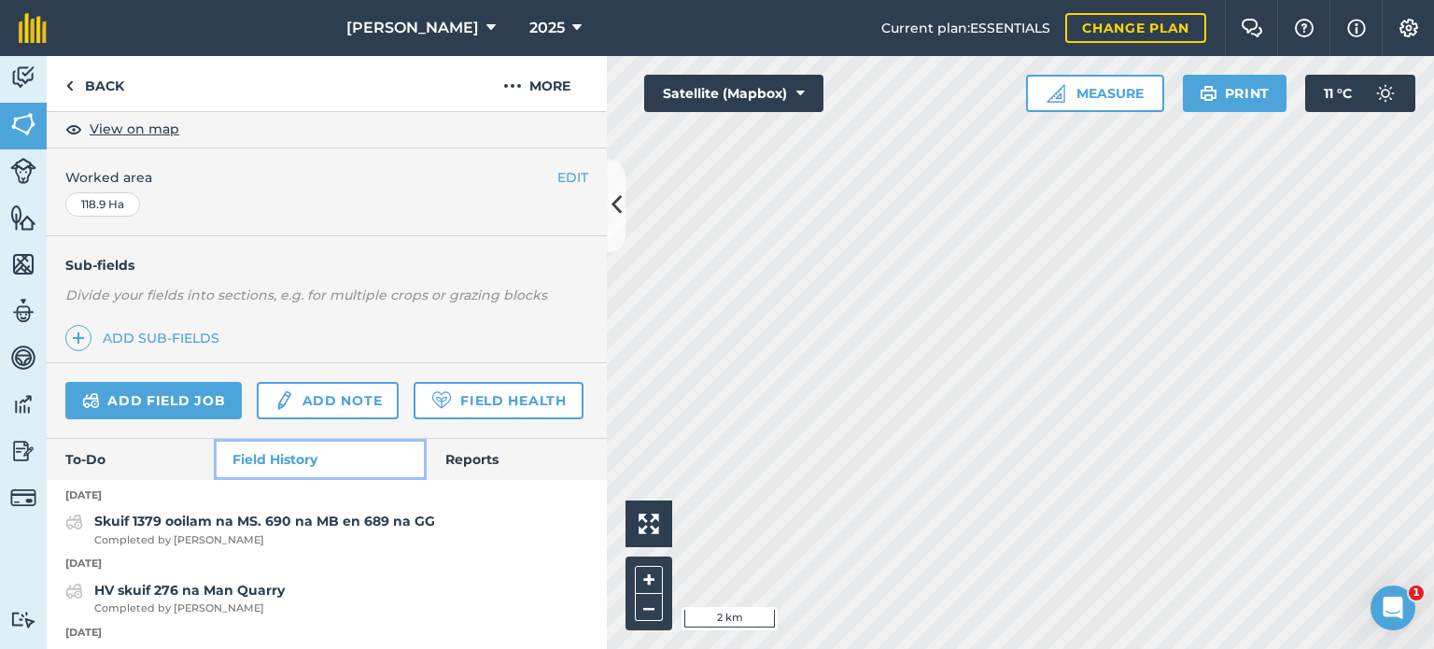
scroll to position [373, 0]
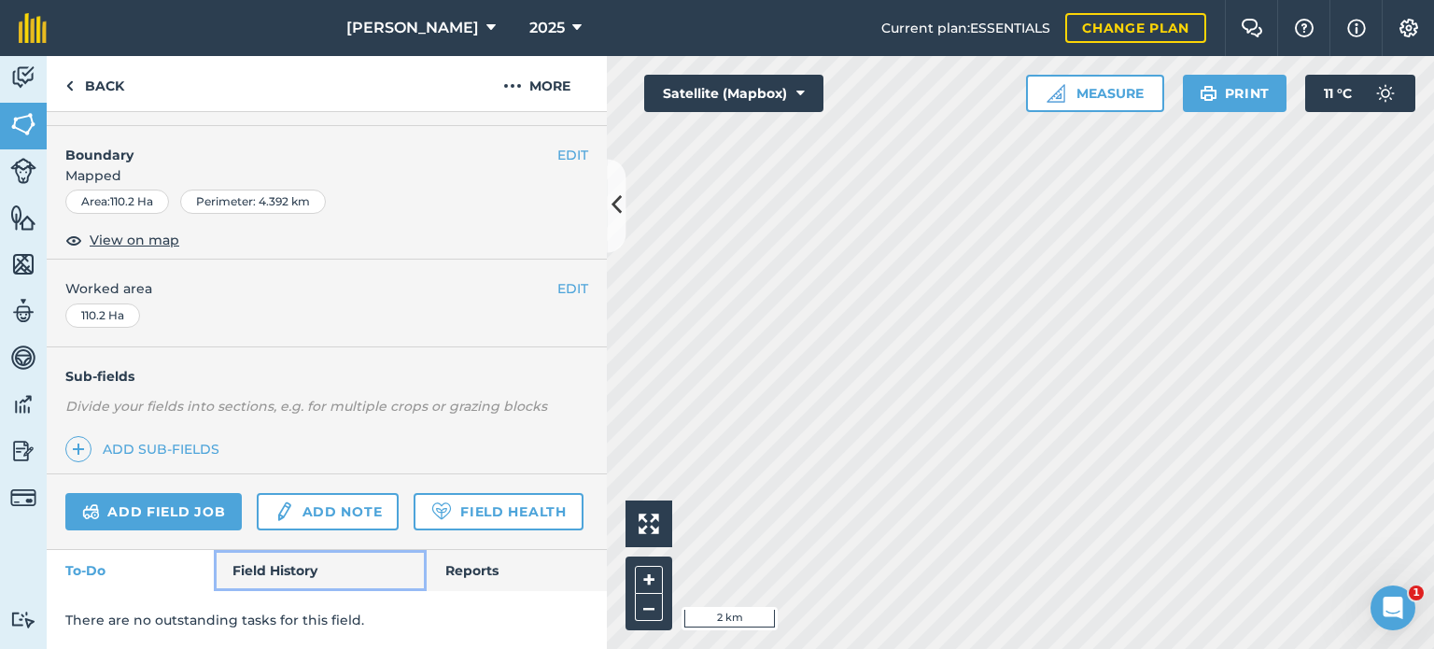
click at [302, 559] on link "Field History" at bounding box center [320, 570] width 212 height 41
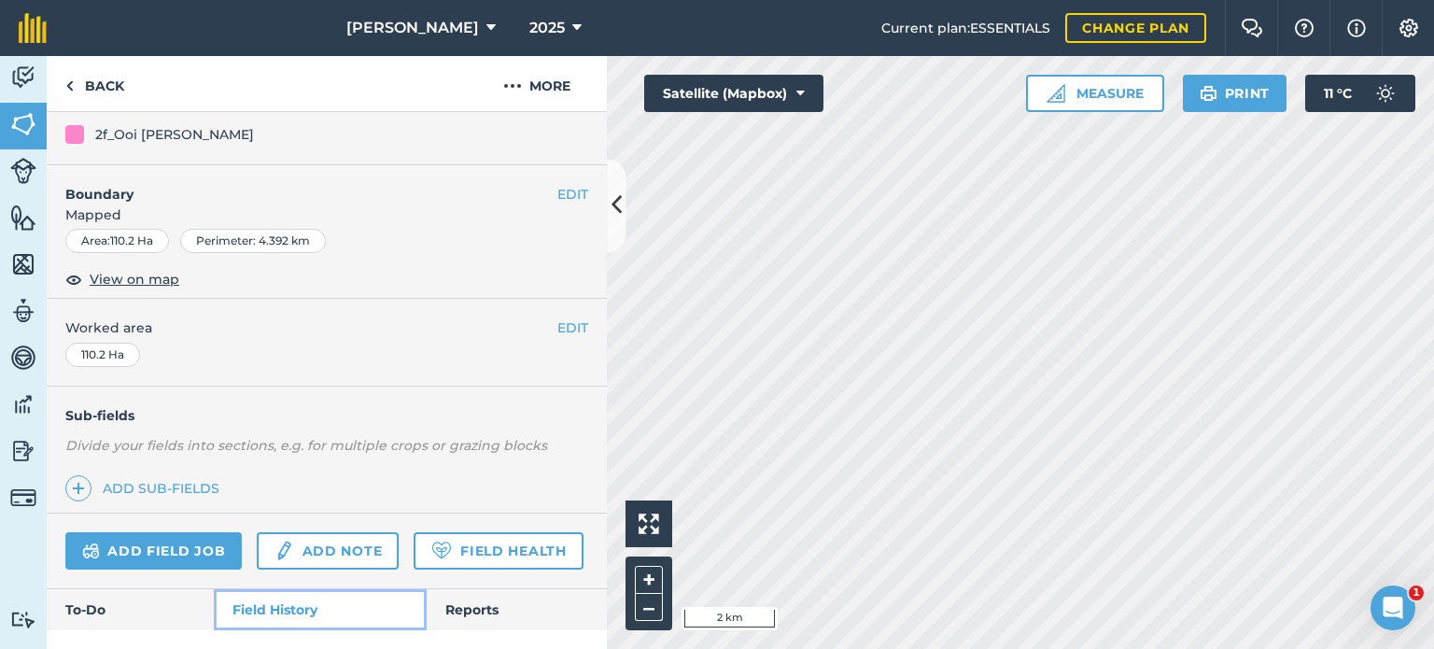
scroll to position [279, 0]
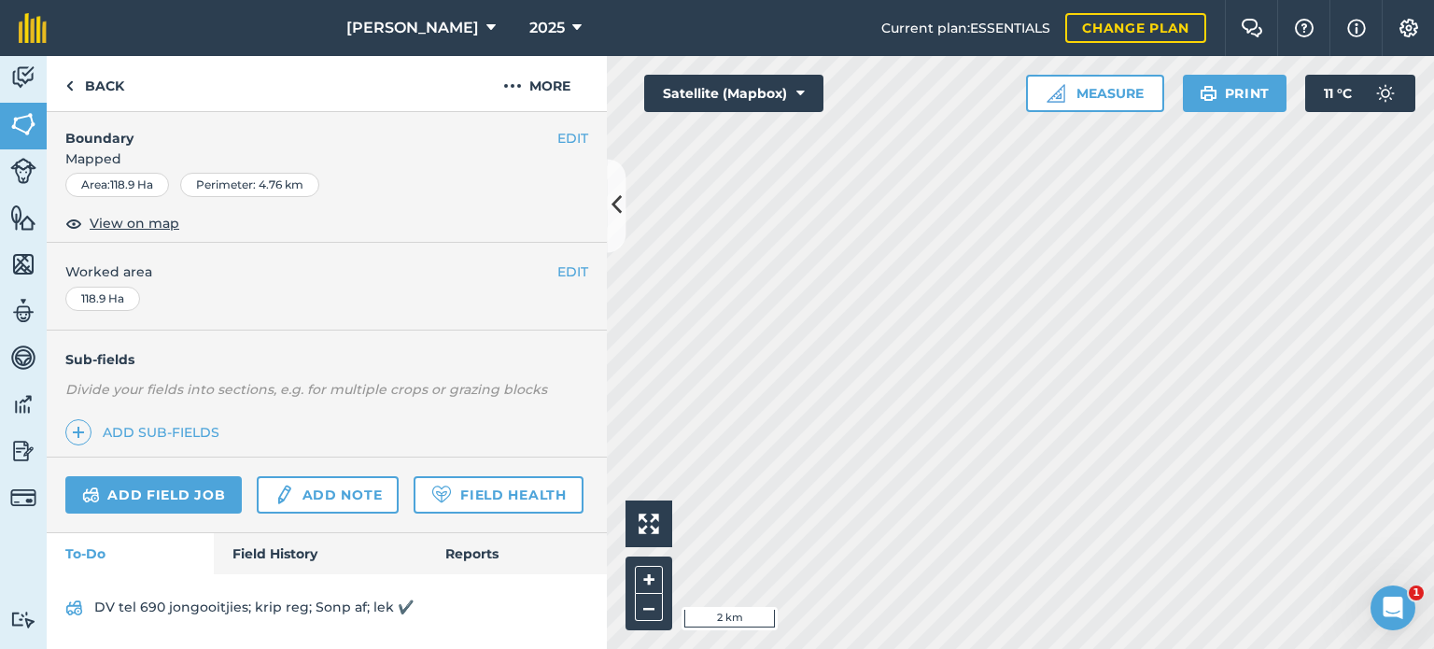
scroll to position [295, 0]
click at [261, 555] on link "Field History" at bounding box center [320, 553] width 212 height 41
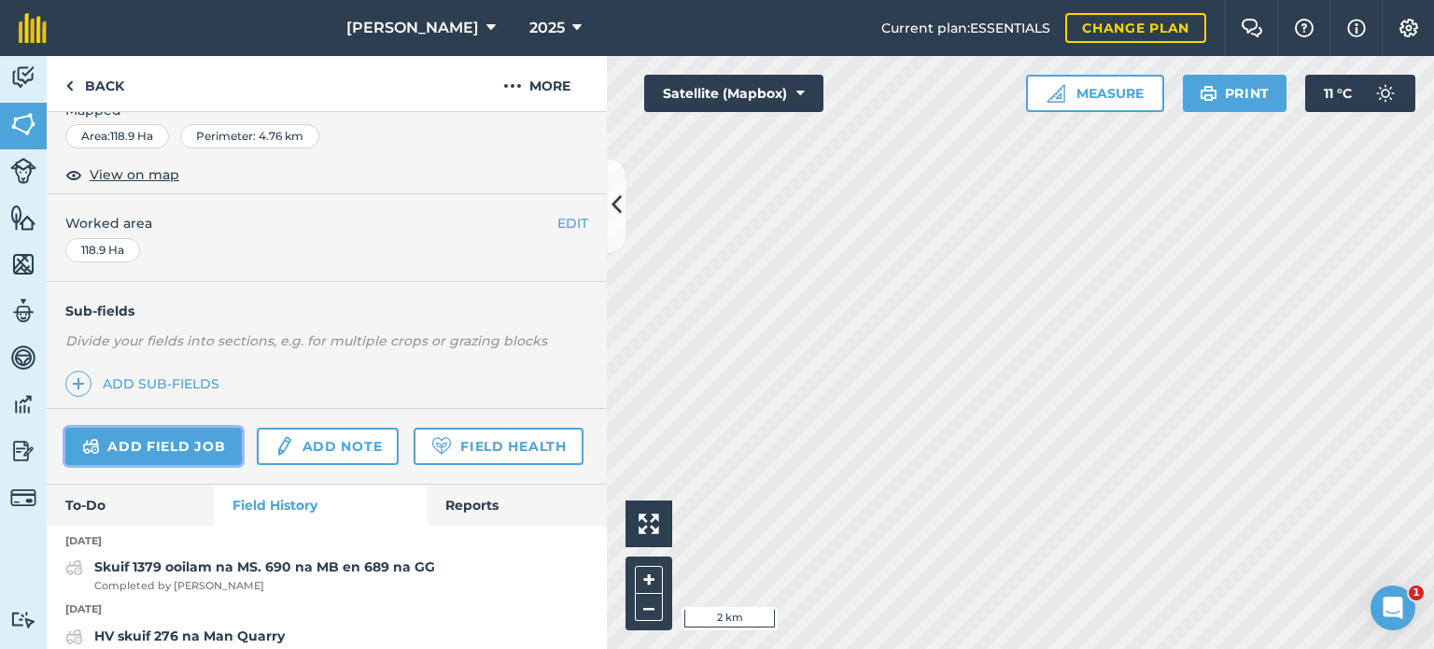
click at [146, 432] on link "Add field job" at bounding box center [153, 446] width 176 height 37
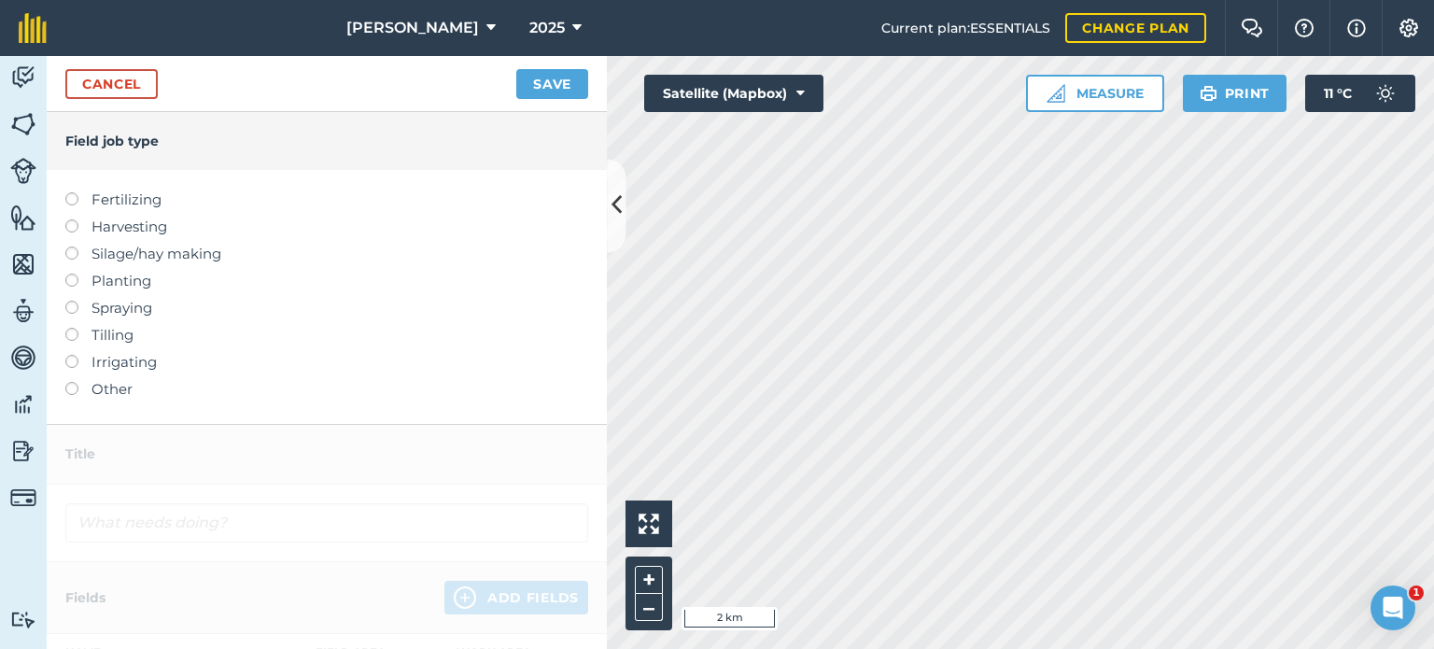
click at [71, 382] on label at bounding box center [78, 382] width 26 height 0
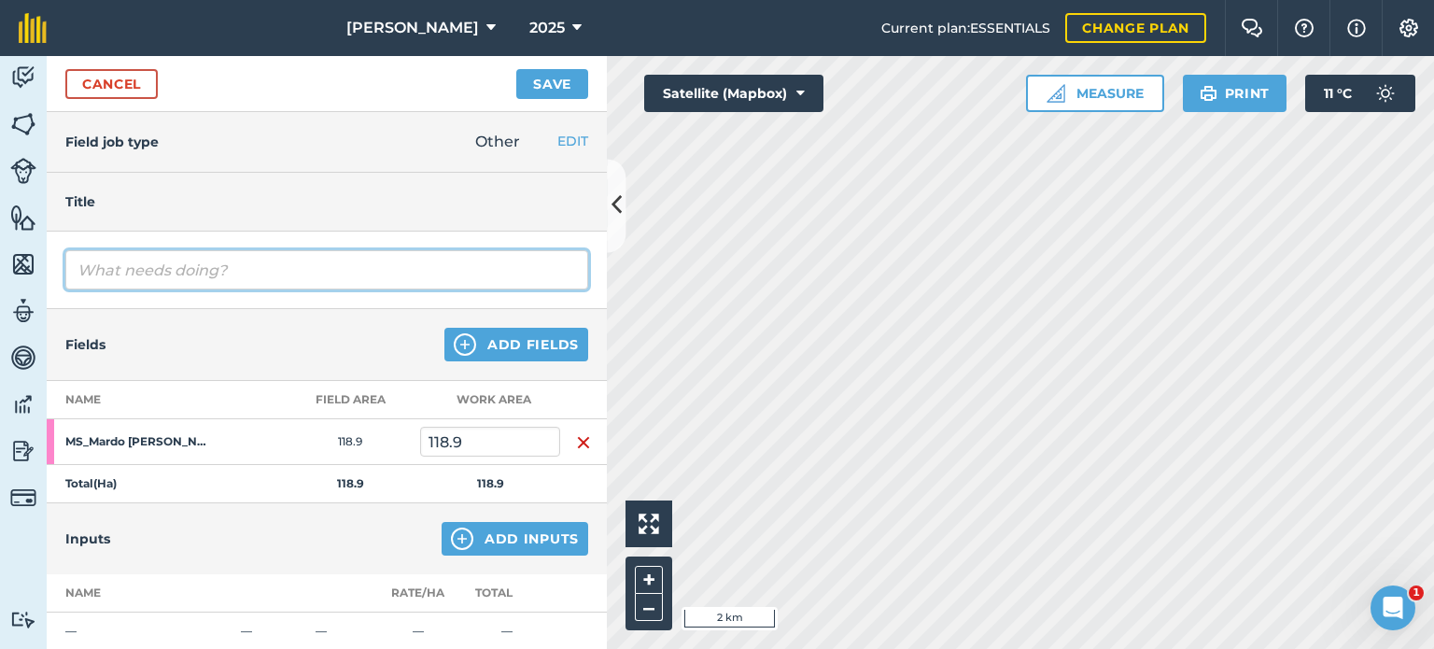
click at [157, 262] on input "text" at bounding box center [326, 269] width 523 height 39
type input "DV tel 690 jong ooitjies. Nog min lek geeet"
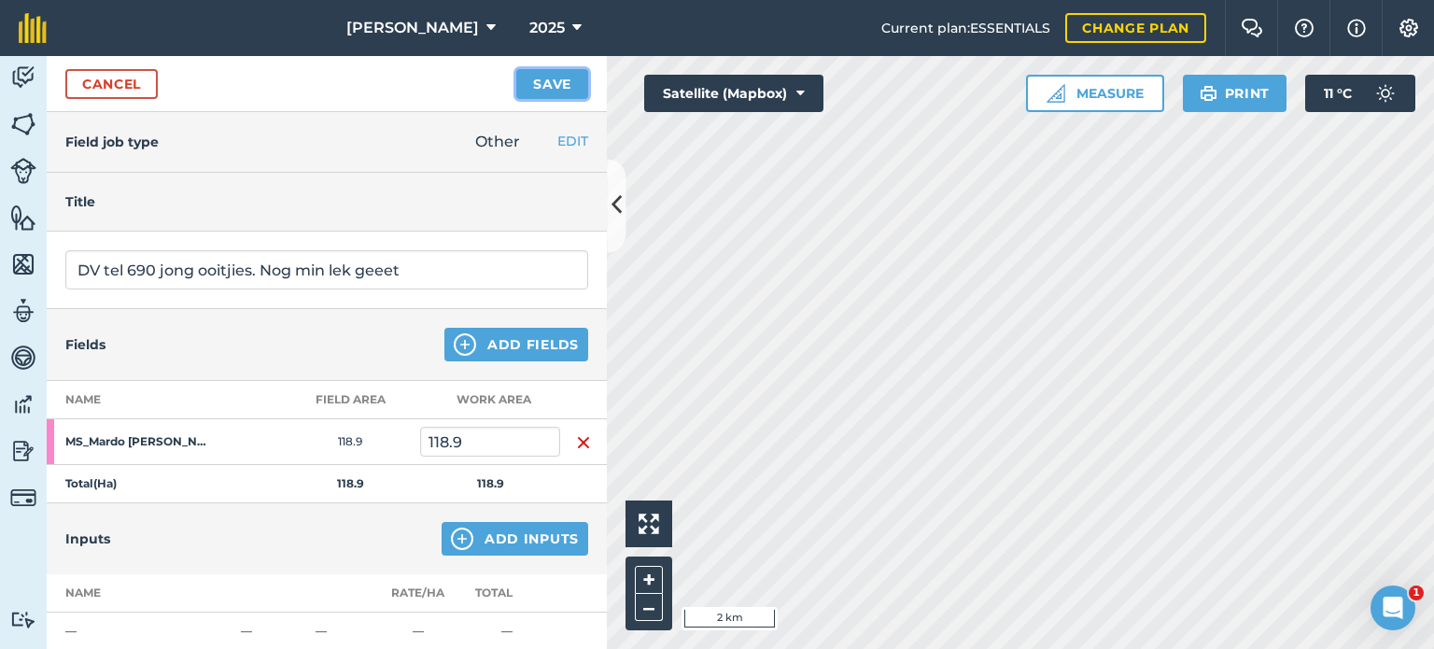
click at [556, 76] on button "Save" at bounding box center [552, 84] width 72 height 30
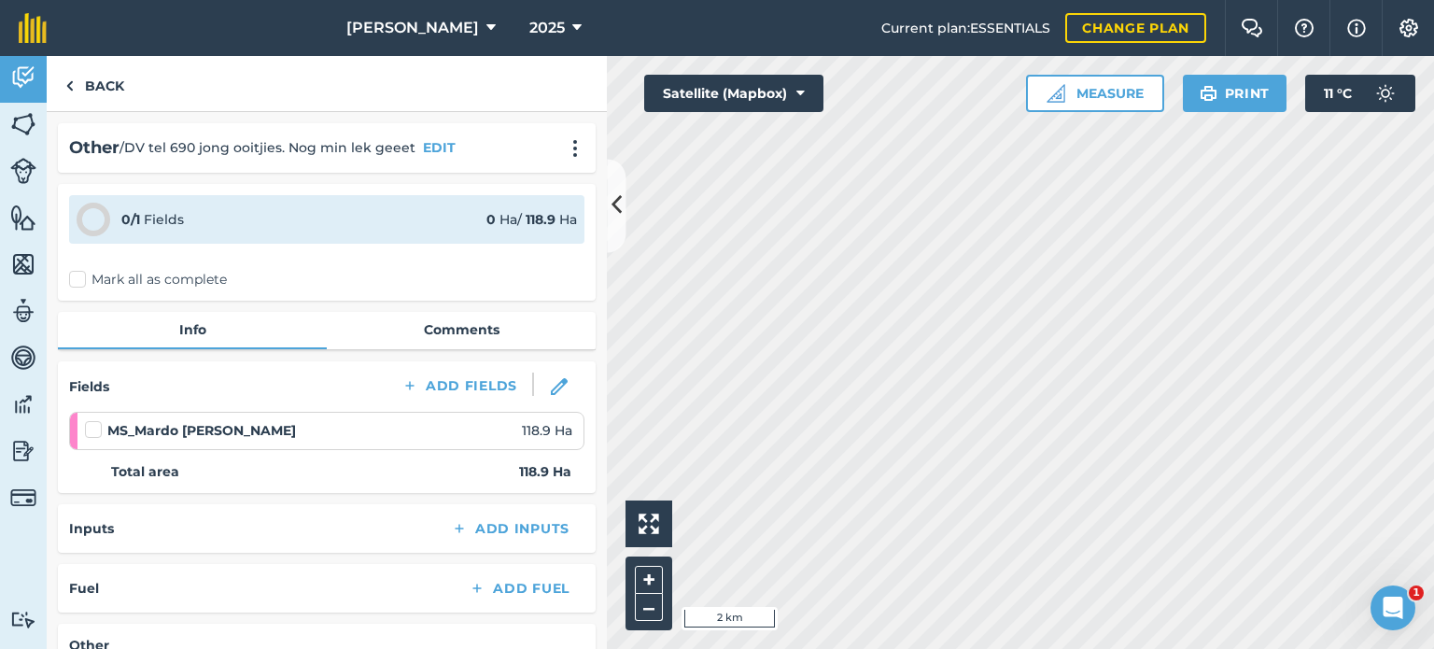
click at [82, 278] on label "Mark all as complete" at bounding box center [148, 280] width 158 height 20
click at [81, 278] on input "Mark all as complete" at bounding box center [75, 276] width 12 height 12
checkbox input "false"
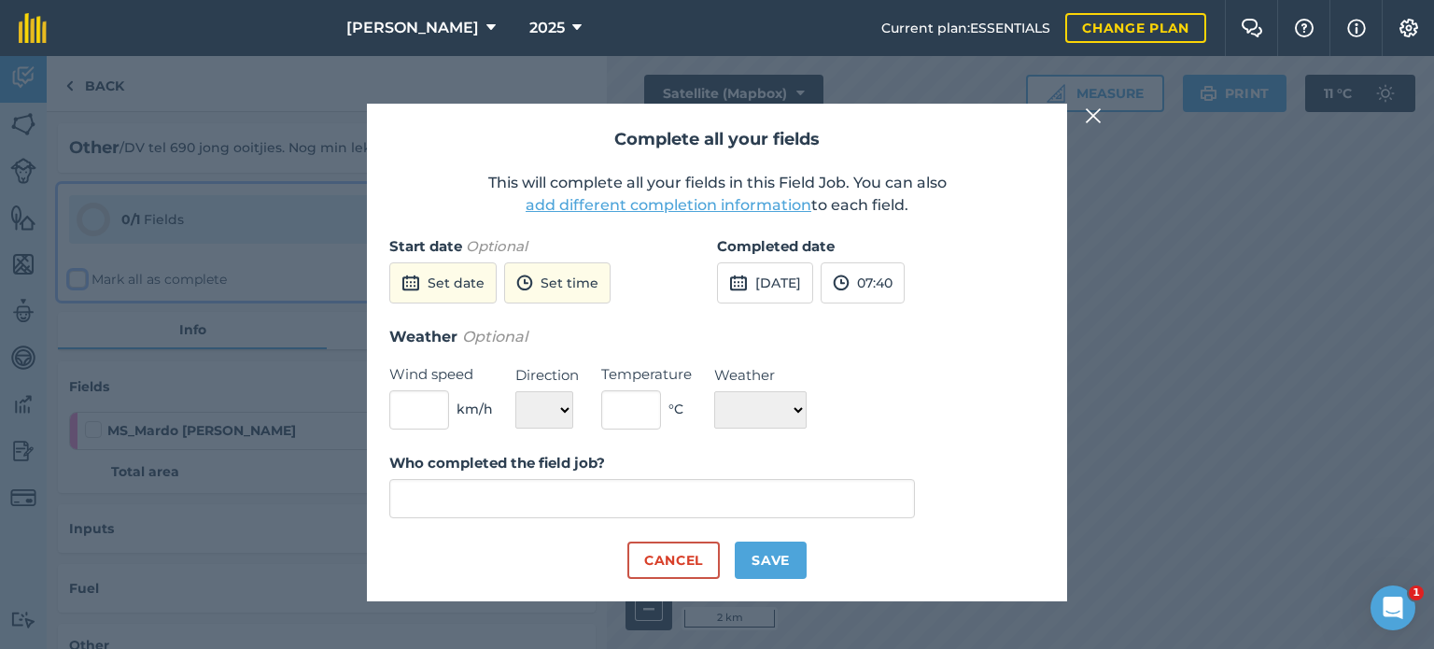
type input "[PERSON_NAME]"
click at [762, 283] on button "[DATE]" at bounding box center [765, 282] width 96 height 41
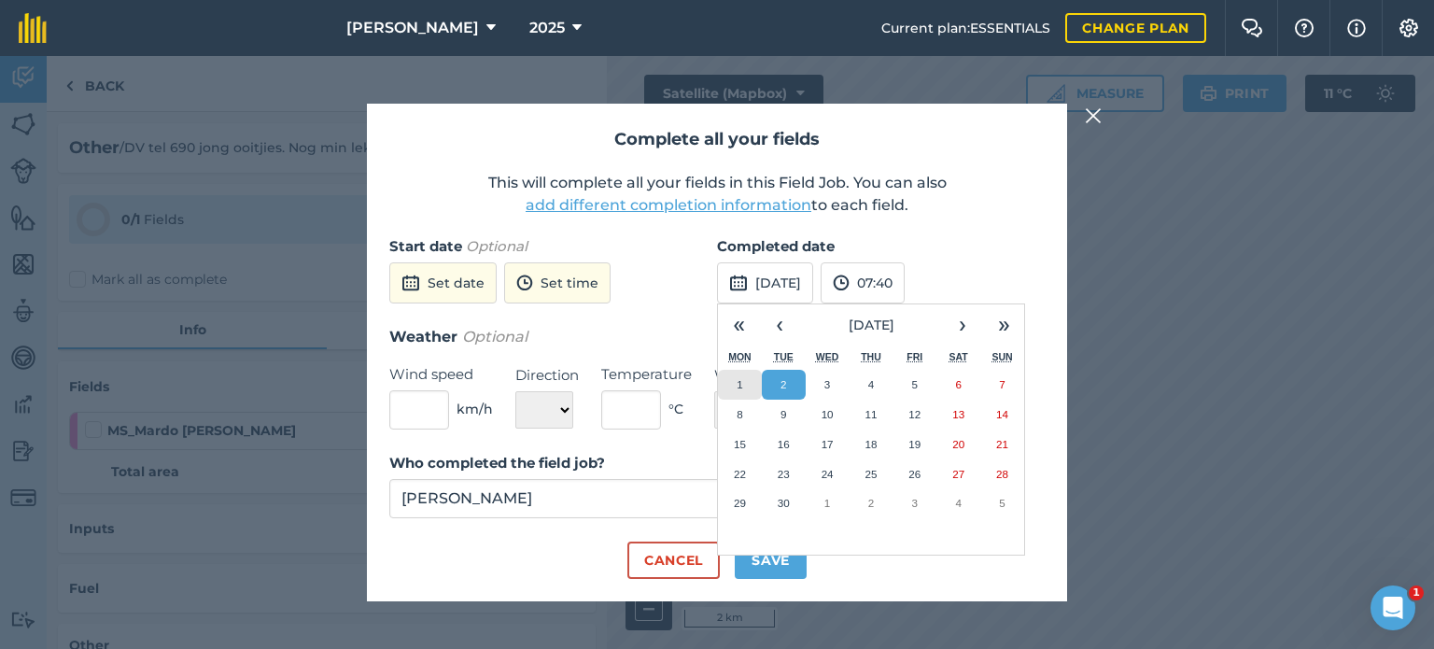
click at [743, 381] on button "1" at bounding box center [740, 385] width 44 height 30
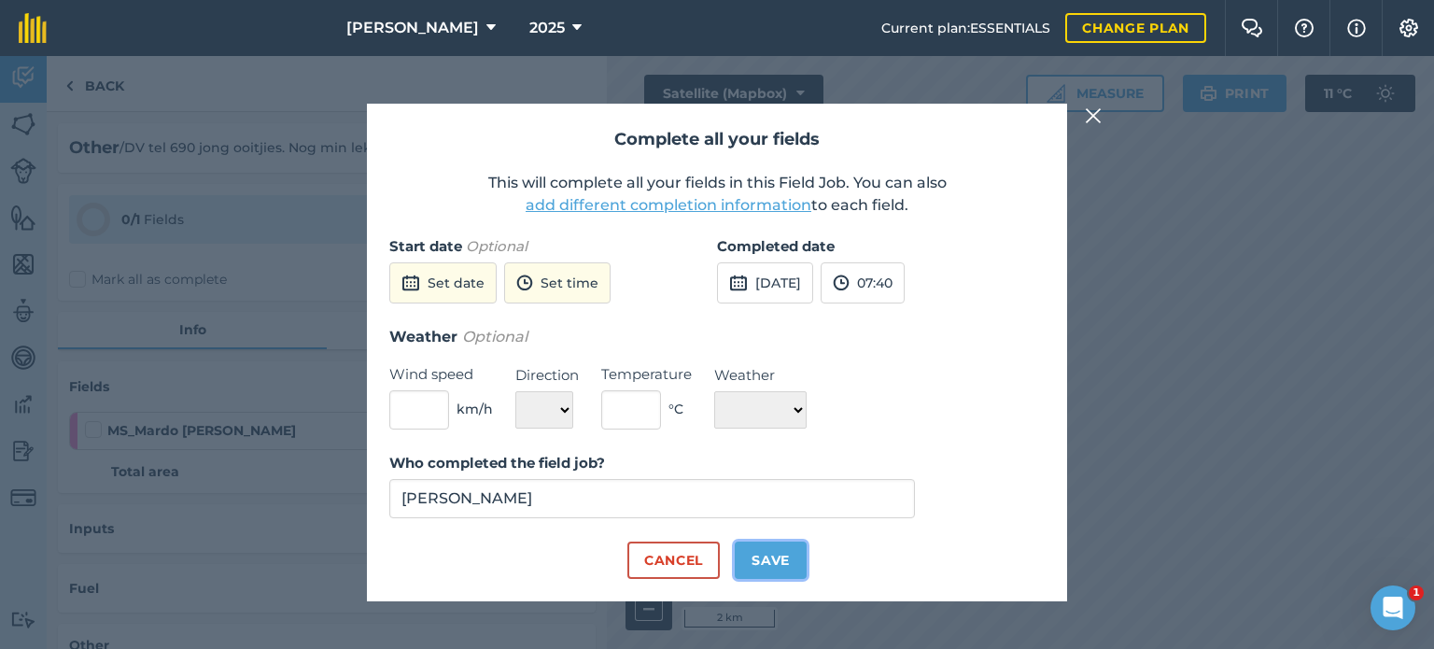
click at [769, 571] on button "Save" at bounding box center [771, 559] width 72 height 37
checkbox input "true"
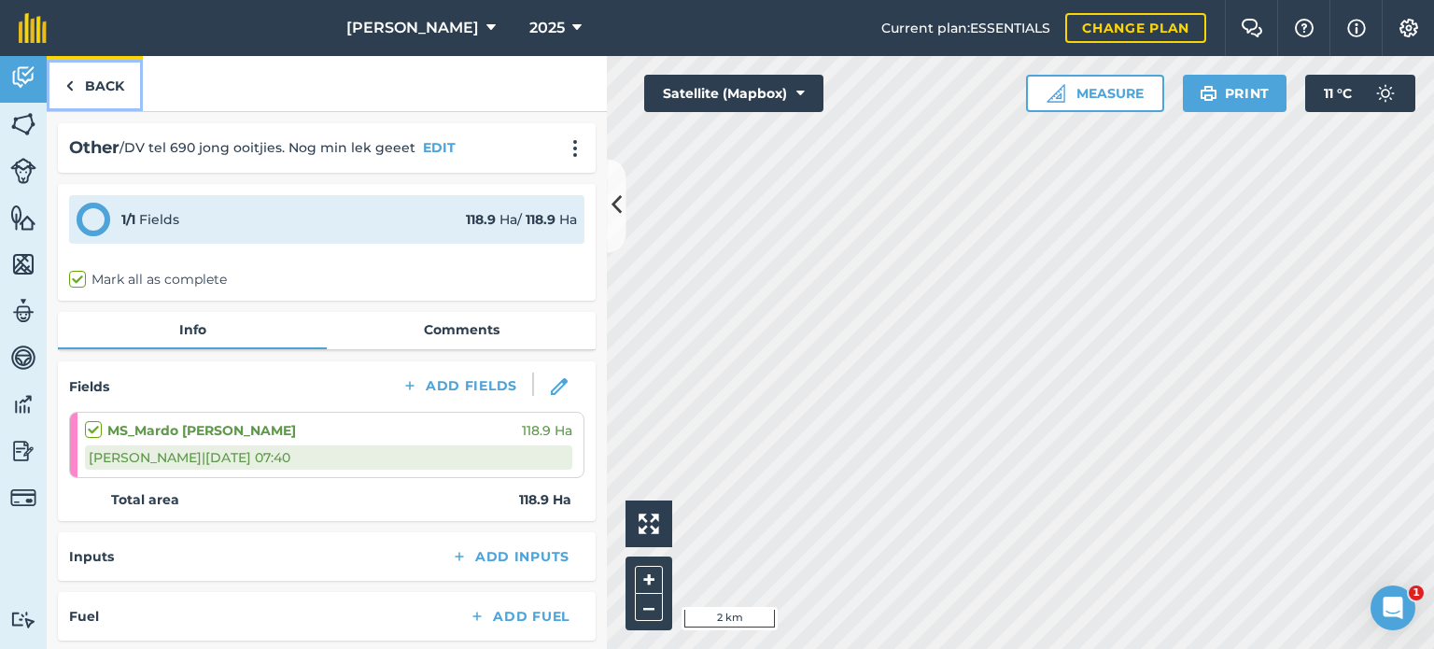
click at [88, 89] on link "Back" at bounding box center [95, 83] width 96 height 55
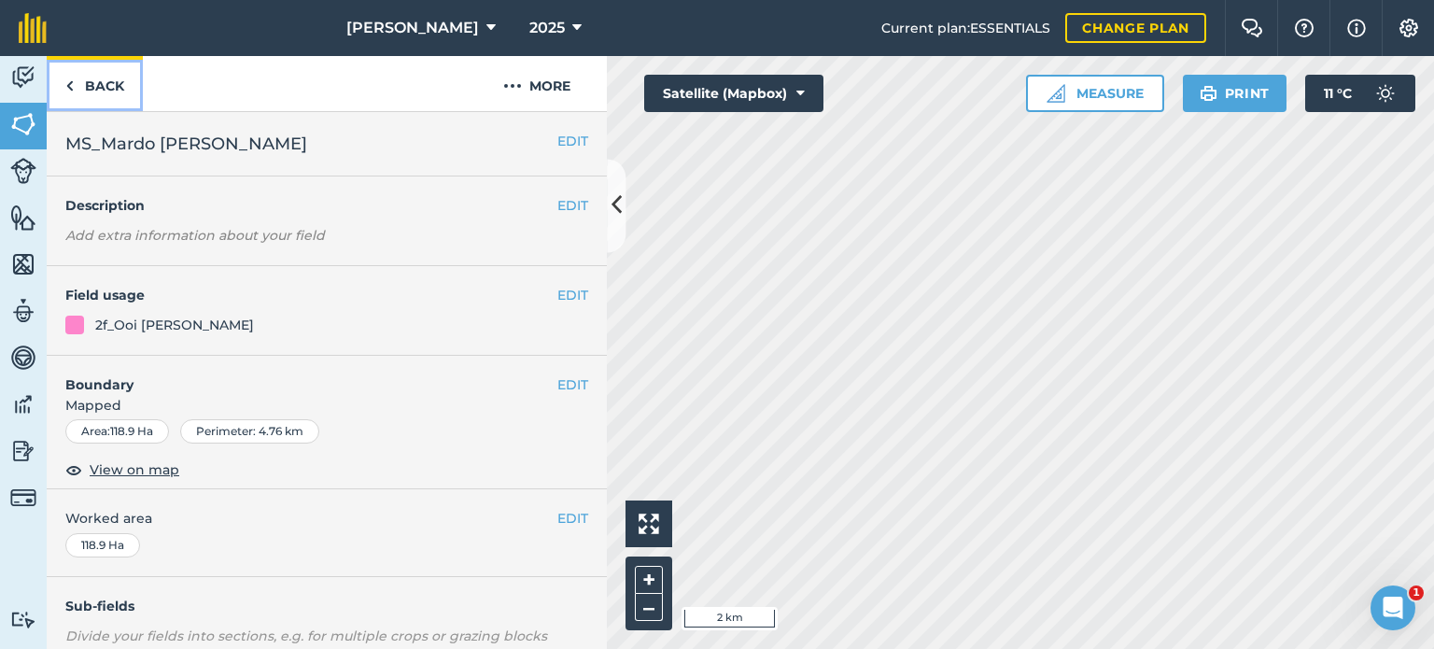
click at [77, 81] on link "Back" at bounding box center [95, 83] width 96 height 55
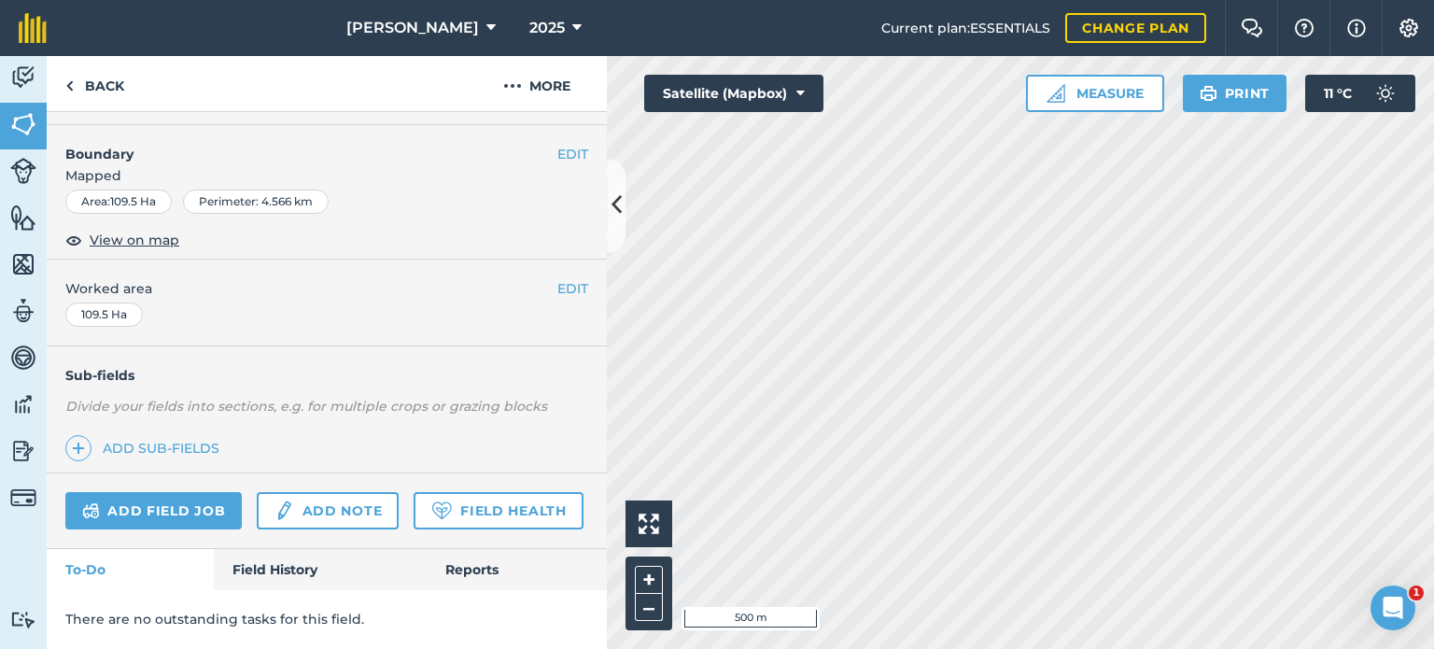
click at [265, 548] on div "Add field job Add note Field Health" at bounding box center [327, 511] width 560 height 76
click at [265, 551] on link "Field History" at bounding box center [320, 569] width 212 height 41
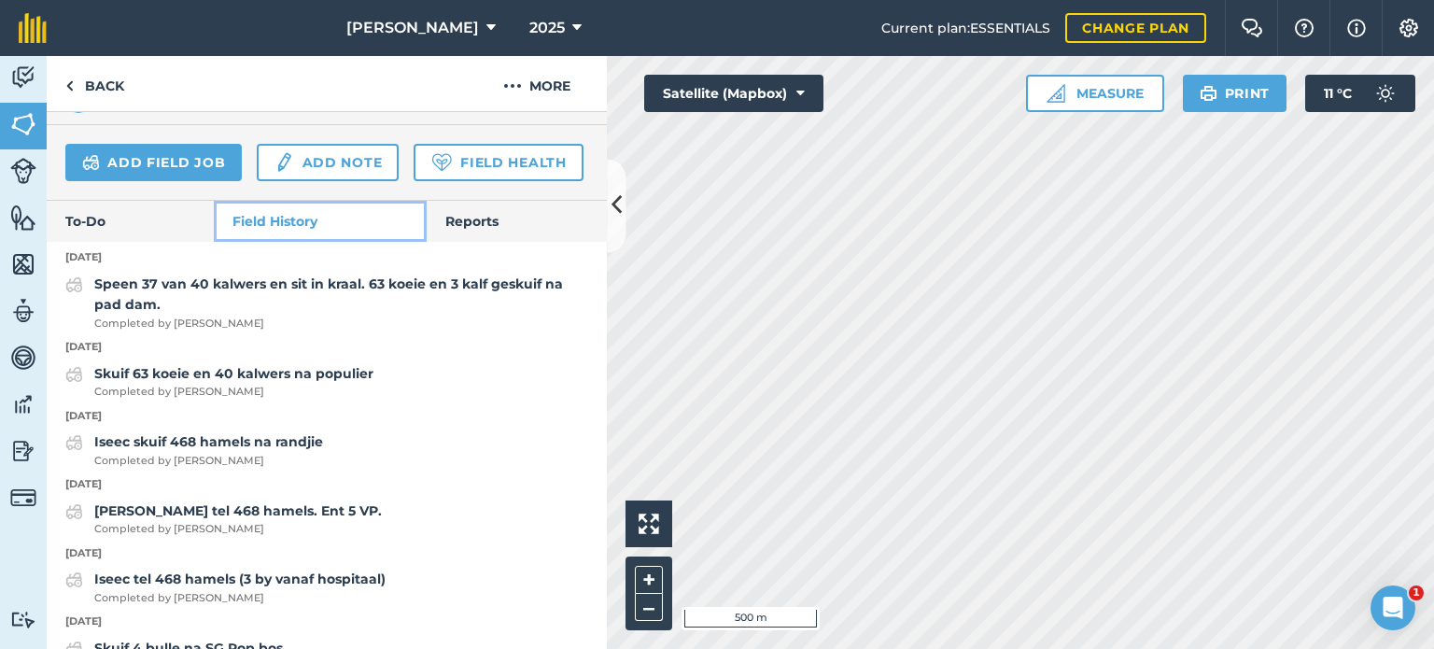
scroll to position [575, 0]
